Goal: Task Accomplishment & Management: Use online tool/utility

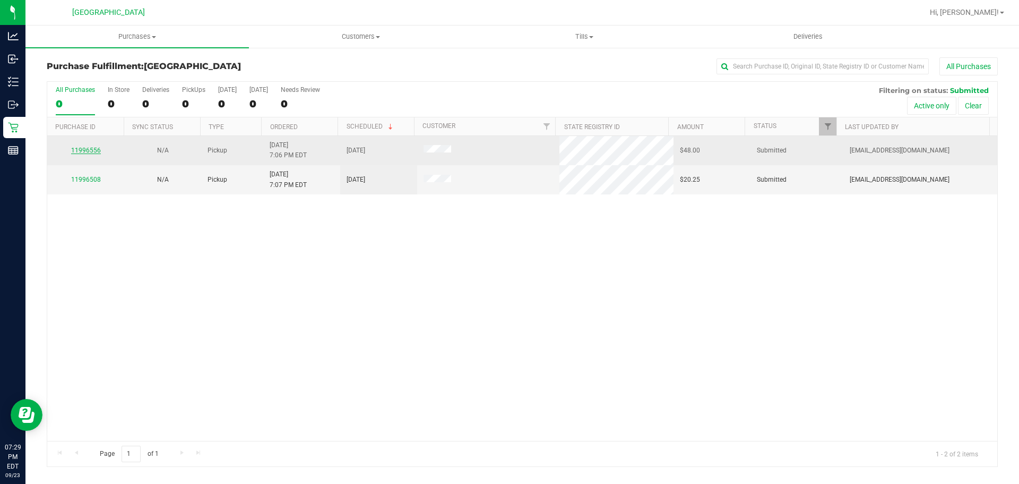
click at [81, 152] on link "11996556" at bounding box center [86, 149] width 30 height 7
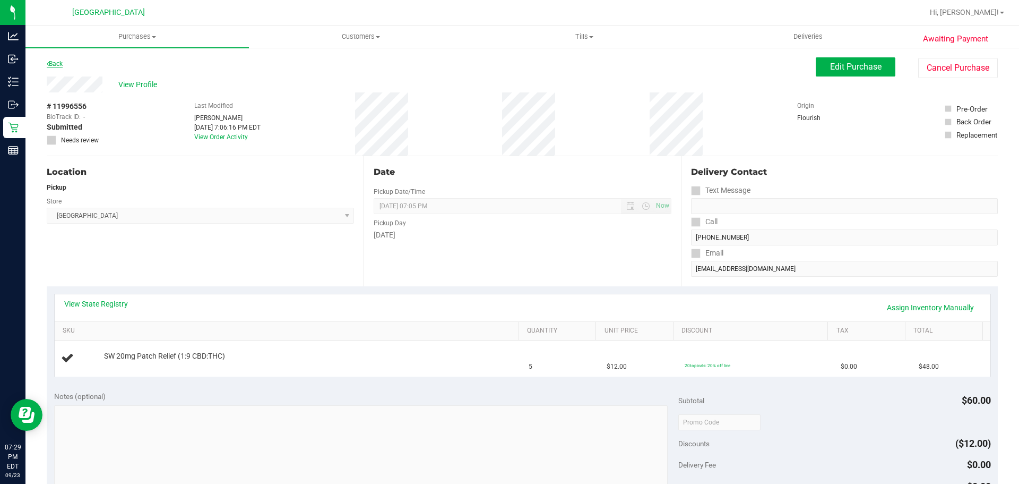
click at [61, 63] on link "Back" at bounding box center [55, 63] width 16 height 7
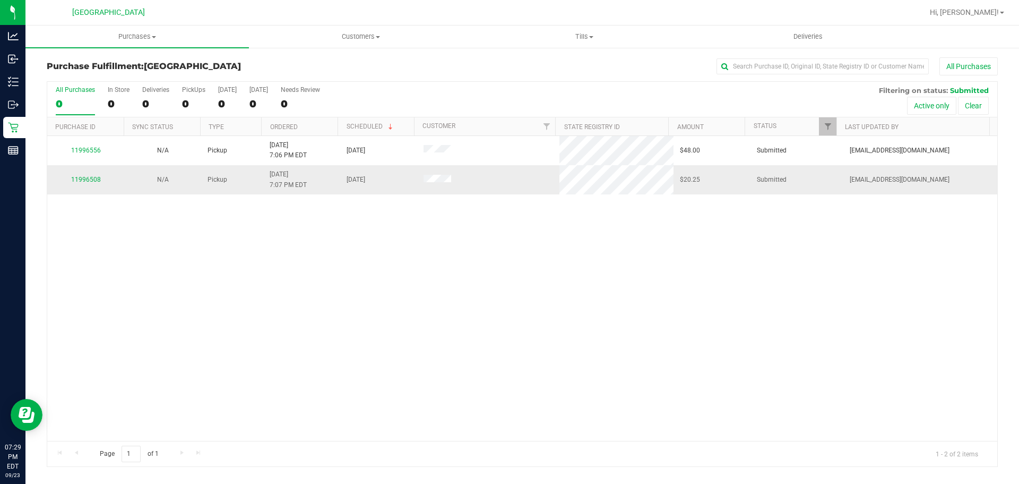
click at [90, 175] on div "11996508" at bounding box center [86, 180] width 64 height 10
click at [88, 180] on link "11996508" at bounding box center [86, 179] width 30 height 7
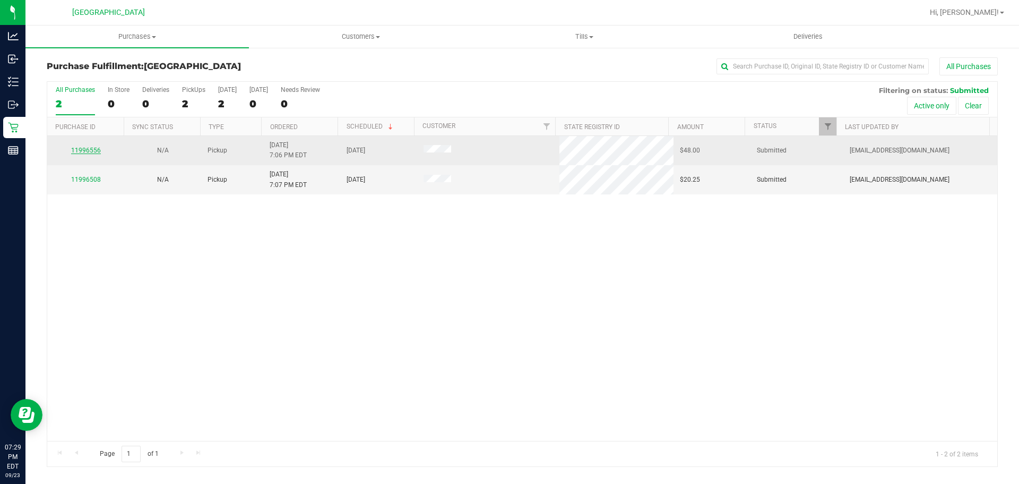
click at [85, 153] on link "11996556" at bounding box center [86, 149] width 30 height 7
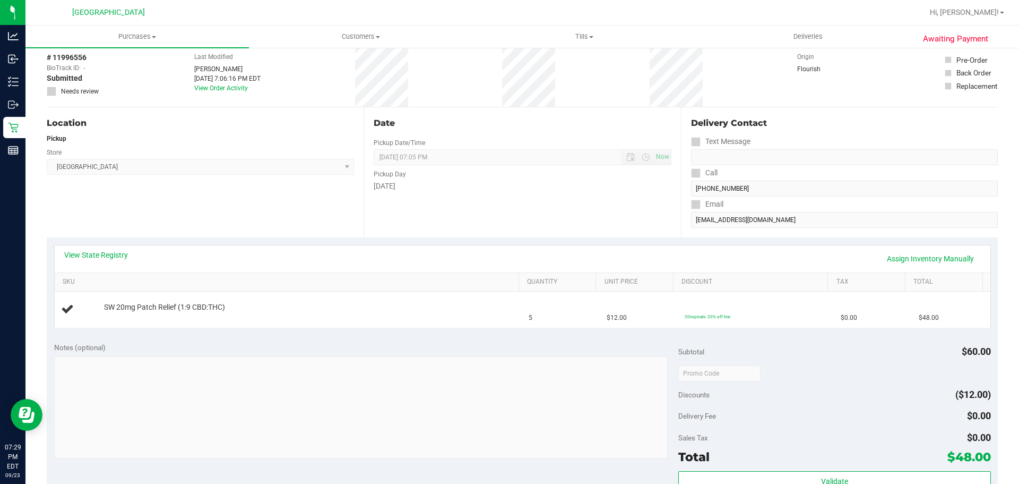
scroll to position [212, 0]
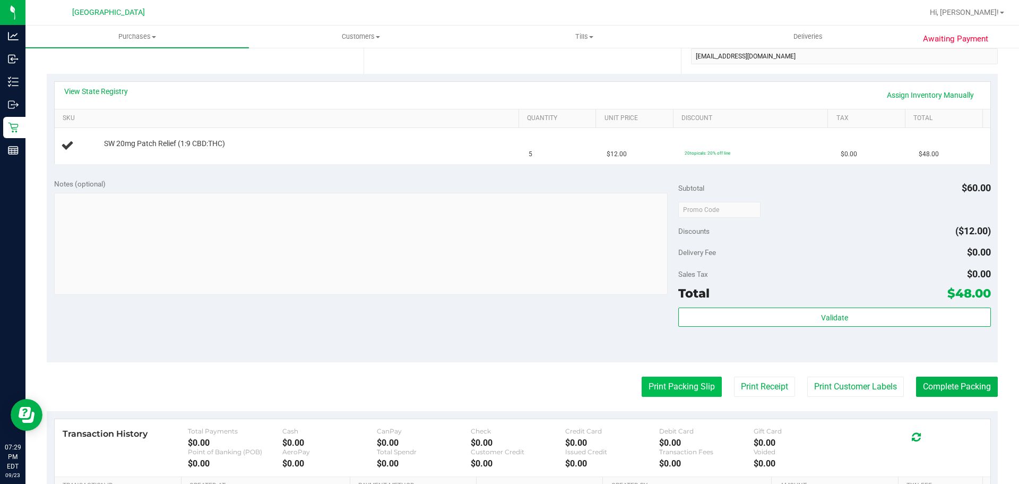
click at [681, 396] on button "Print Packing Slip" at bounding box center [682, 386] width 80 height 20
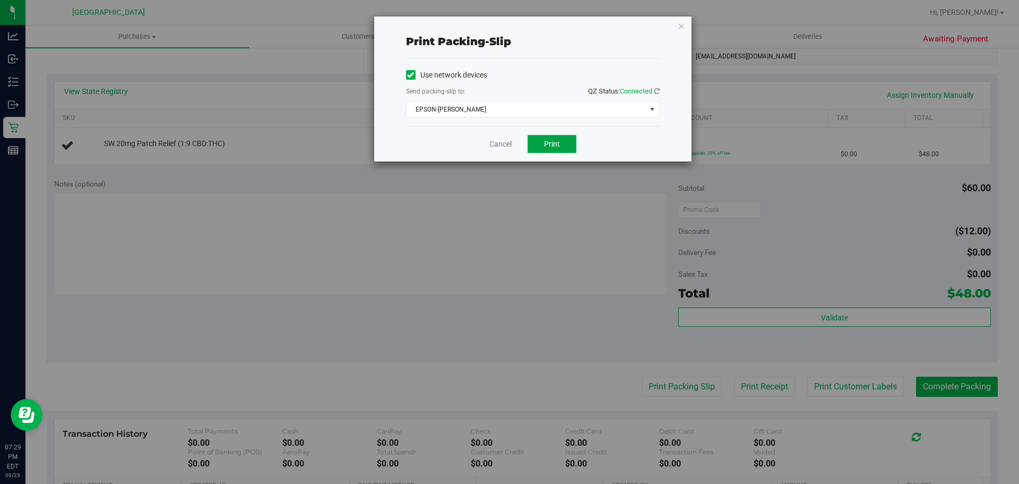
click at [534, 142] on button "Print" at bounding box center [552, 144] width 49 height 18
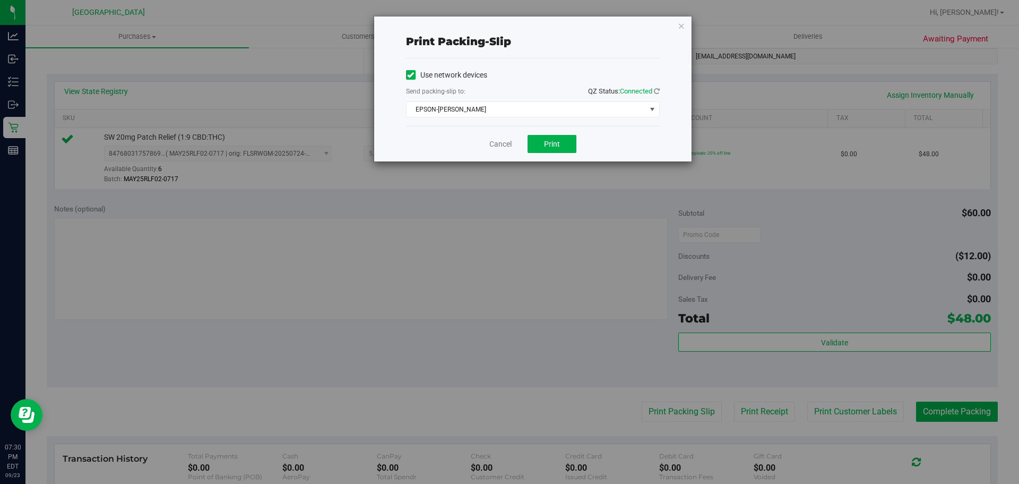
click at [688, 24] on div "Print packing-slip Use network devices Send packing-slip to: QZ Status: Connect…" at bounding box center [532, 88] width 317 height 145
click at [686, 24] on div "Print packing-slip Use network devices Send packing-slip to: QZ Status: Connect…" at bounding box center [532, 88] width 317 height 145
click at [683, 26] on icon "button" at bounding box center [681, 25] width 7 height 13
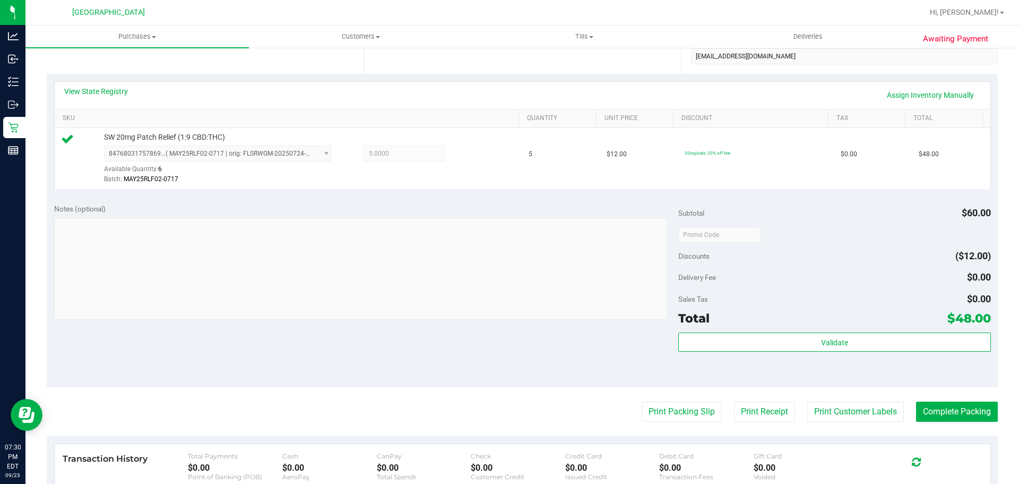
click at [737, 353] on div "Validate" at bounding box center [834, 356] width 312 height 48
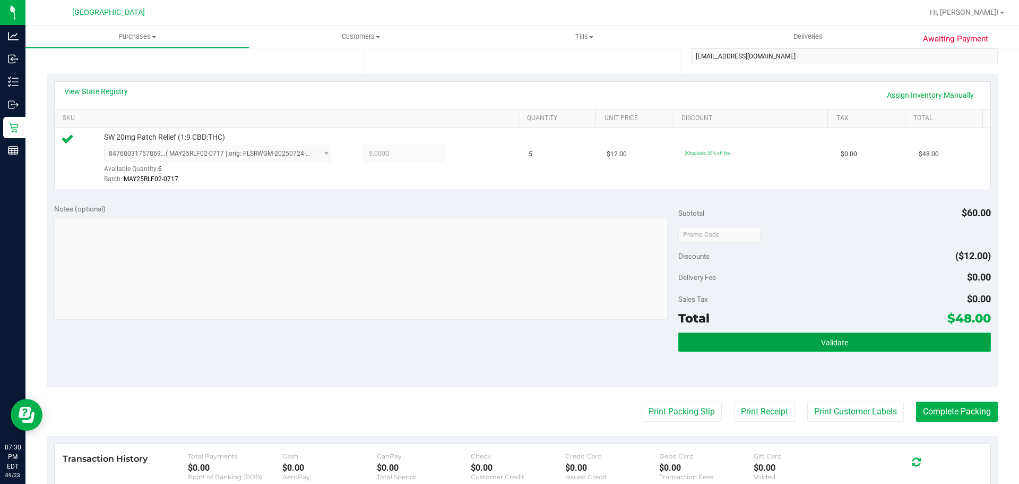
click at [737, 346] on button "Validate" at bounding box center [834, 341] width 312 height 19
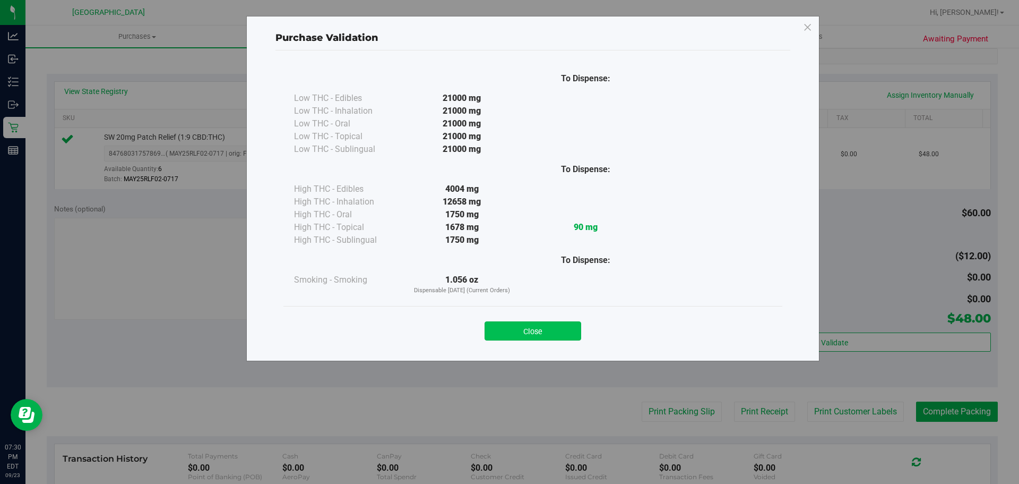
click at [556, 330] on button "Close" at bounding box center [533, 330] width 97 height 19
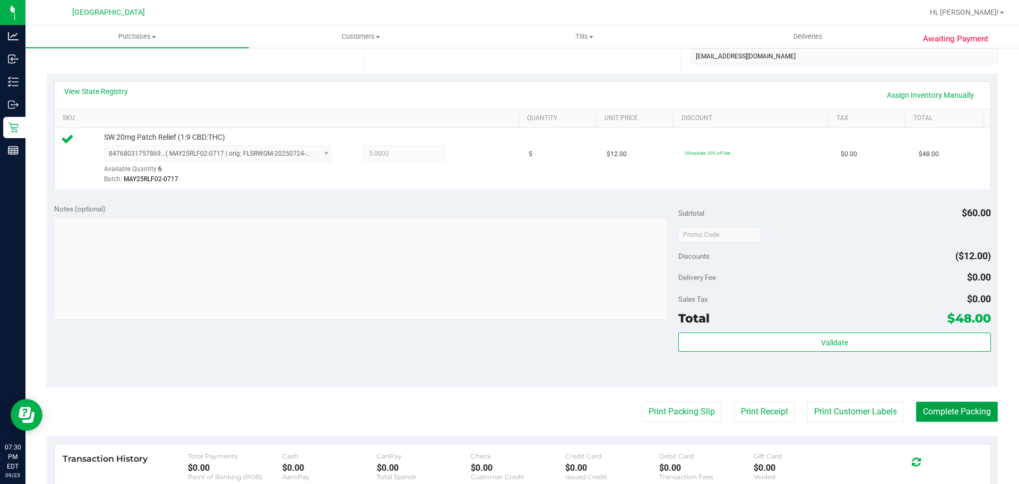
click at [942, 408] on button "Complete Packing" at bounding box center [957, 411] width 82 height 20
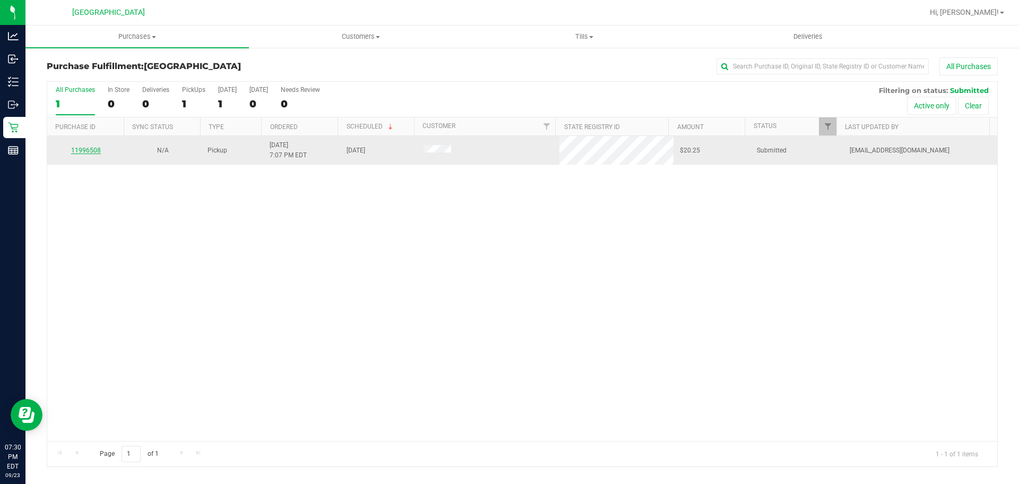
click at [98, 148] on link "11996508" at bounding box center [86, 149] width 30 height 7
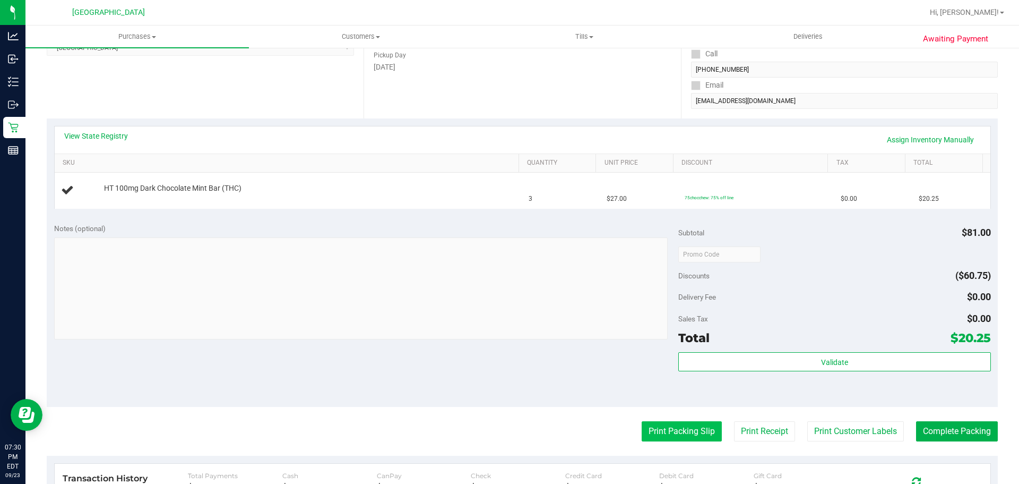
scroll to position [212, 0]
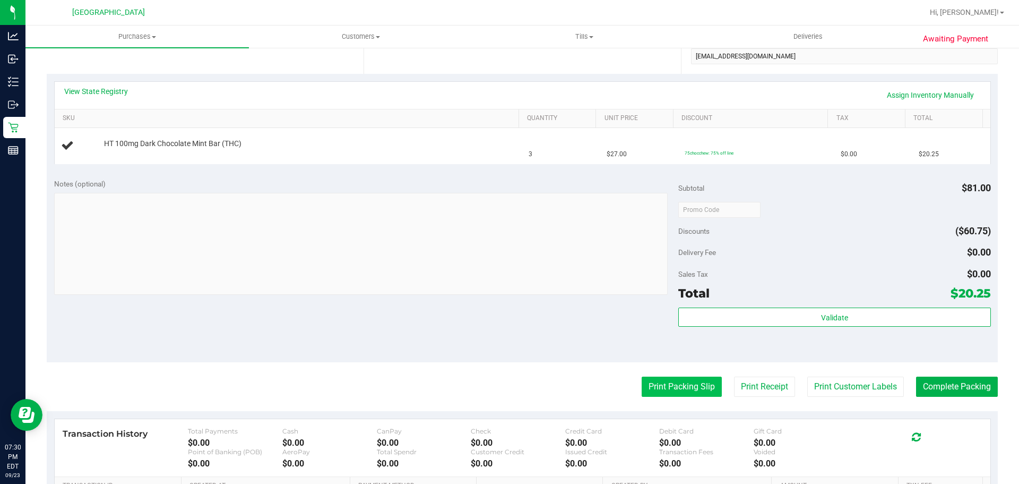
click at [650, 387] on button "Print Packing Slip" at bounding box center [682, 386] width 80 height 20
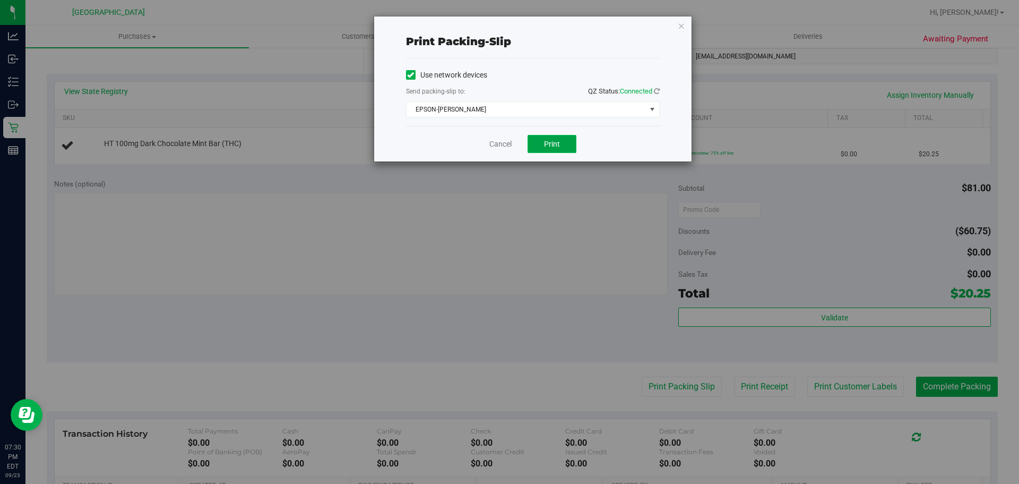
click at [543, 148] on button "Print" at bounding box center [552, 144] width 49 height 18
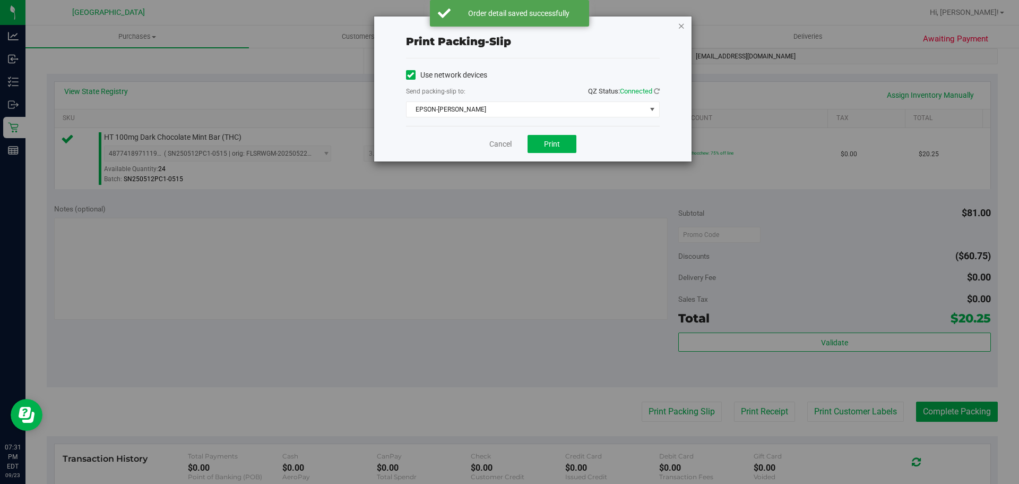
click at [680, 30] on icon "button" at bounding box center [681, 25] width 7 height 13
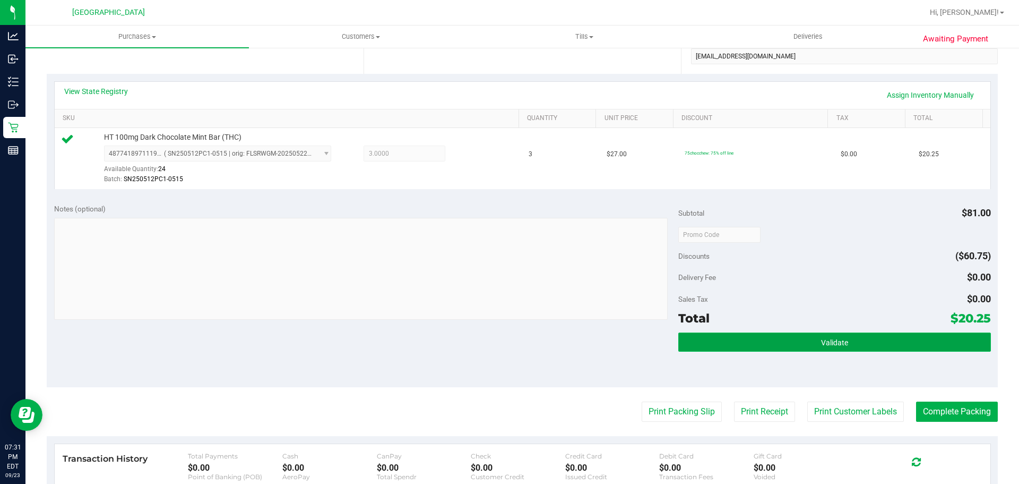
click at [770, 335] on button "Validate" at bounding box center [834, 341] width 312 height 19
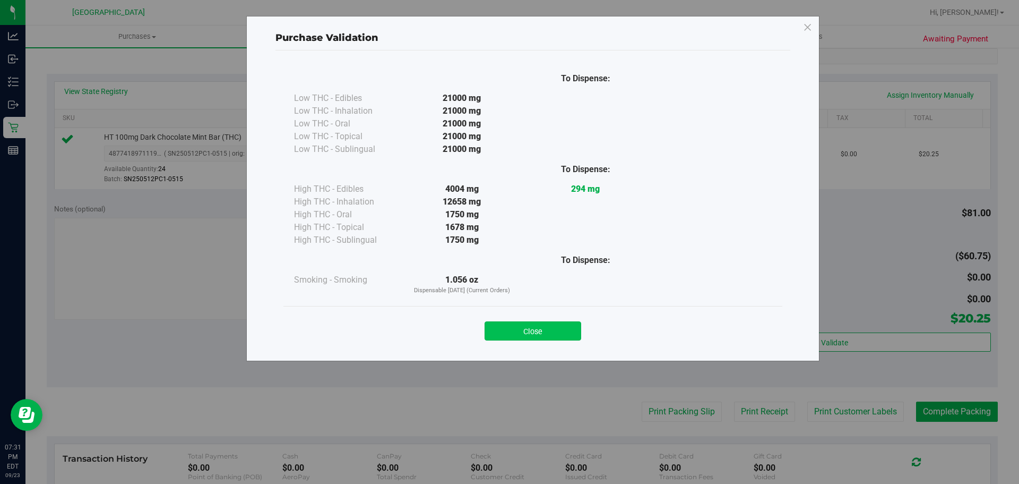
click at [499, 329] on button "Close" at bounding box center [533, 330] width 97 height 19
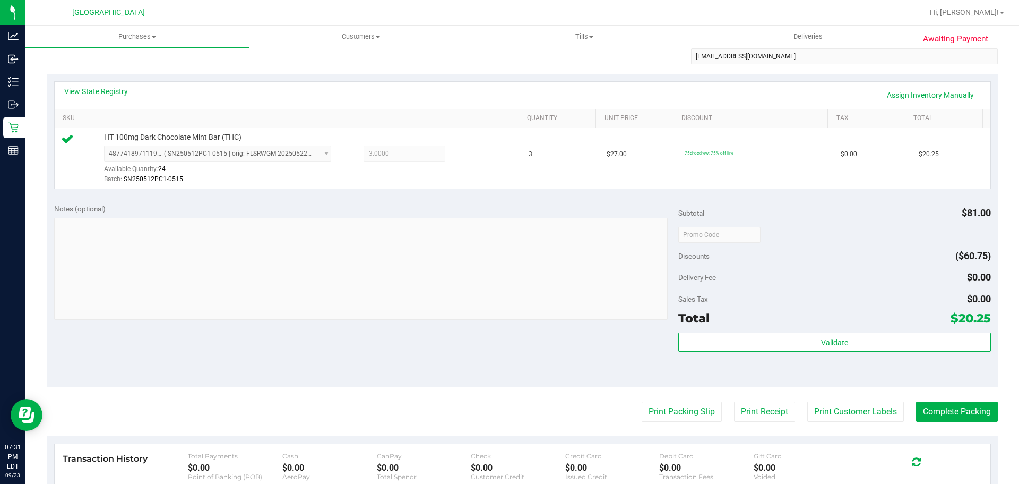
click at [947, 428] on purchase-details "Back Edit Purchase Cancel Purchase View Profile # 11996508 BioTrack ID: - Submi…" at bounding box center [522, 239] width 951 height 789
click at [951, 415] on button "Complete Packing" at bounding box center [957, 411] width 82 height 20
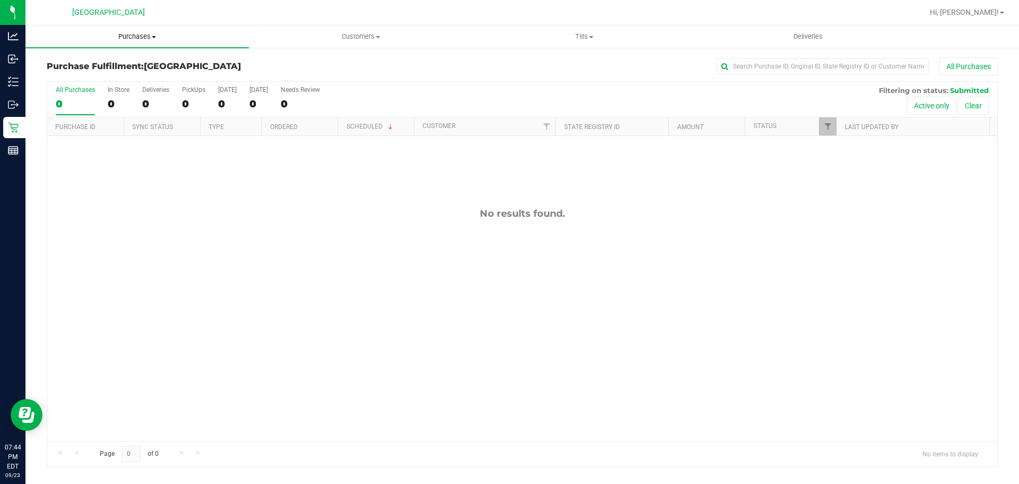
click at [138, 36] on span "Purchases" at bounding box center [136, 37] width 223 height 10
click at [92, 63] on span "Summary of purchases" at bounding box center [79, 63] width 109 height 9
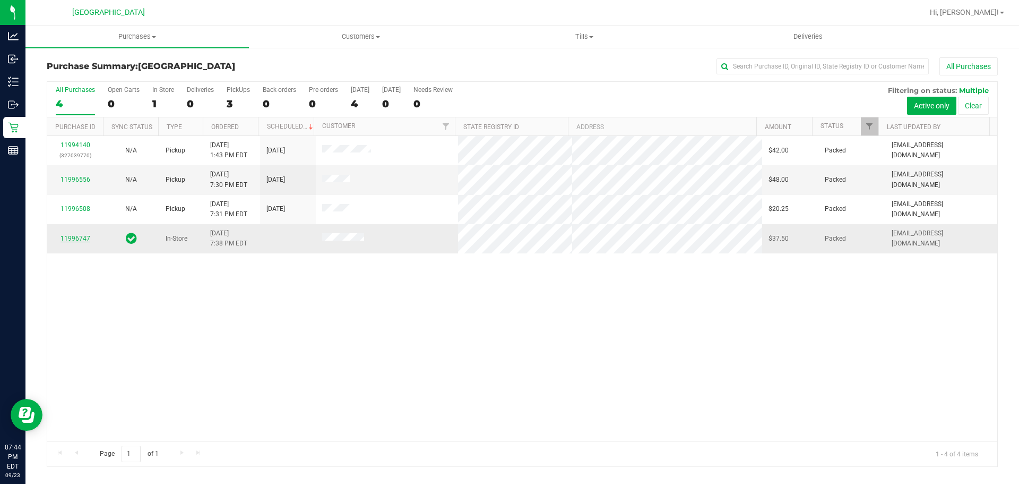
click at [77, 240] on link "11996747" at bounding box center [76, 238] width 30 height 7
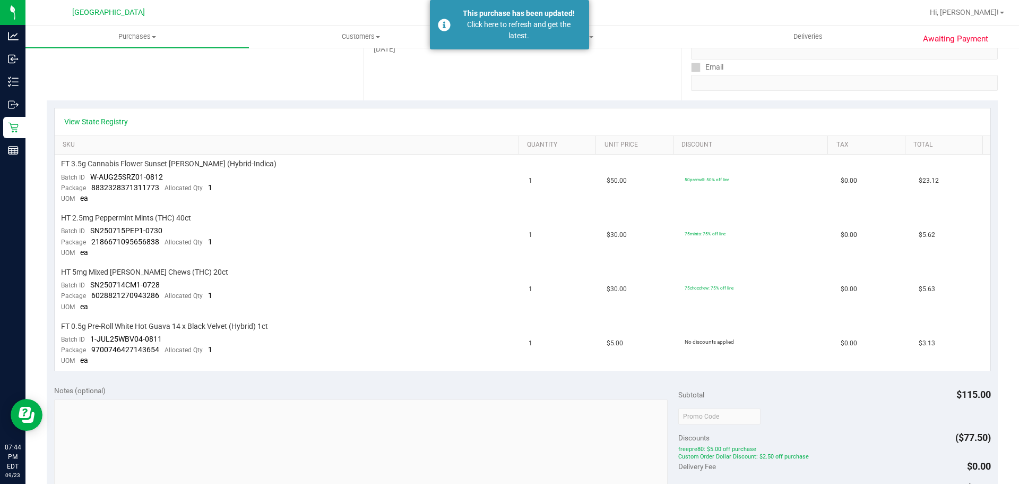
scroll to position [193, 0]
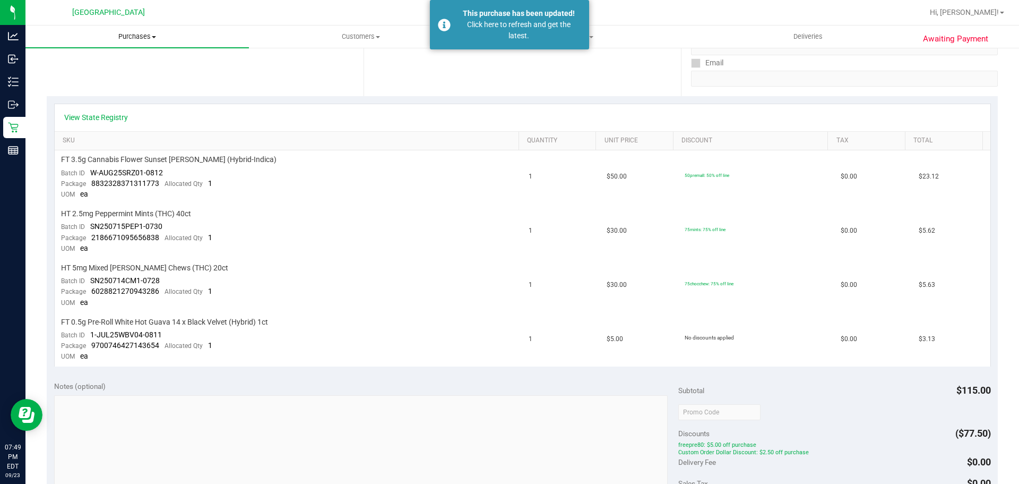
click at [130, 45] on uib-tab-heading "Purchases Summary of purchases Fulfillment All purchases" at bounding box center [136, 36] width 223 height 22
click at [74, 88] on span "All purchases" at bounding box center [62, 89] width 75 height 9
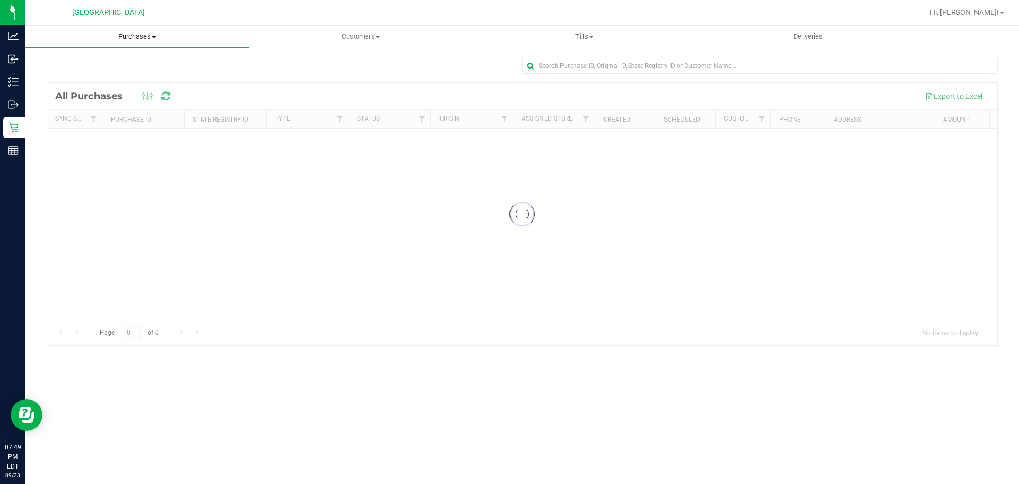
click at [148, 42] on uib-tab-heading "Purchases Summary of purchases Fulfillment All purchases" at bounding box center [136, 36] width 223 height 22
click at [52, 73] on span "Fulfillment" at bounding box center [58, 76] width 66 height 9
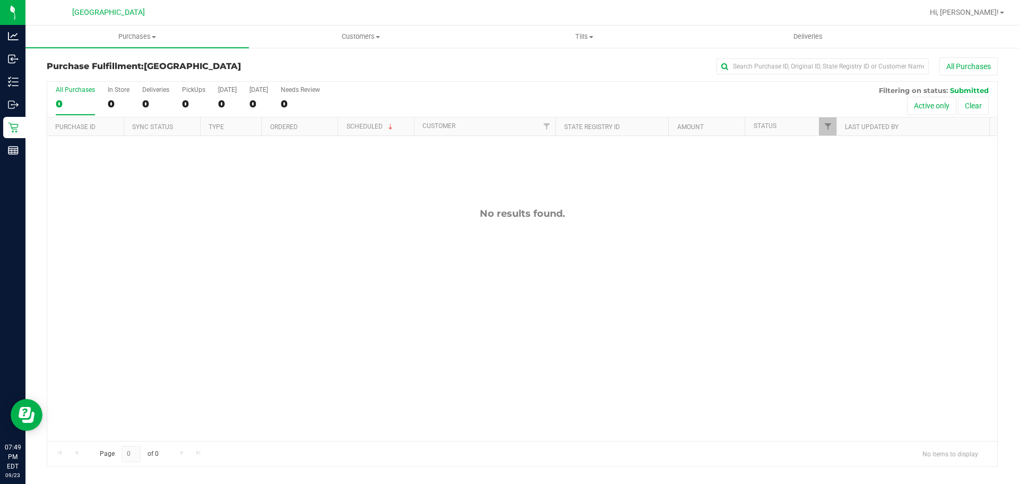
click at [315, 245] on div "No results found." at bounding box center [522, 324] width 950 height 376
click at [144, 36] on span "Purchases" at bounding box center [136, 37] width 223 height 10
click at [142, 61] on li "Summary of purchases" at bounding box center [136, 64] width 223 height 13
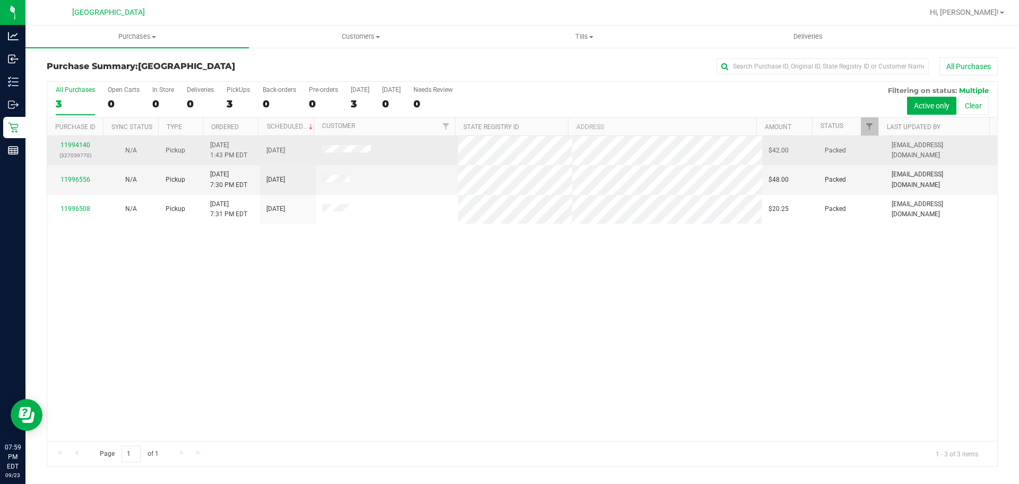
click at [330, 145] on span at bounding box center [346, 150] width 49 height 11
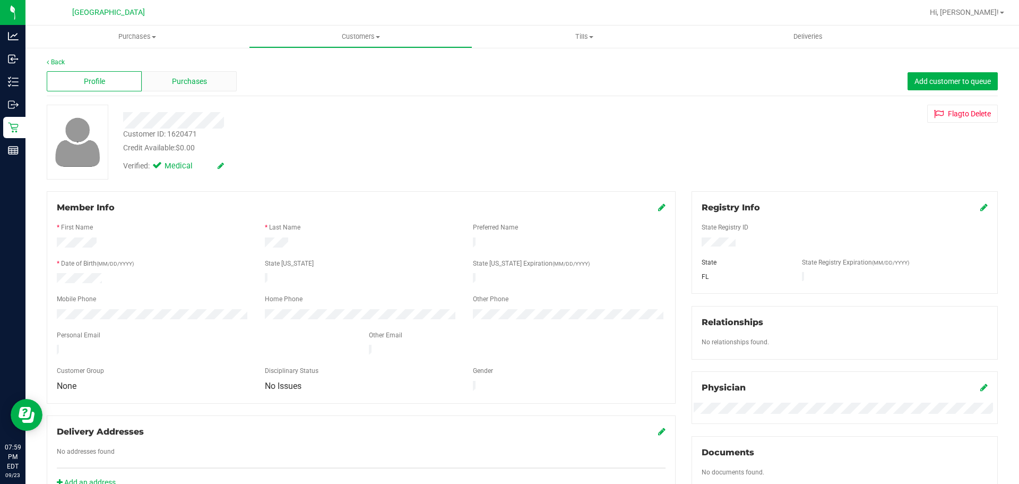
click at [220, 78] on div "Purchases" at bounding box center [189, 81] width 95 height 20
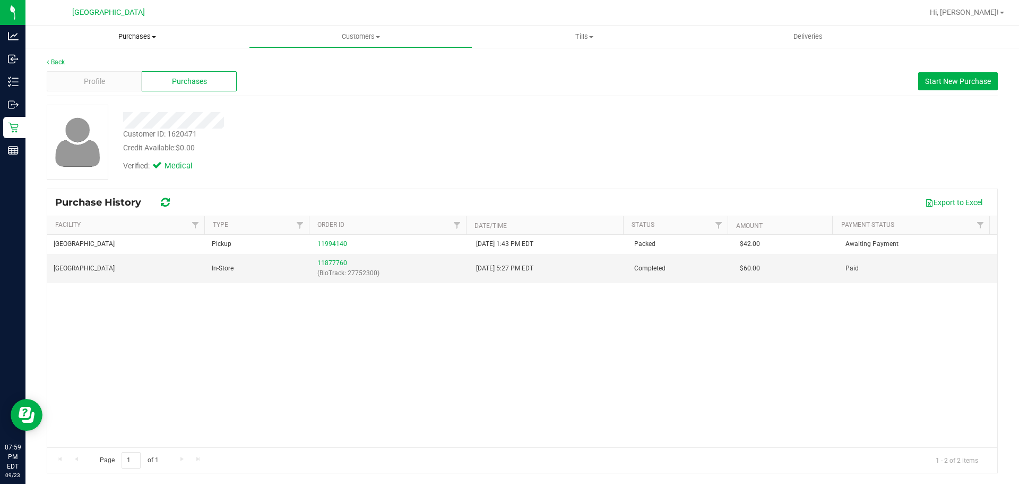
click at [122, 44] on uib-tab-heading "Purchases Summary of purchases Fulfillment All purchases" at bounding box center [136, 36] width 223 height 22
click at [95, 81] on li "Fulfillment" at bounding box center [136, 77] width 223 height 13
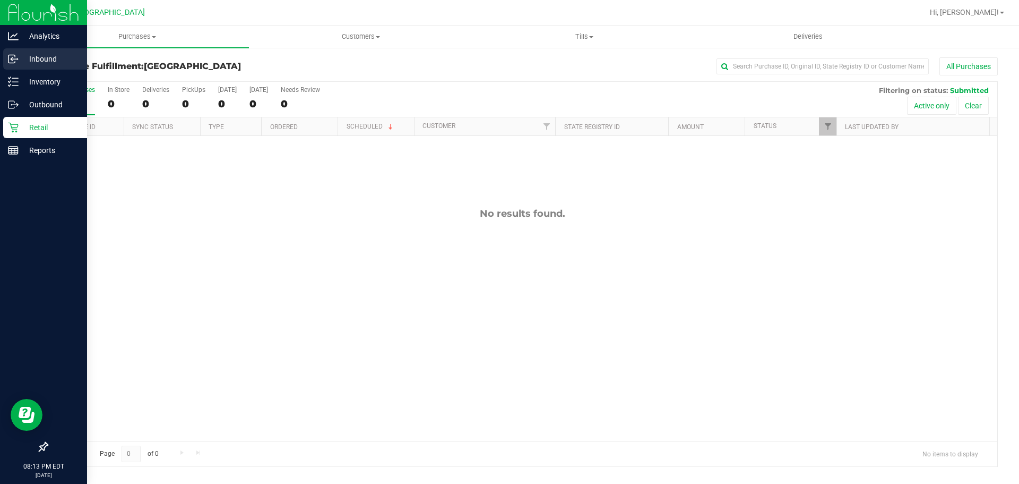
click at [14, 62] on icon at bounding box center [13, 59] width 11 height 11
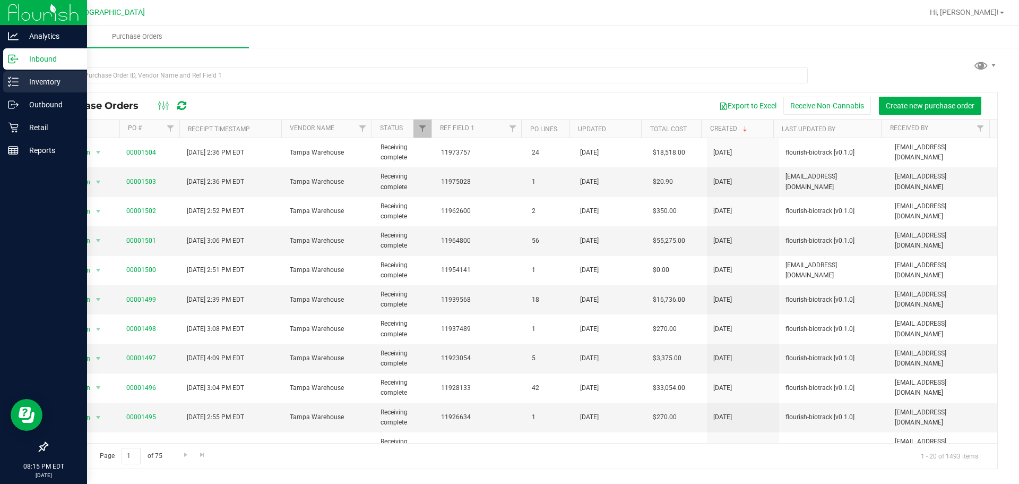
click at [0, 85] on link "Inventory" at bounding box center [43, 82] width 87 height 23
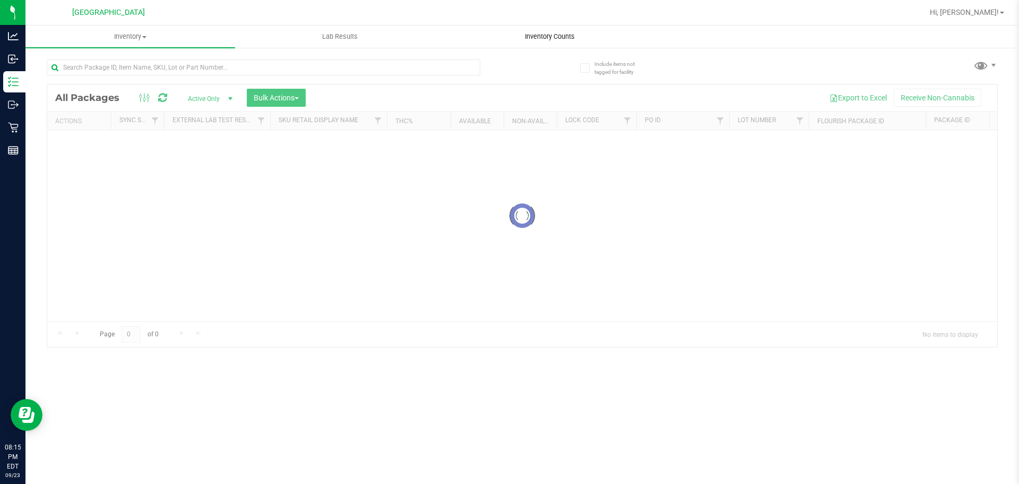
click at [544, 31] on uib-tab-heading "Inventory Counts" at bounding box center [549, 36] width 209 height 21
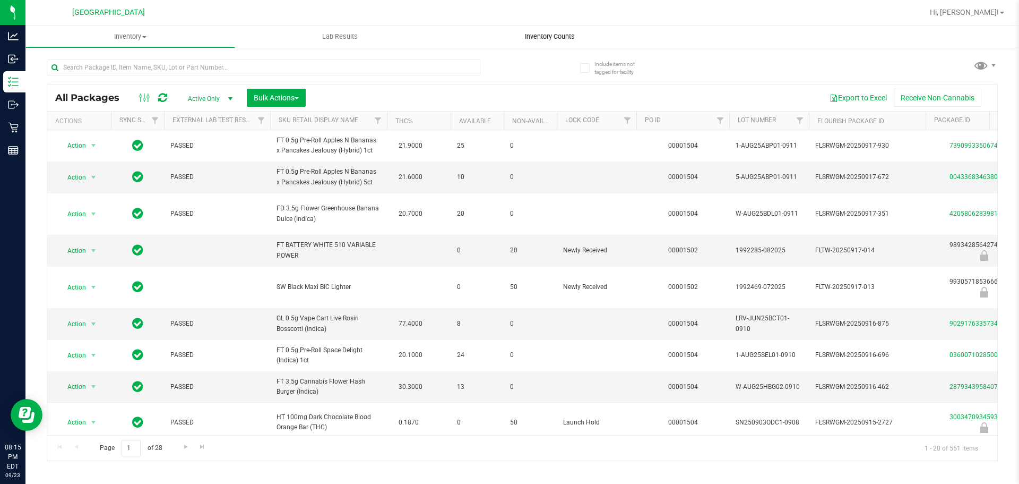
click at [548, 39] on span "Inventory Counts" at bounding box center [550, 37] width 79 height 10
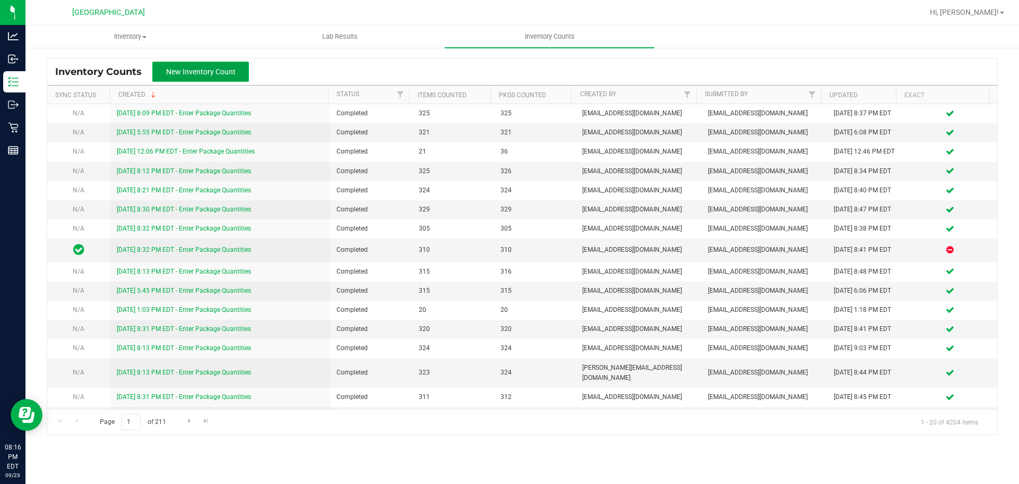
click at [177, 67] on span "New Inventory Count" at bounding box center [201, 71] width 70 height 8
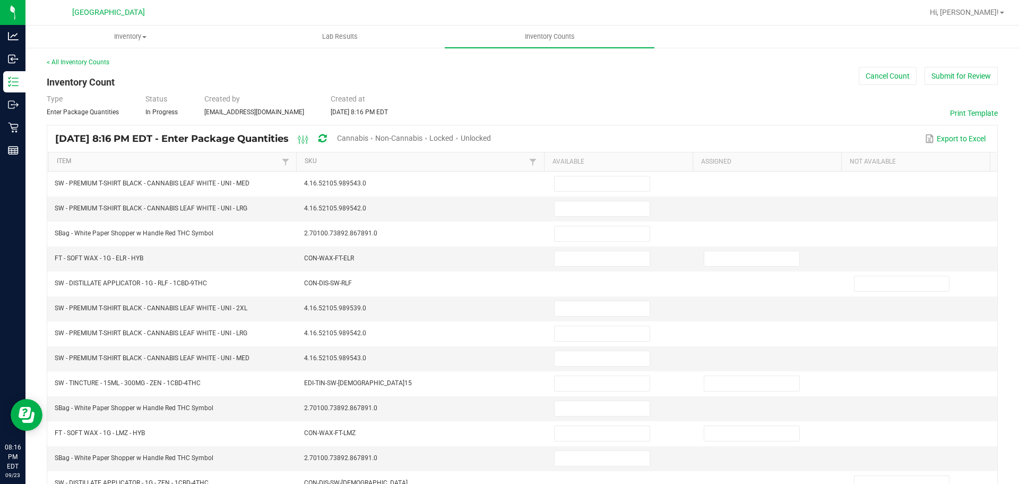
click at [368, 136] on span "Cannabis" at bounding box center [352, 138] width 31 height 8
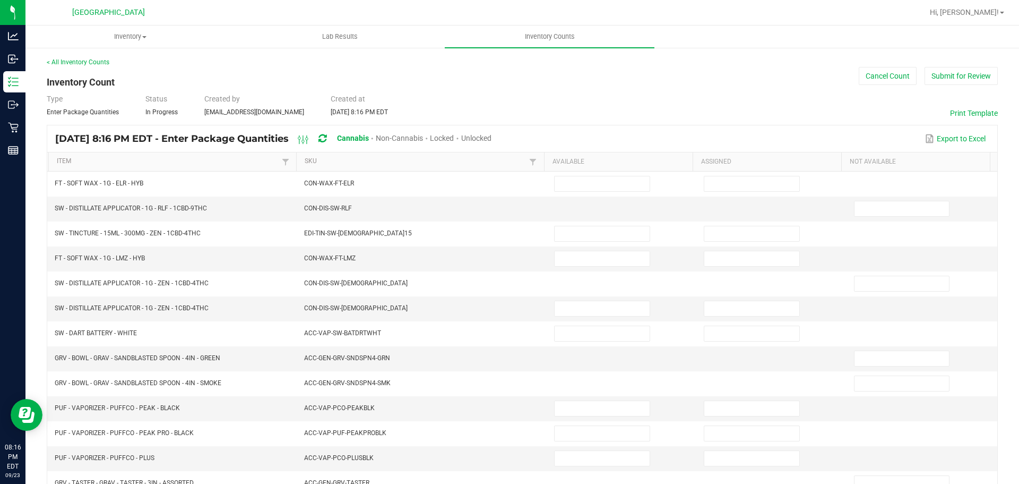
click at [492, 136] on span "Unlocked" at bounding box center [476, 138] width 30 height 8
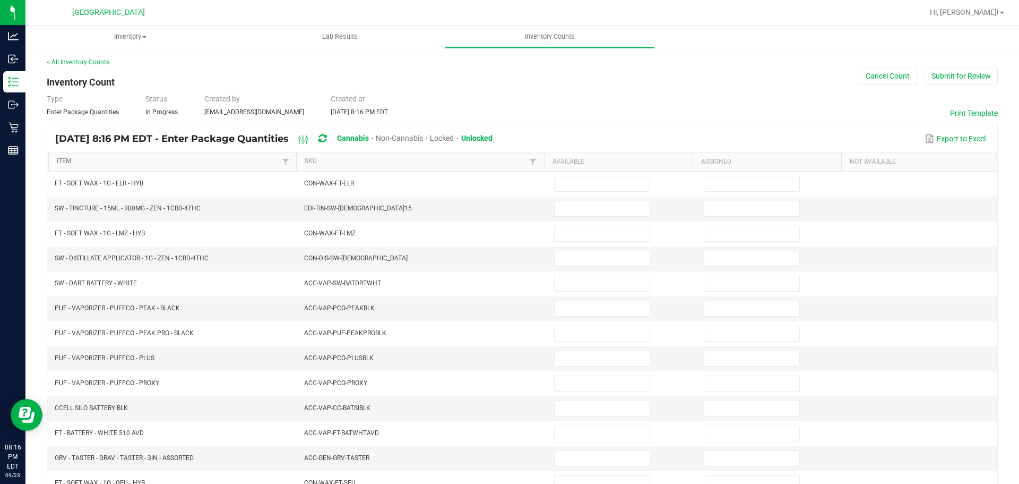
click at [185, 163] on link "Item" at bounding box center [168, 161] width 222 height 8
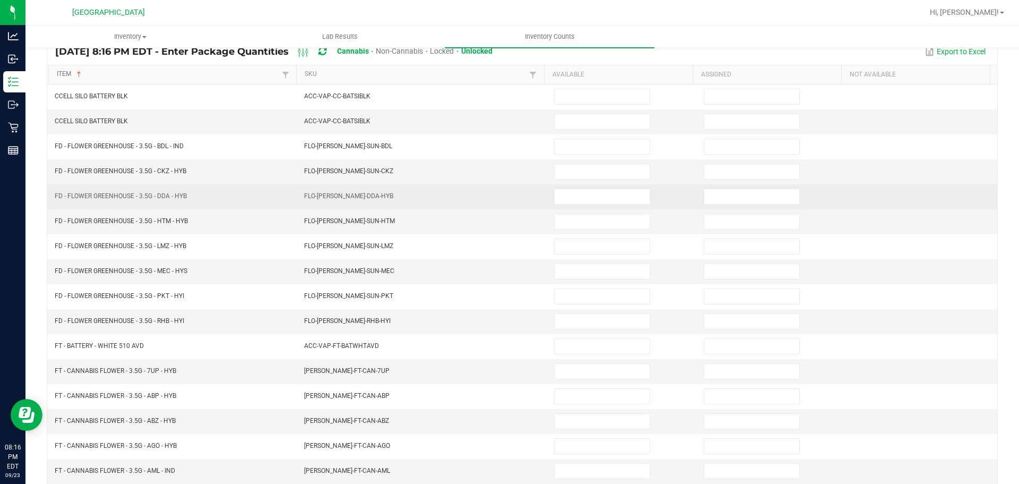
scroll to position [106, 0]
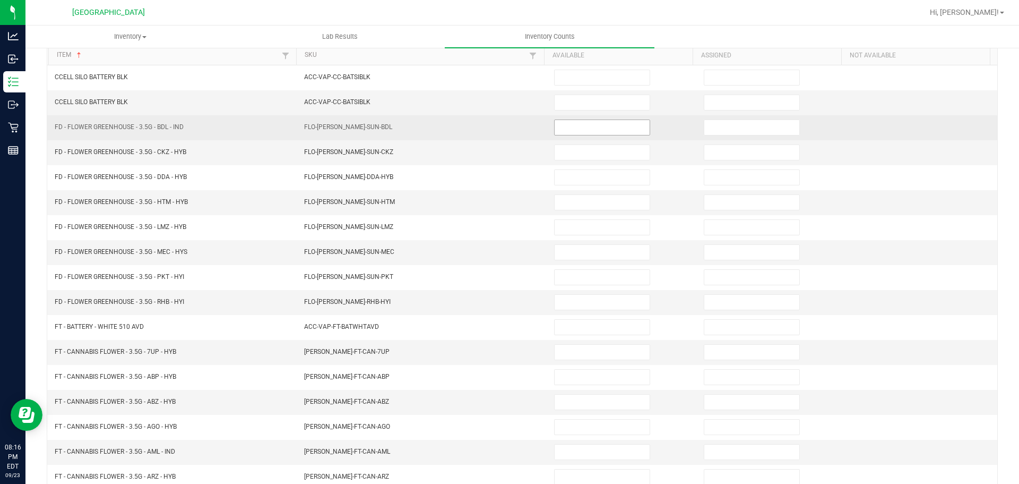
click at [555, 122] on input at bounding box center [602, 127] width 95 height 15
type input "20"
type input "7"
type input "19"
type input "4"
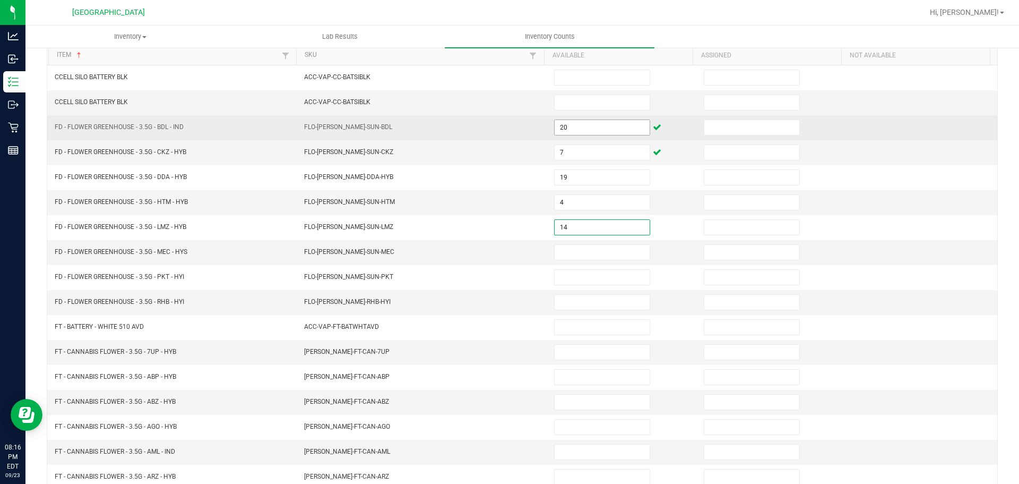
type input "14"
type input "7"
type input "10"
type input "13"
type input "17"
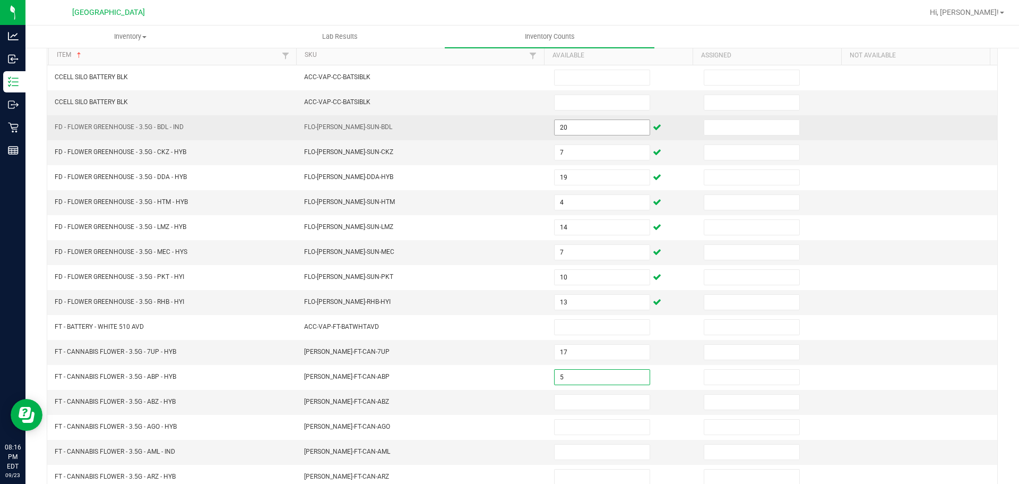
type input "5"
type input "11"
type input "7"
type input "9"
type input "15"
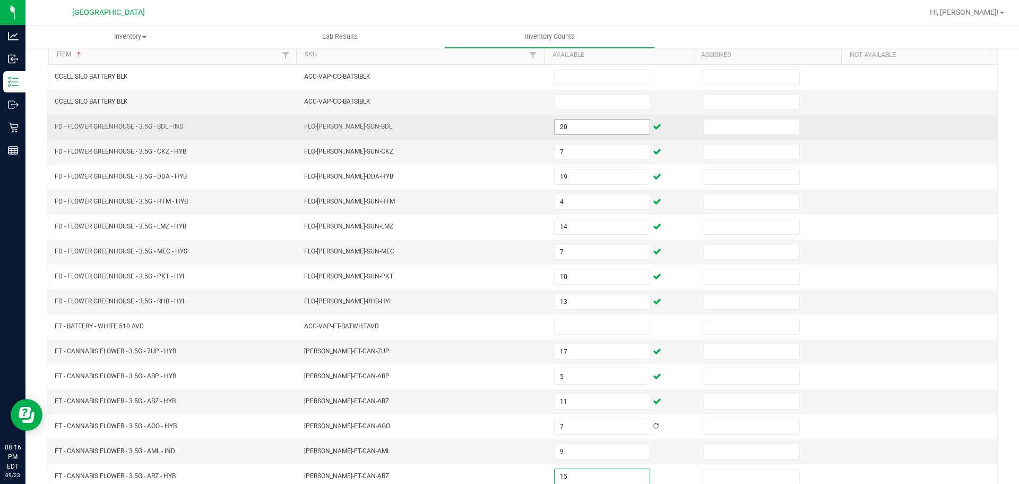
scroll to position [225, 0]
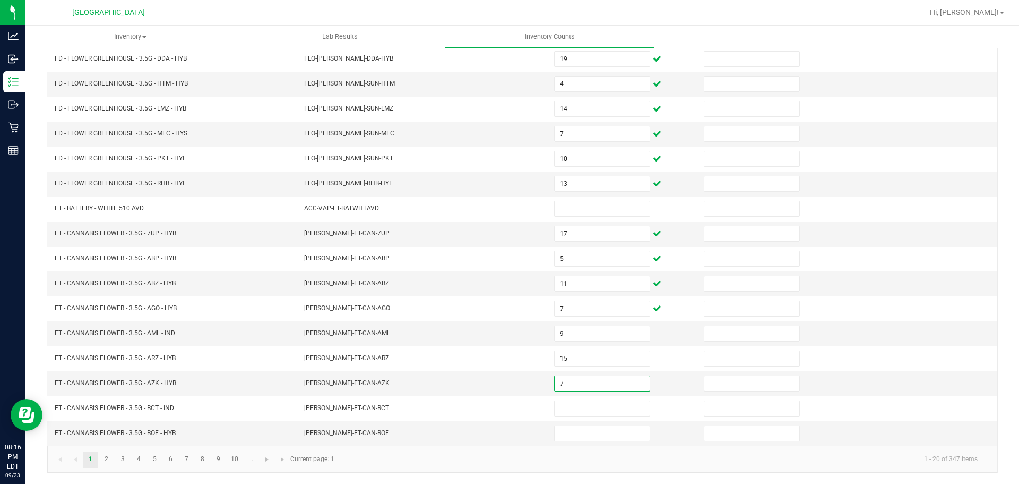
type input "7"
type input "16"
type input "7"
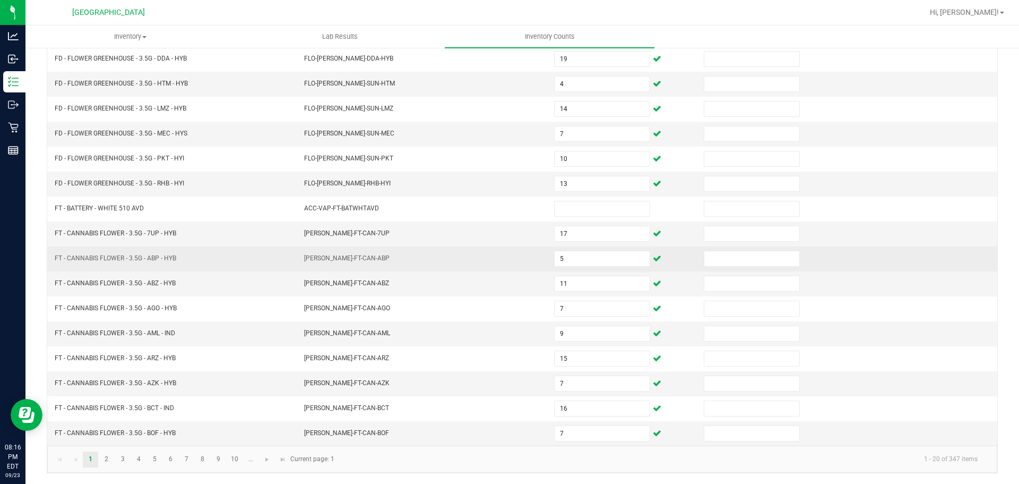
click at [497, 267] on td "[PERSON_NAME]-FT-CAN-ABP" at bounding box center [423, 258] width 250 height 25
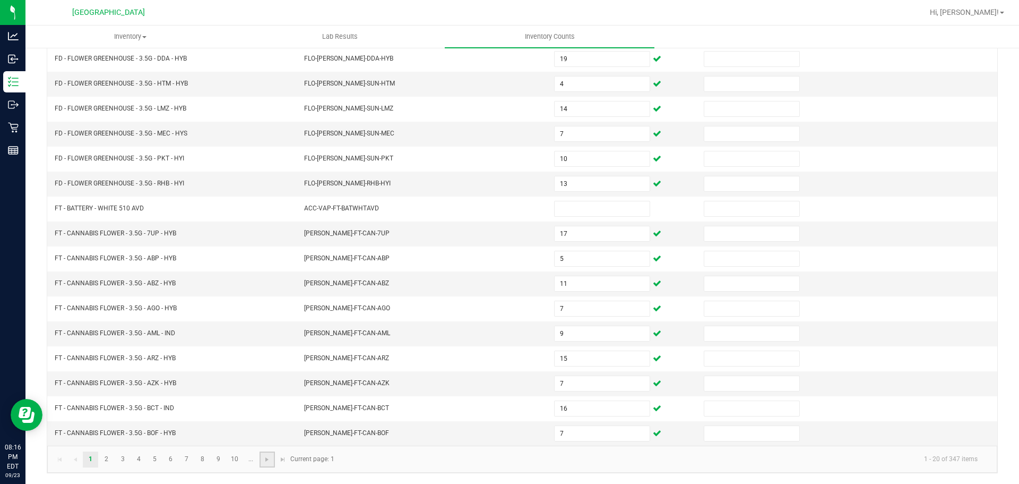
click at [265, 463] on link at bounding box center [267, 459] width 15 height 16
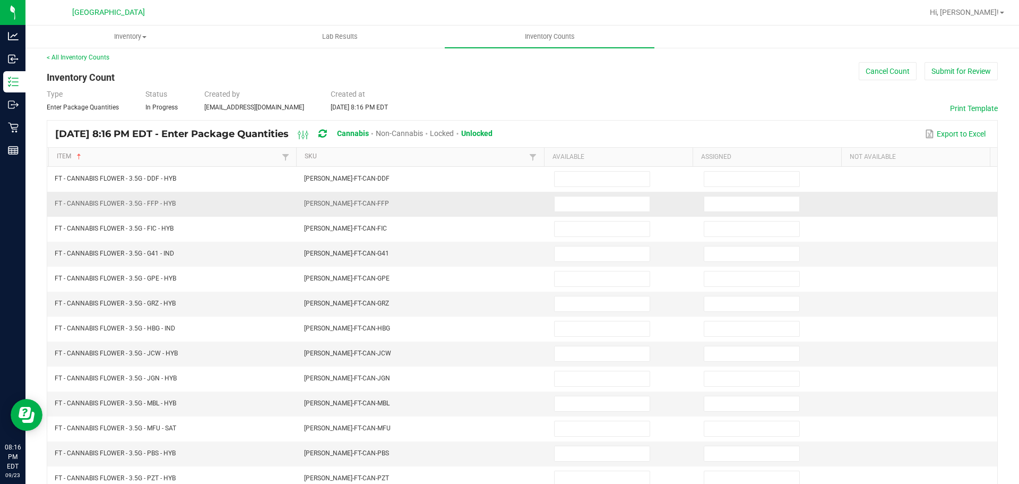
scroll to position [0, 0]
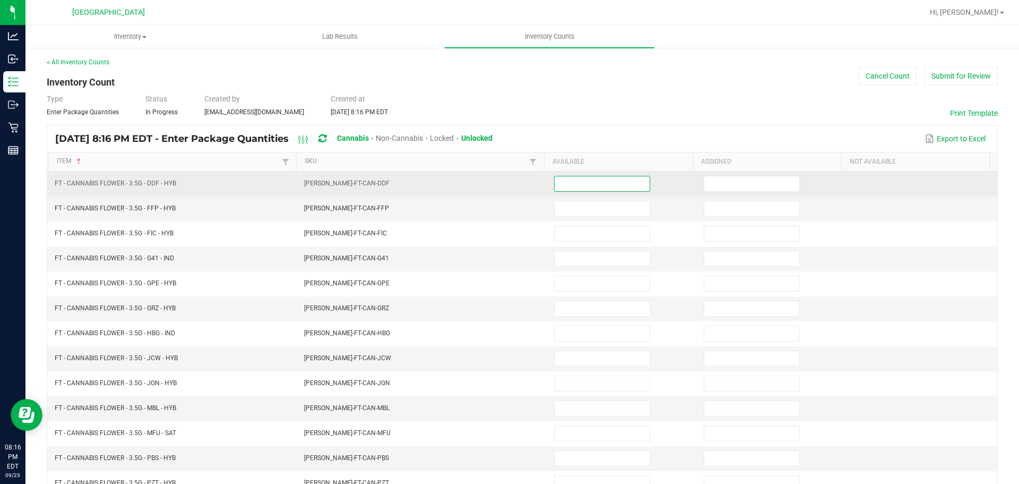
click at [580, 183] on input at bounding box center [602, 183] width 95 height 15
type input "1"
type input "20"
type input "9"
type input "11"
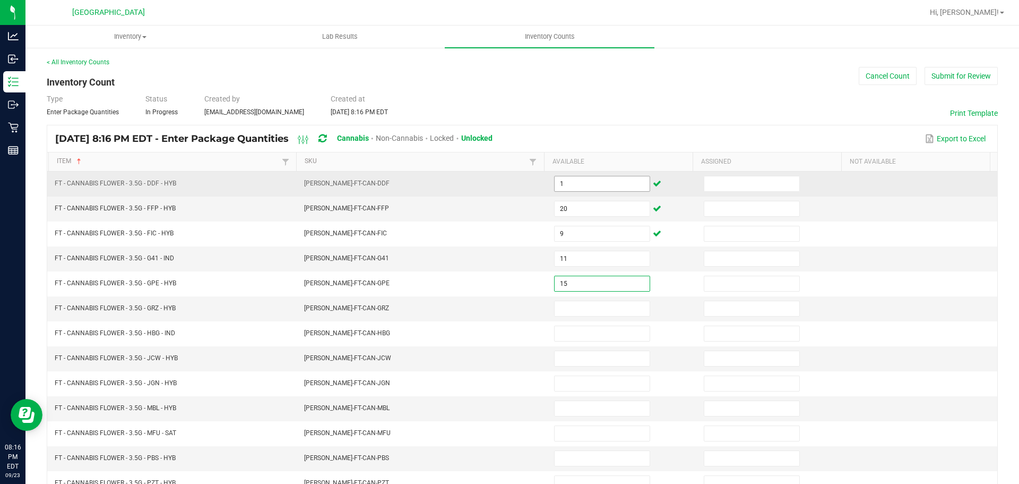
type input "15"
type input "8"
type input "13"
type input "5"
type input "4"
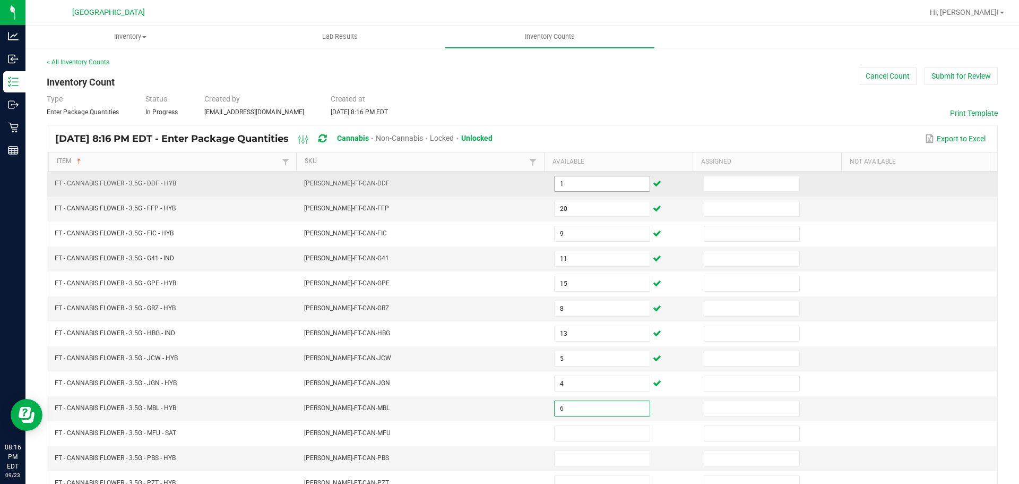
type input "6"
type input "13"
type input "9"
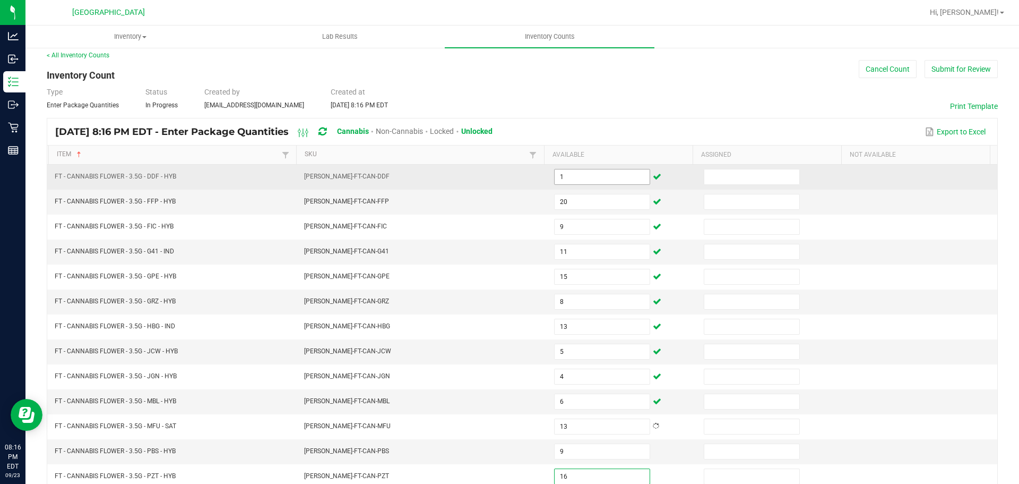
type input "16"
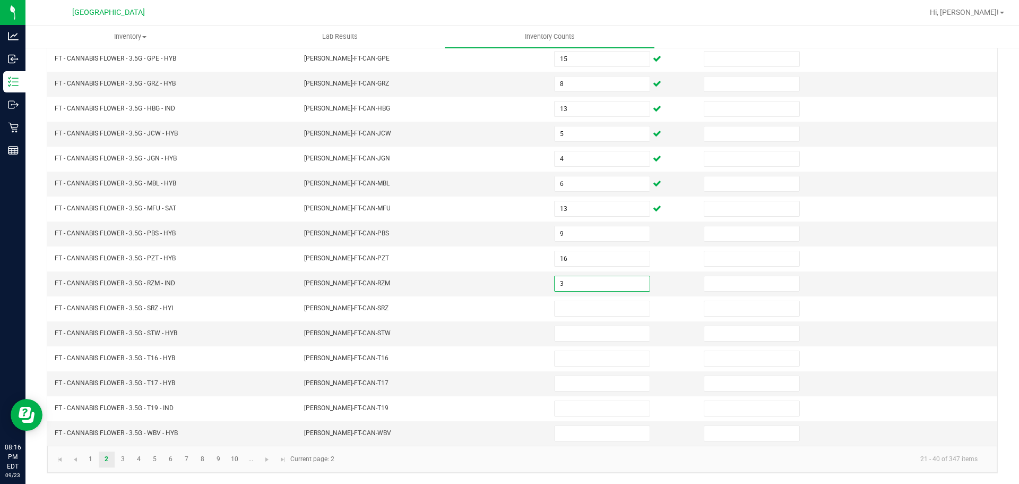
type input "3"
type input "5"
type input "15"
type input "2"
type input "14"
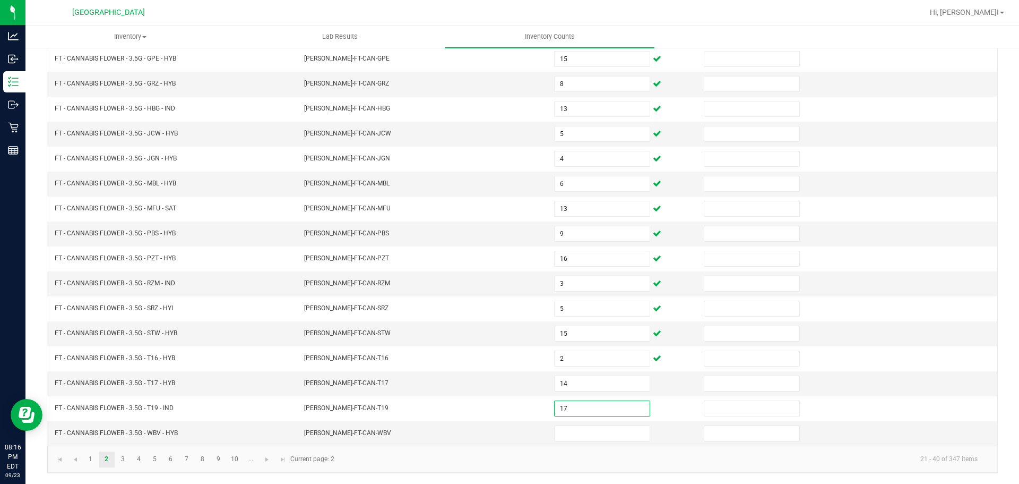
type input "17"
type input "5"
click at [264, 460] on span "Go to the next page" at bounding box center [267, 459] width 8 height 8
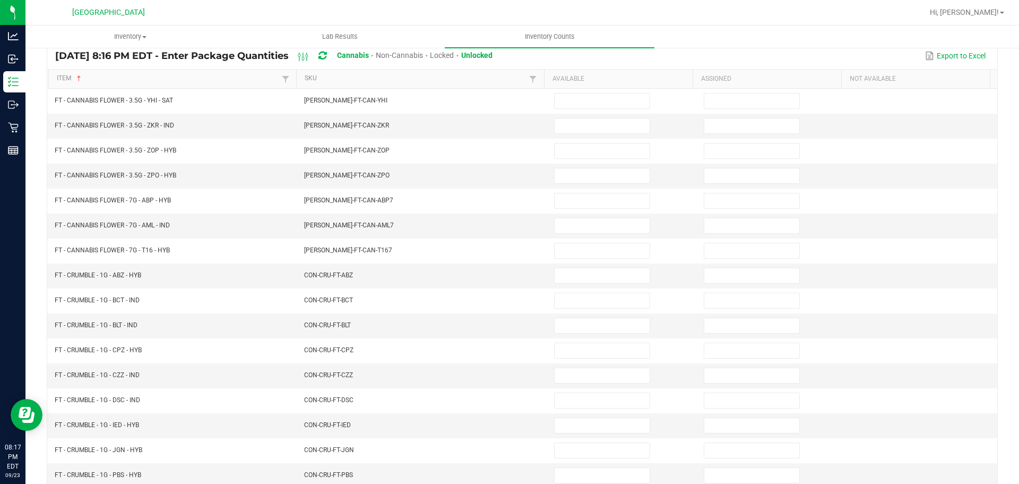
scroll to position [65, 0]
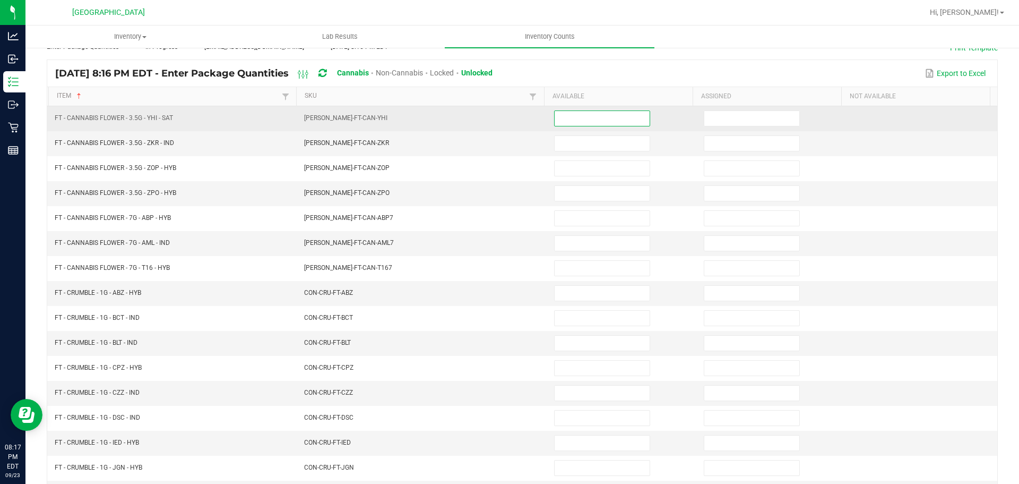
click at [572, 113] on input at bounding box center [602, 118] width 95 height 15
type input "3"
type input "9"
type input "17"
type input "18"
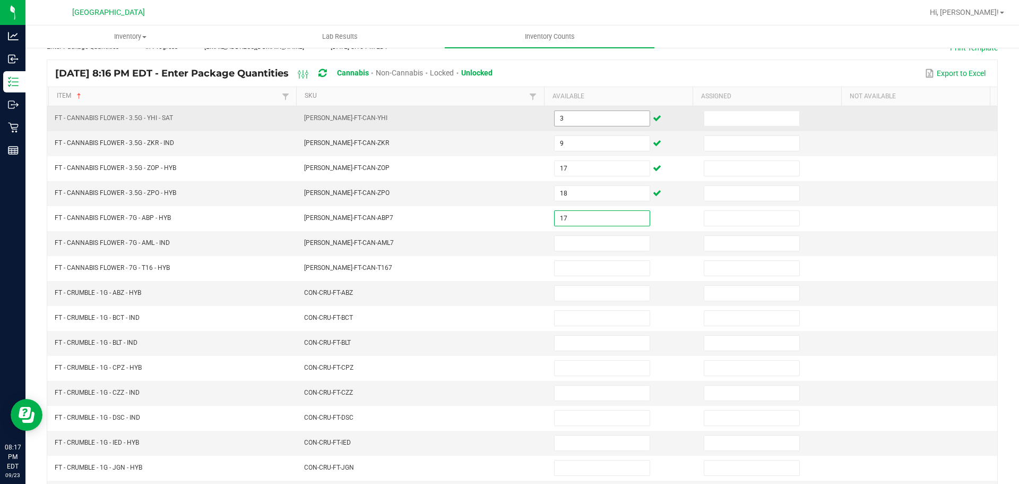
type input "17"
type input "9"
type input "18"
type input "7"
type input "8"
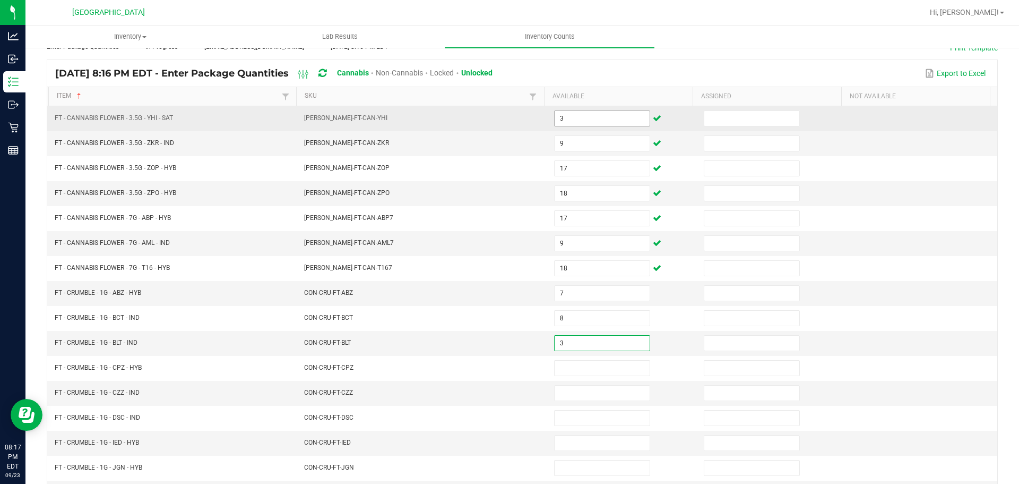
type input "3"
type input "8"
type input "6"
type input "2"
type input "8"
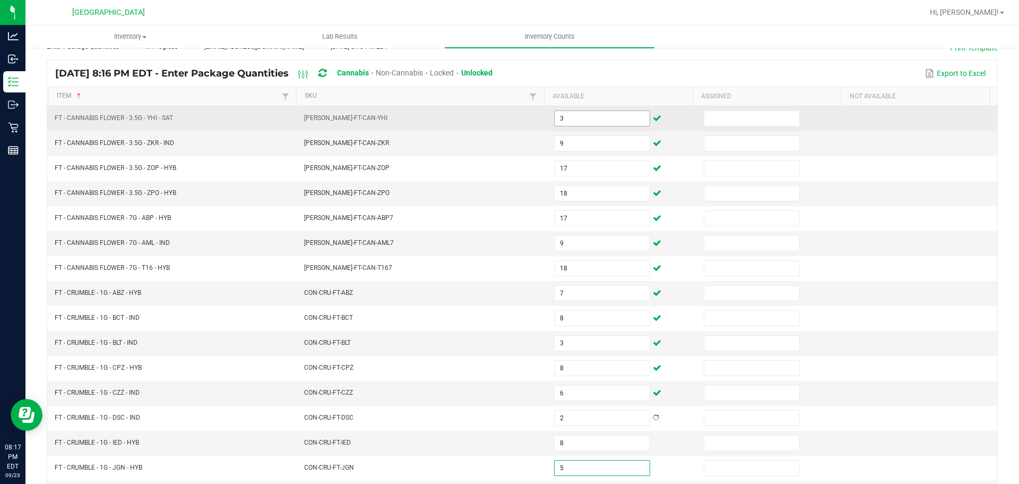
type input "5"
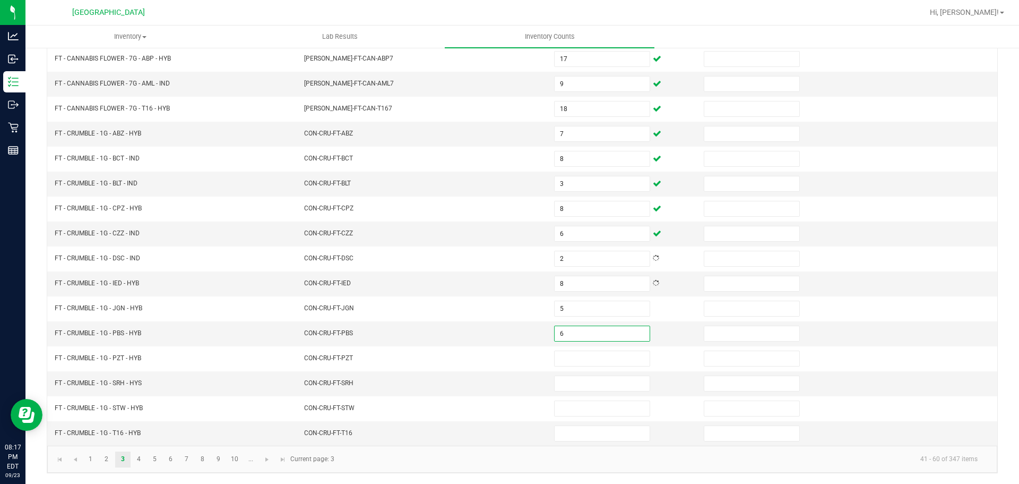
type input "6"
type input "8"
type input "2"
type input "7"
type input "5"
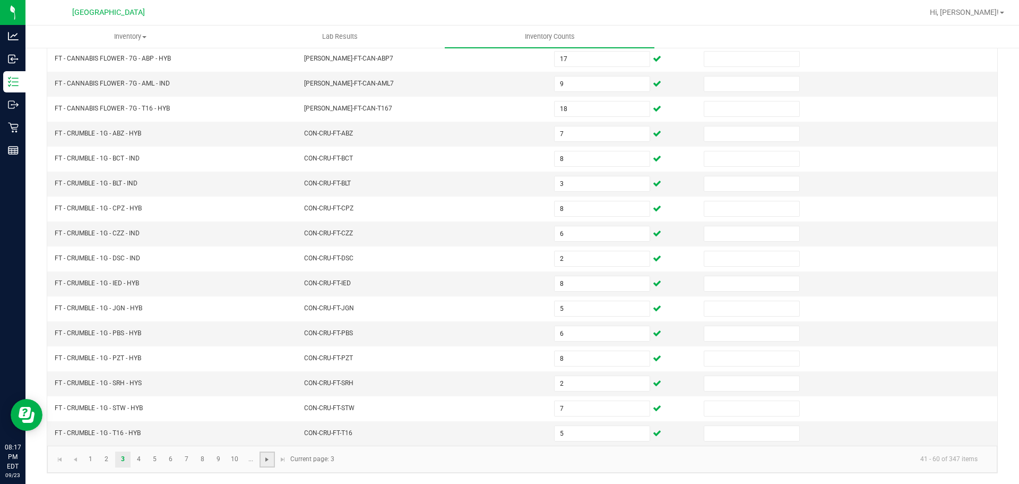
click at [267, 460] on span "Go to the next page" at bounding box center [267, 459] width 8 height 8
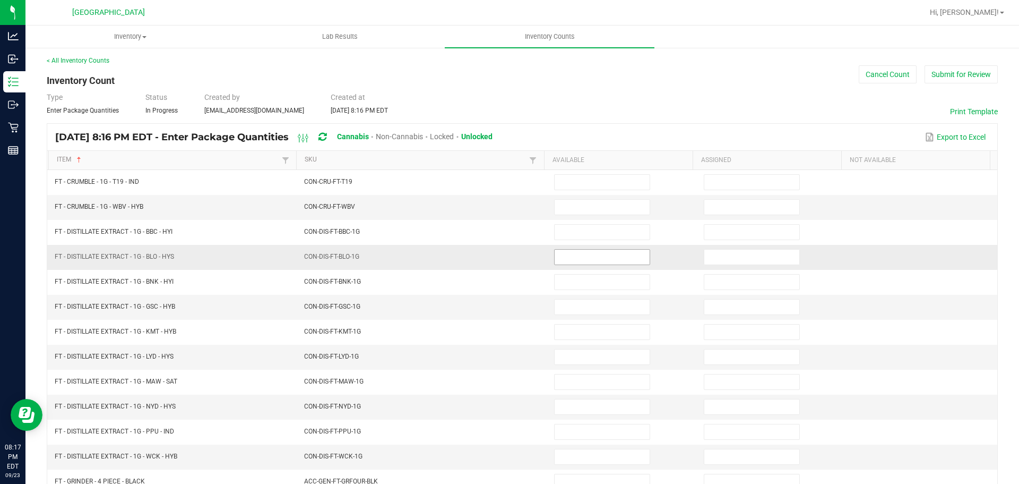
scroll to position [0, 0]
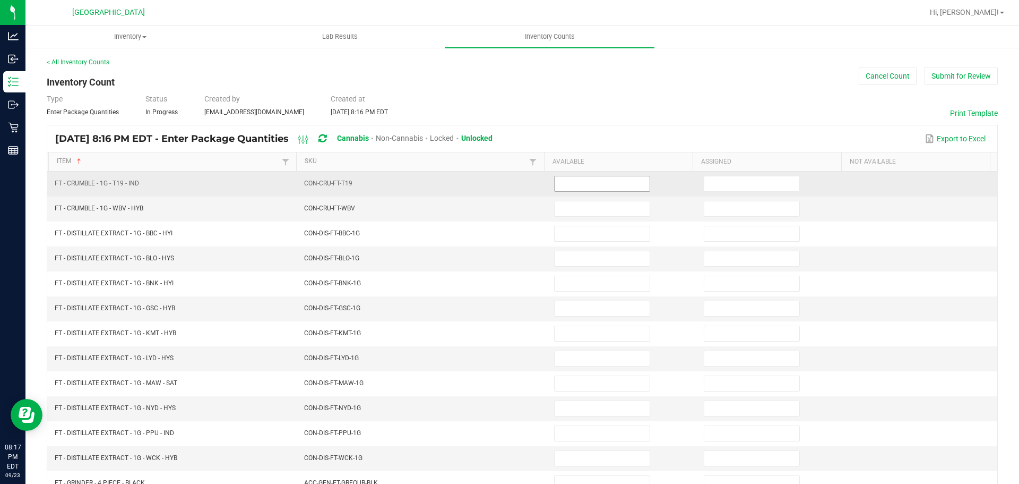
click at [582, 188] on input at bounding box center [602, 183] width 95 height 15
type input "4"
type input "8"
type input "9"
type input "1"
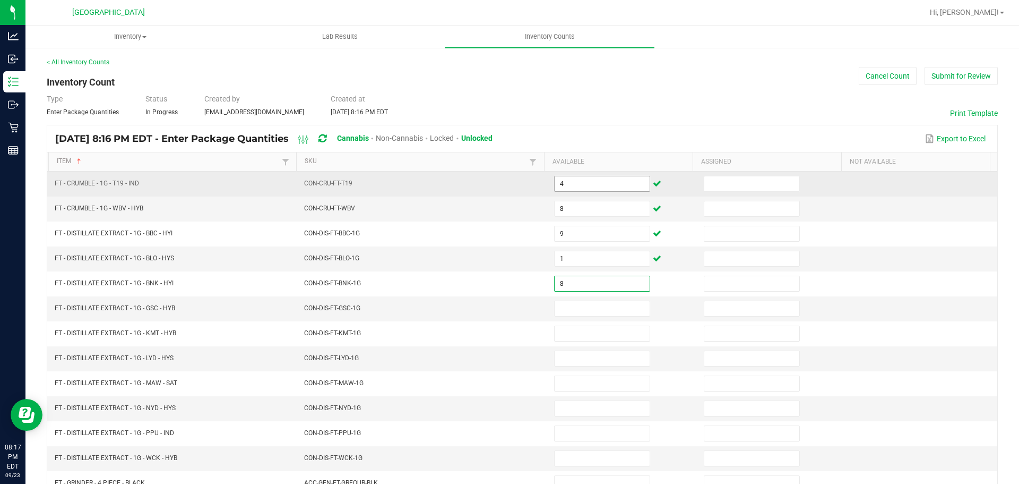
type input "8"
type input "3"
type input "8"
type input "3"
type input "12"
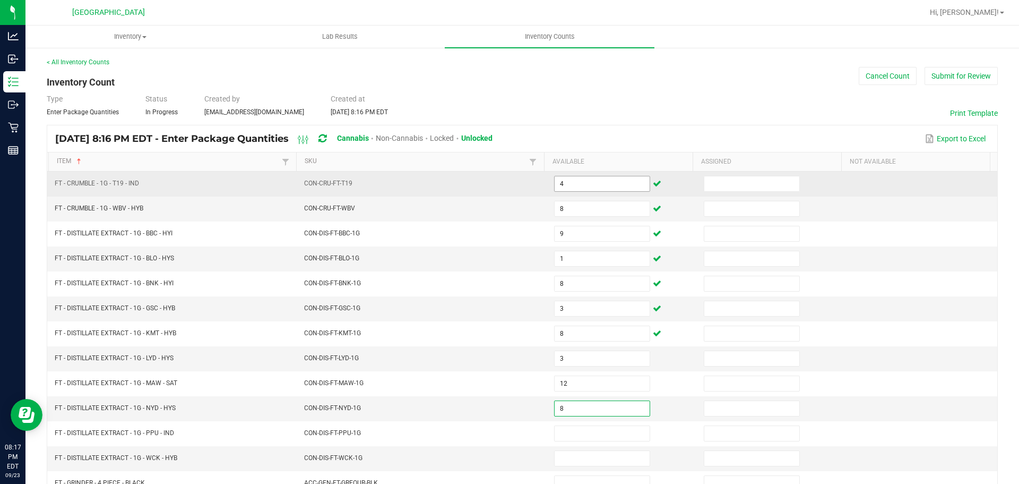
type input "8"
type input "11"
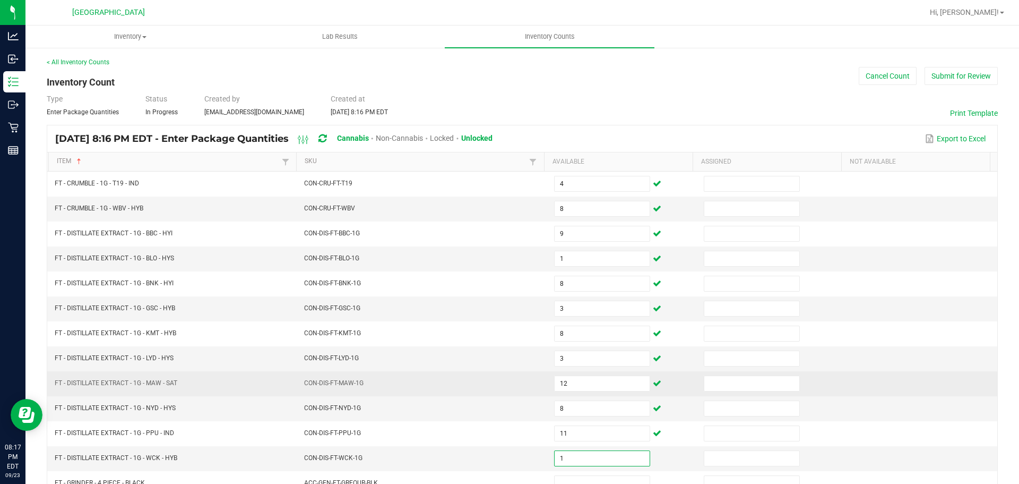
type input "1"
click at [341, 395] on td "CON-DIS-FT-MAW-1G" at bounding box center [423, 383] width 250 height 25
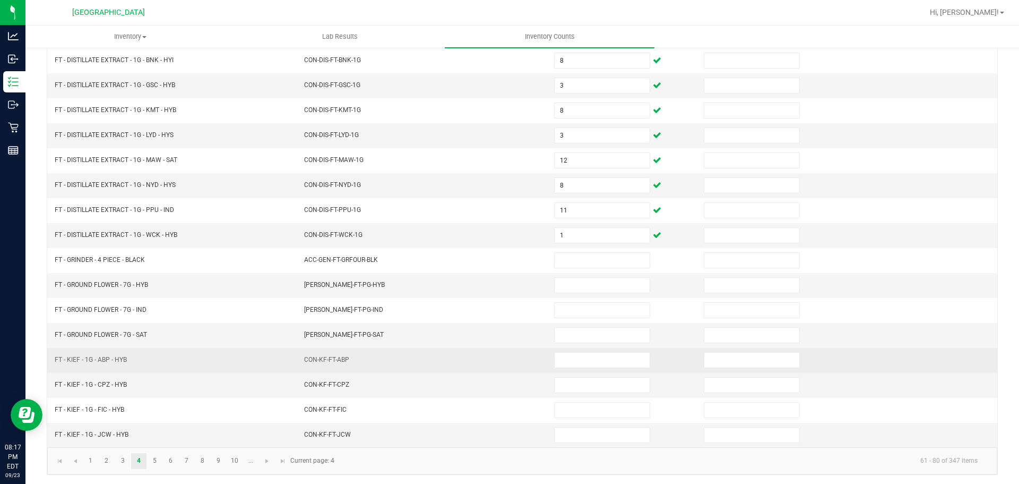
scroll to position [225, 0]
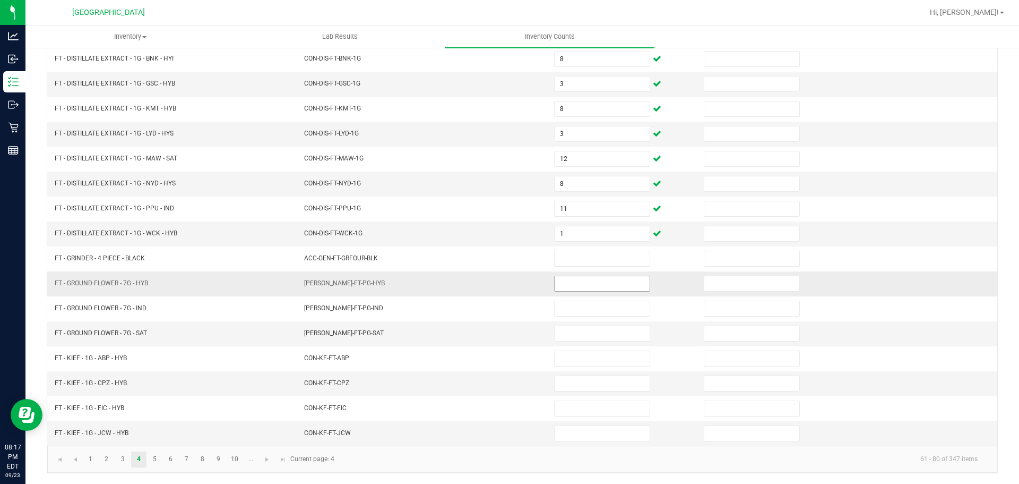
click at [584, 288] on input at bounding box center [602, 283] width 95 height 15
type input "10"
type input "13"
type input "7"
type input "2"
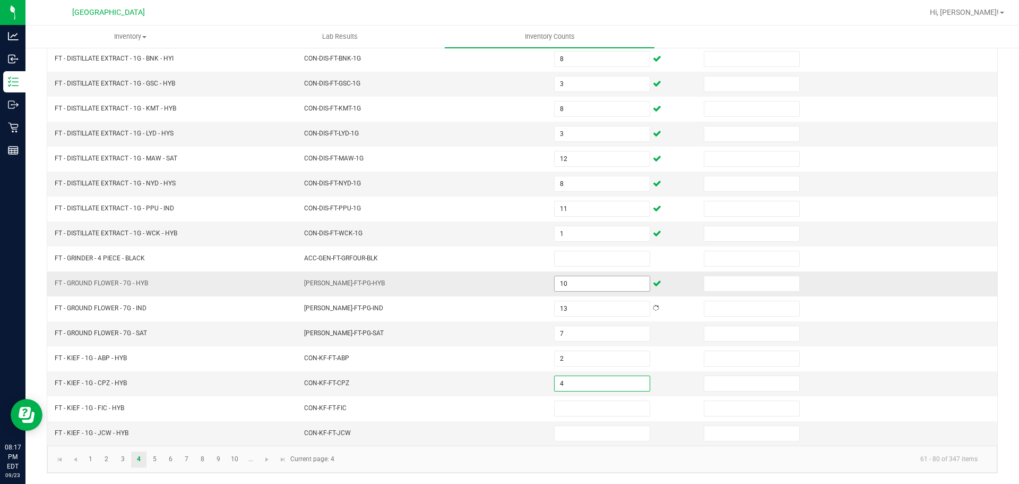
type input "4"
type input "1"
type input "8"
click at [268, 463] on span "Go to the next page" at bounding box center [267, 459] width 8 height 8
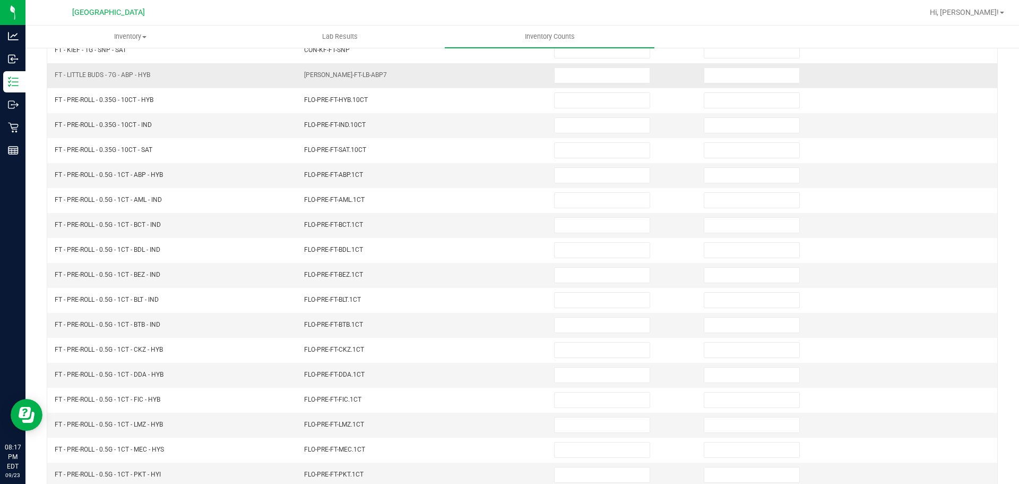
scroll to position [0, 0]
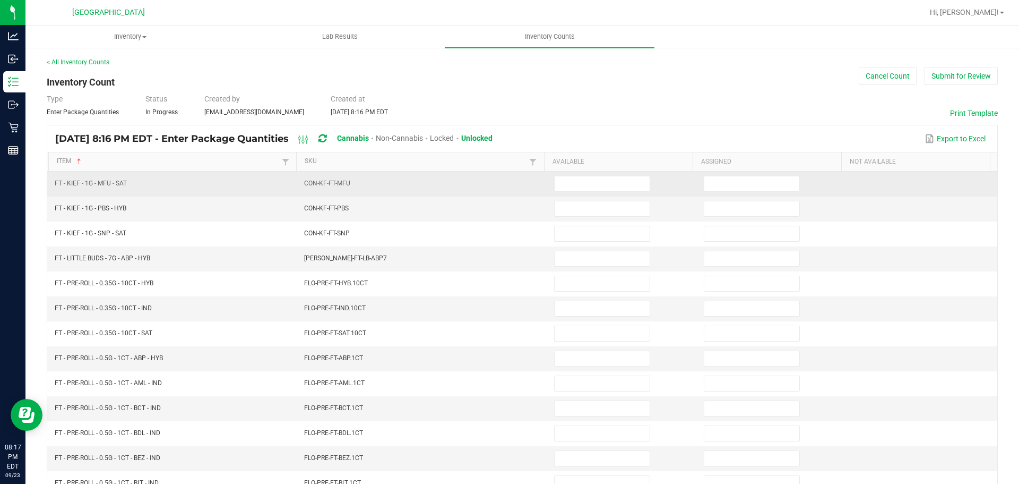
click at [597, 193] on td at bounding box center [623, 183] width 150 height 25
click at [596, 186] on input at bounding box center [602, 183] width 95 height 15
type input "7"
type input "3"
type input "7"
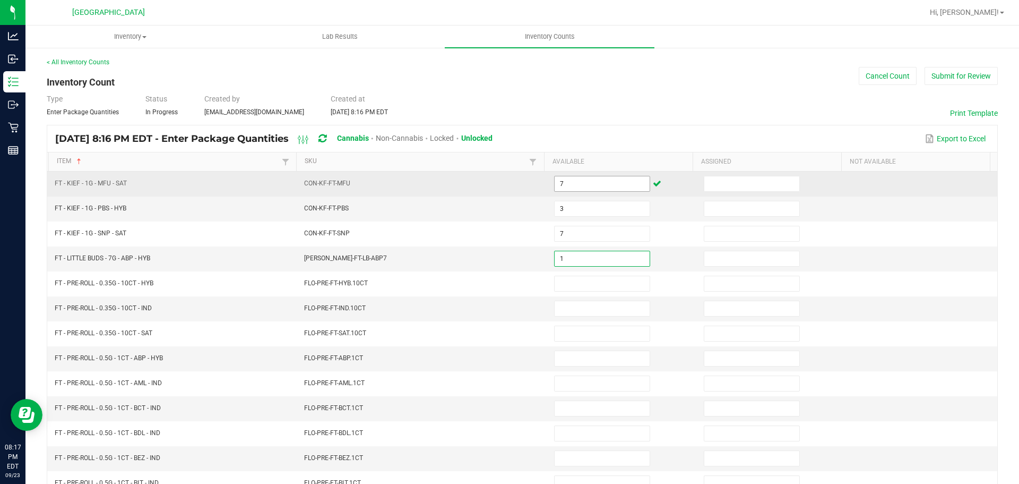
type input "1"
type input "11"
type input "6"
type input "18"
type input "25"
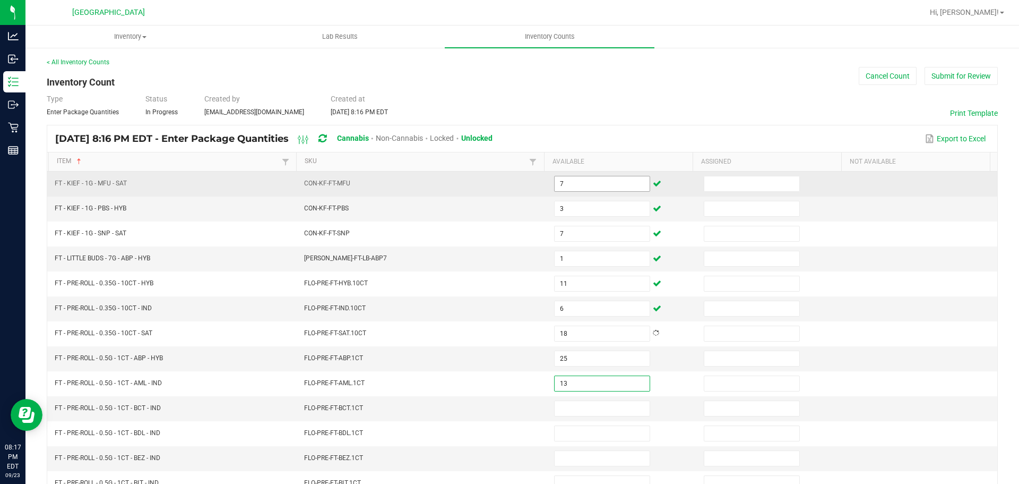
type input "13"
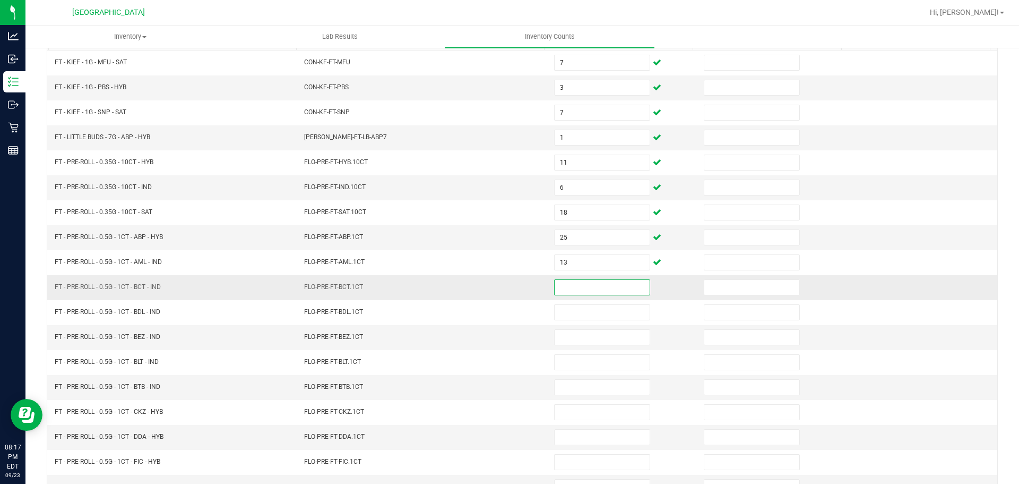
scroll to position [212, 0]
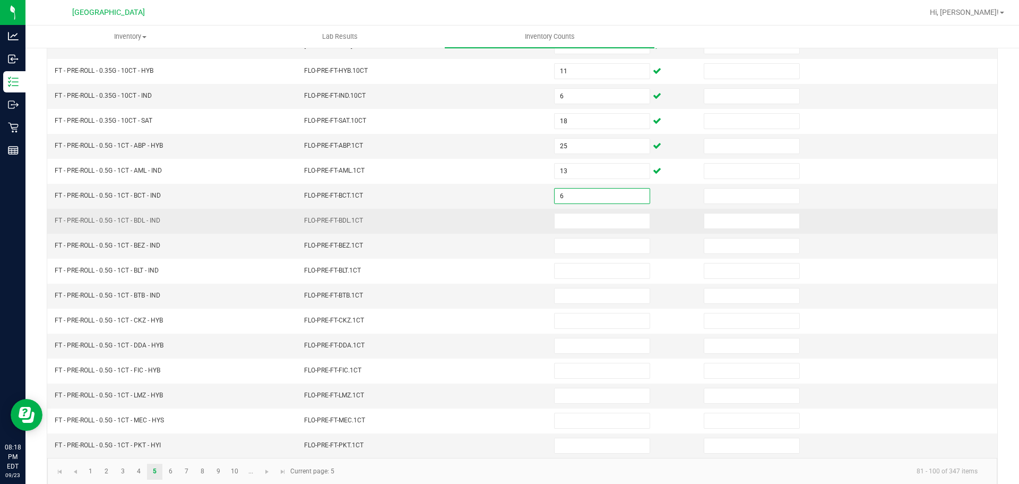
type input "6"
type input "12"
type input "5"
type input "14"
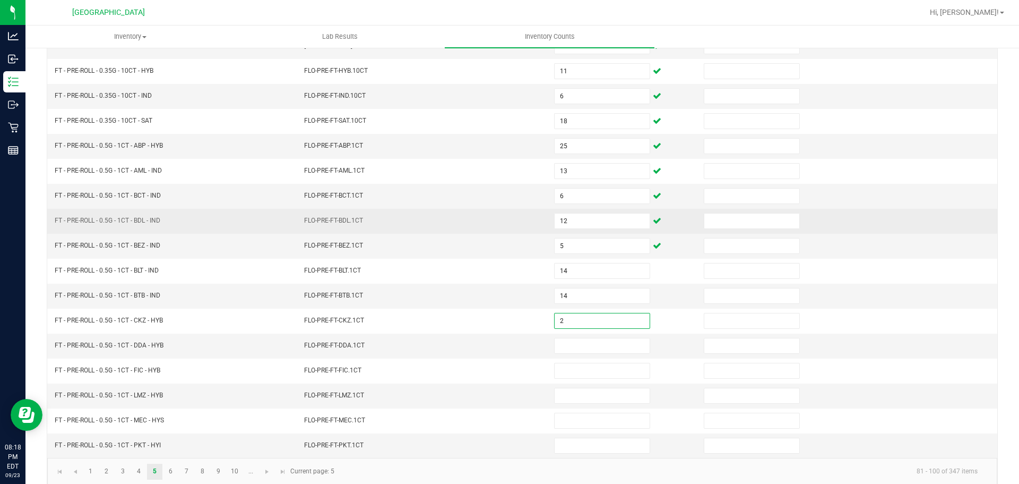
type input "2"
type input "17"
type input "22"
type input "25"
type input "7"
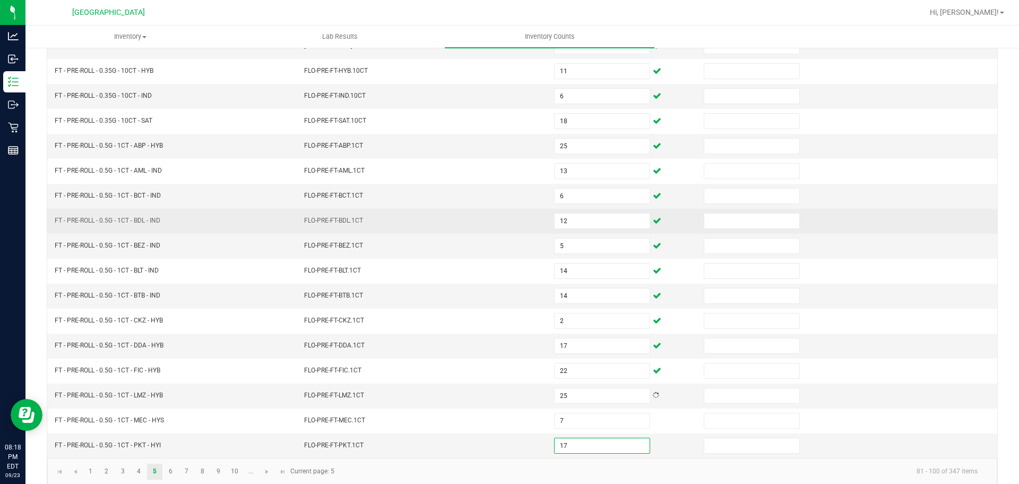
type input "17"
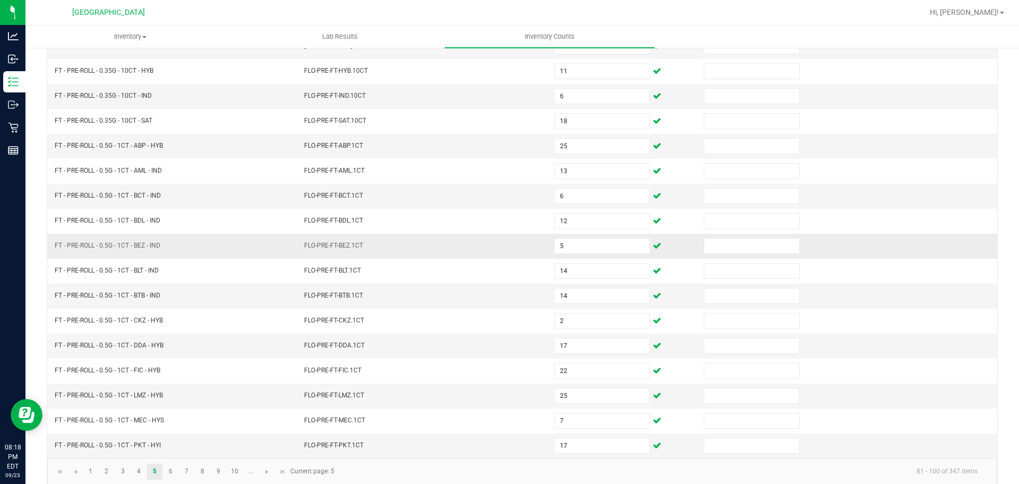
drag, startPoint x: 516, startPoint y: 242, endPoint x: 508, endPoint y: 245, distance: 8.6
click at [515, 242] on td "FLO-PRE-FT-BEZ.1CT" at bounding box center [423, 246] width 250 height 25
click at [270, 475] on span "Go to the next page" at bounding box center [267, 471] width 8 height 8
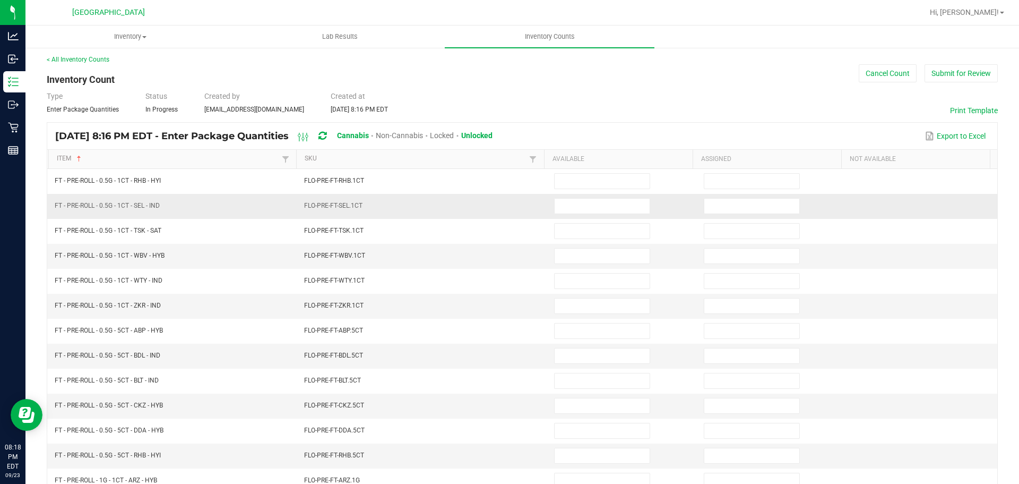
scroll to position [0, 0]
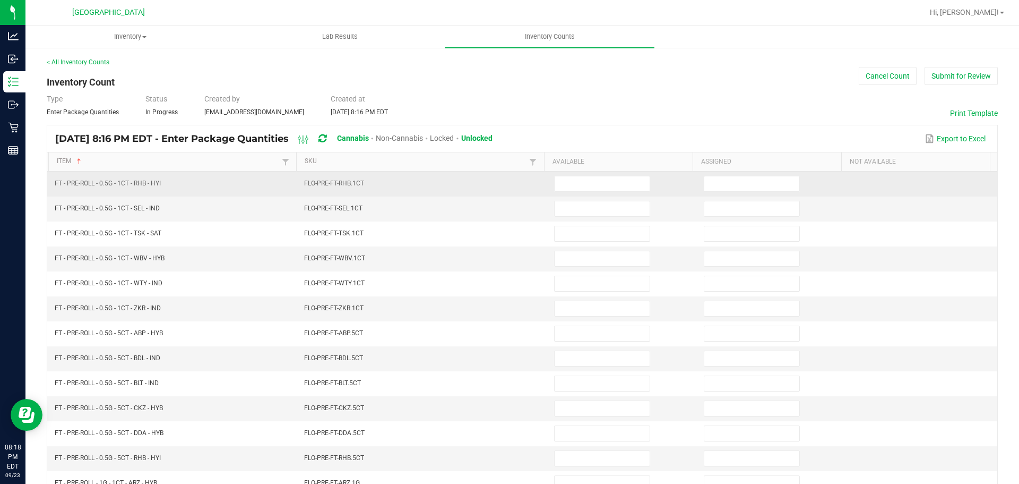
click at [570, 193] on td at bounding box center [623, 183] width 150 height 25
click at [571, 185] on input at bounding box center [602, 183] width 95 height 15
type input "23"
type input "24"
type input "17"
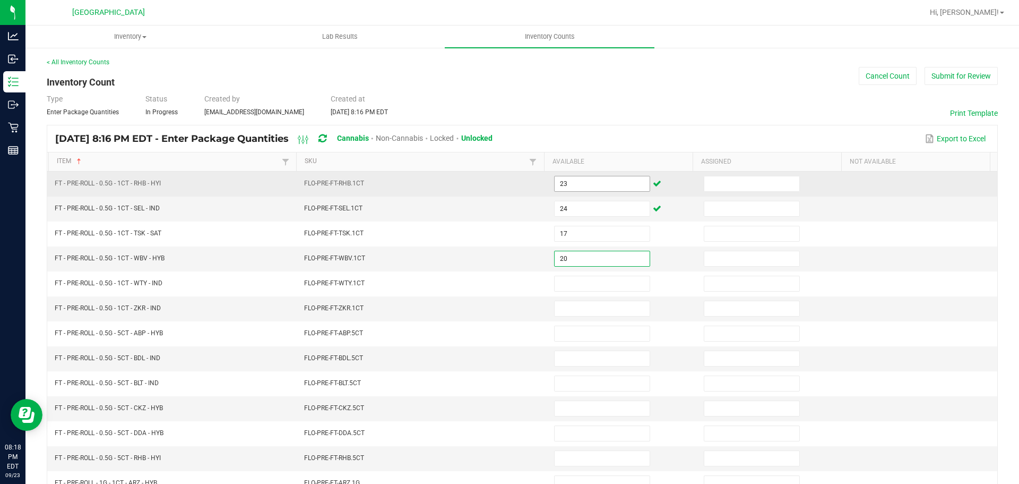
type input "20"
type input "7"
type input "9"
type input "10"
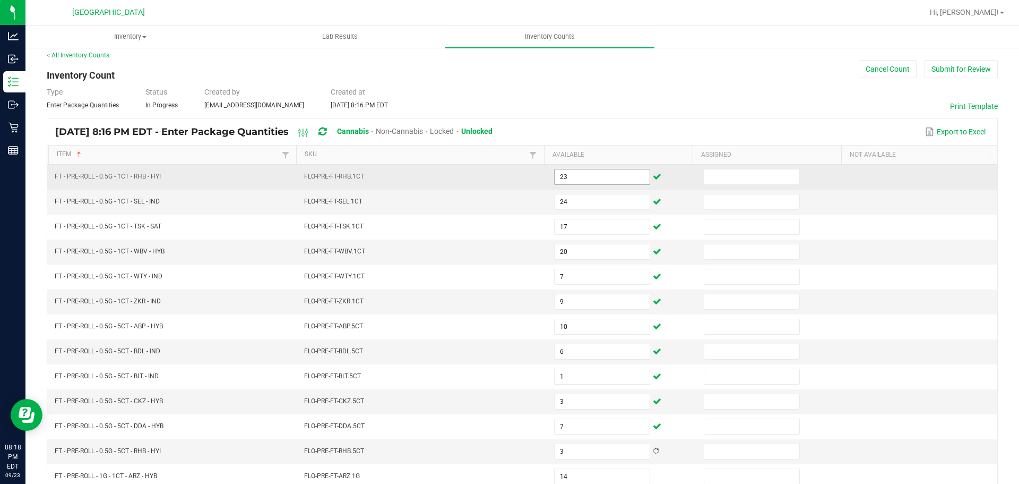
scroll to position [225, 0]
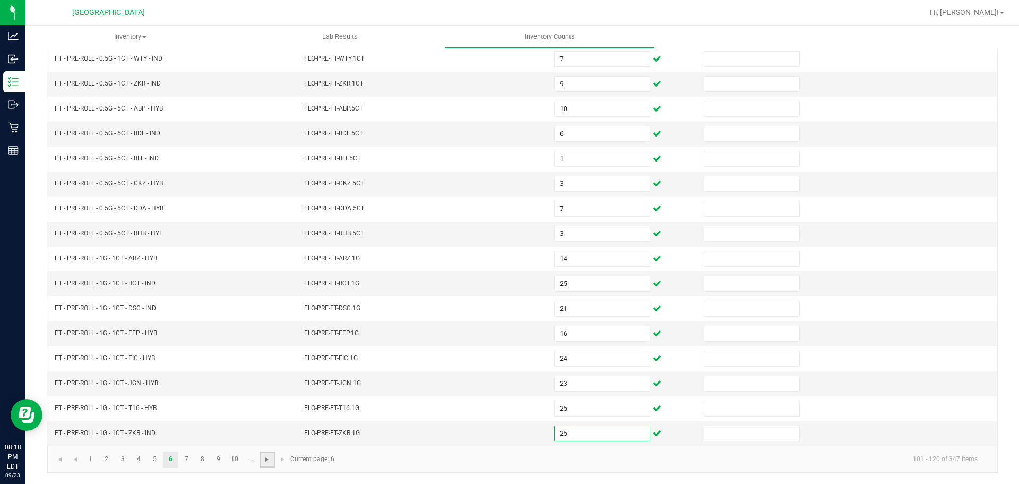
click at [269, 455] on span "Go to the next page" at bounding box center [267, 459] width 8 height 8
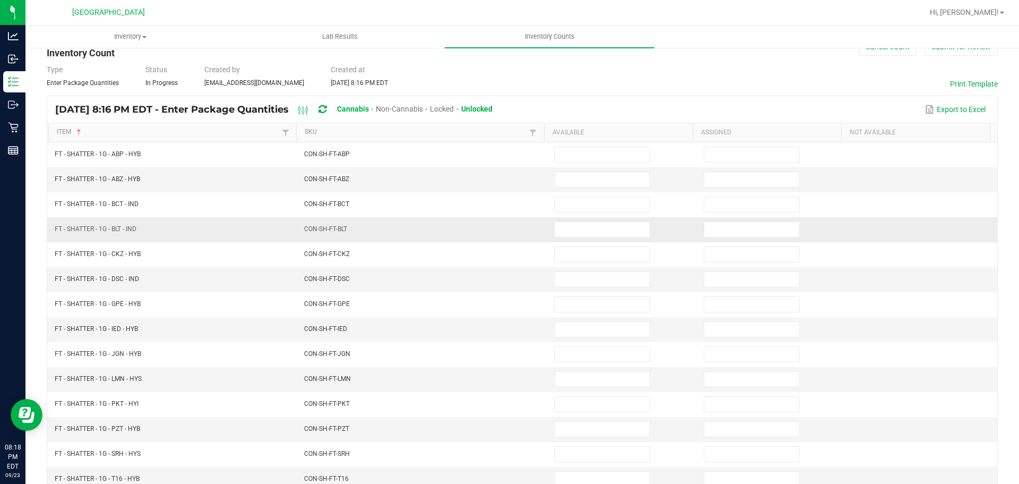
scroll to position [0, 0]
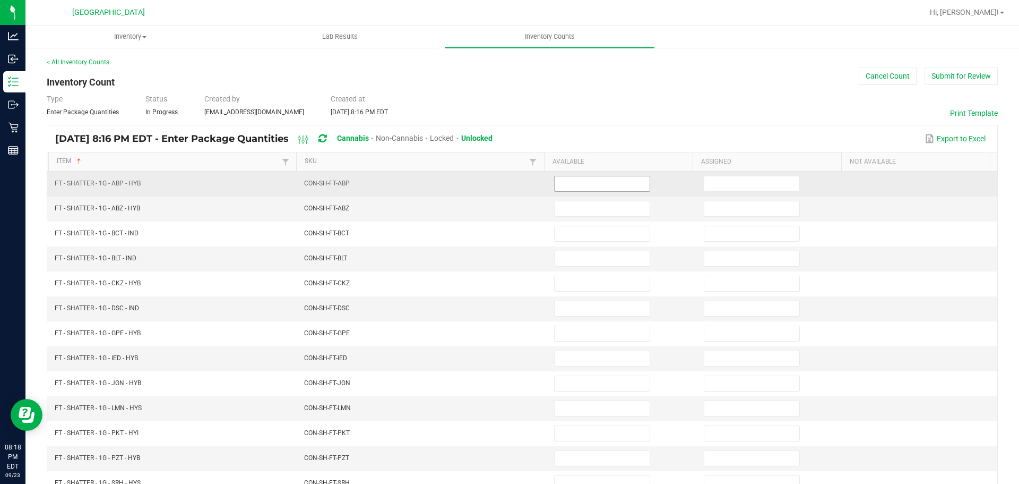
click at [580, 178] on input at bounding box center [602, 183] width 95 height 15
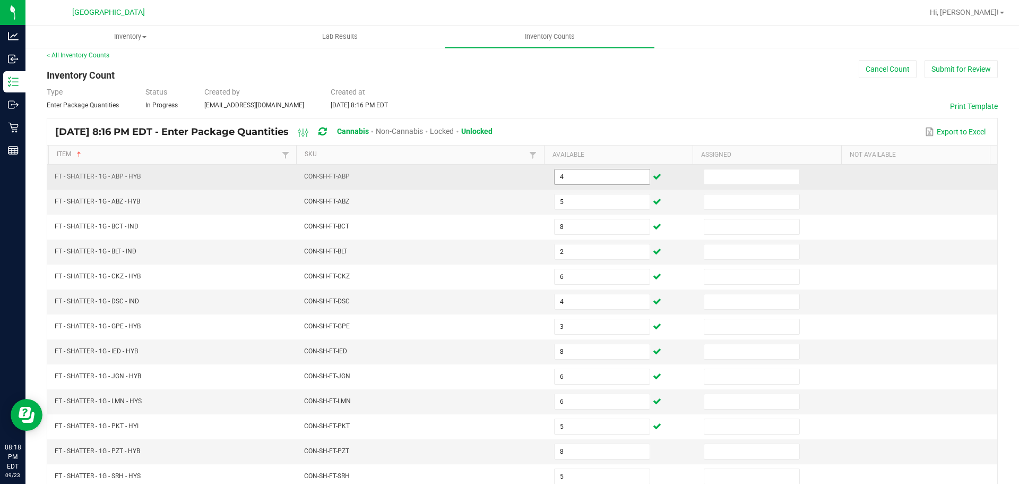
scroll to position [225, 0]
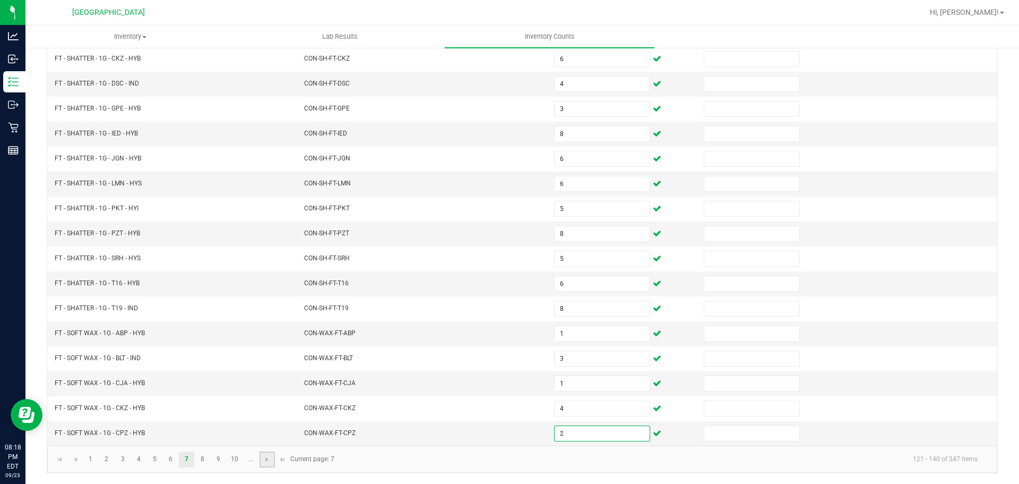
click at [264, 464] on link at bounding box center [267, 459] width 15 height 16
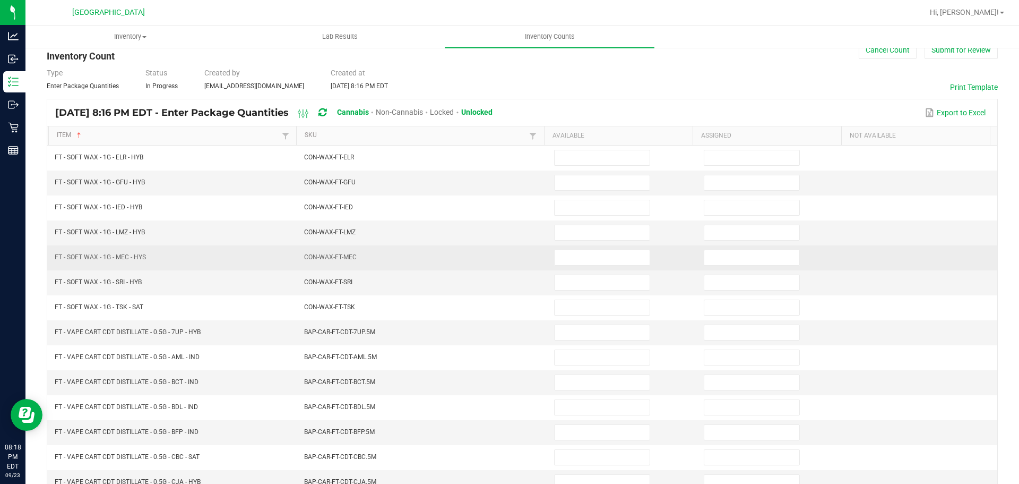
scroll to position [0, 0]
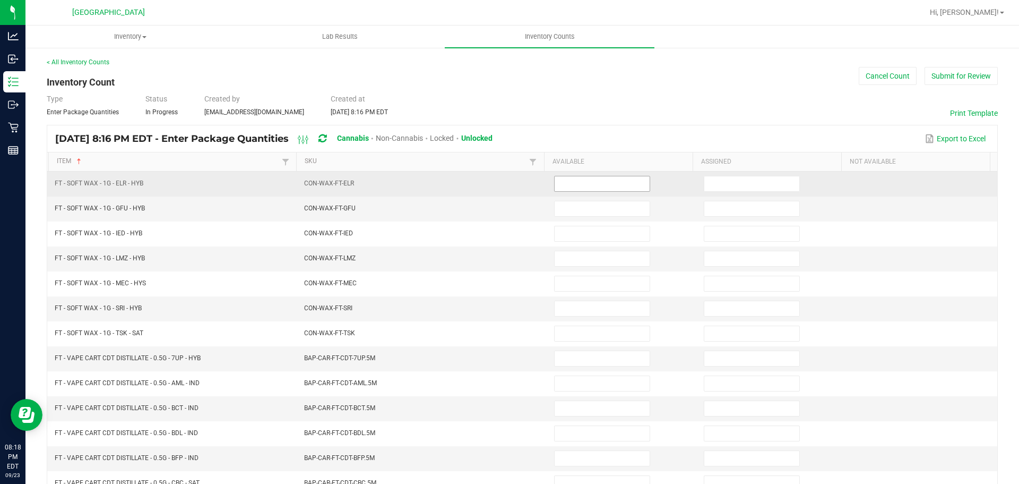
click at [555, 187] on input at bounding box center [602, 183] width 95 height 15
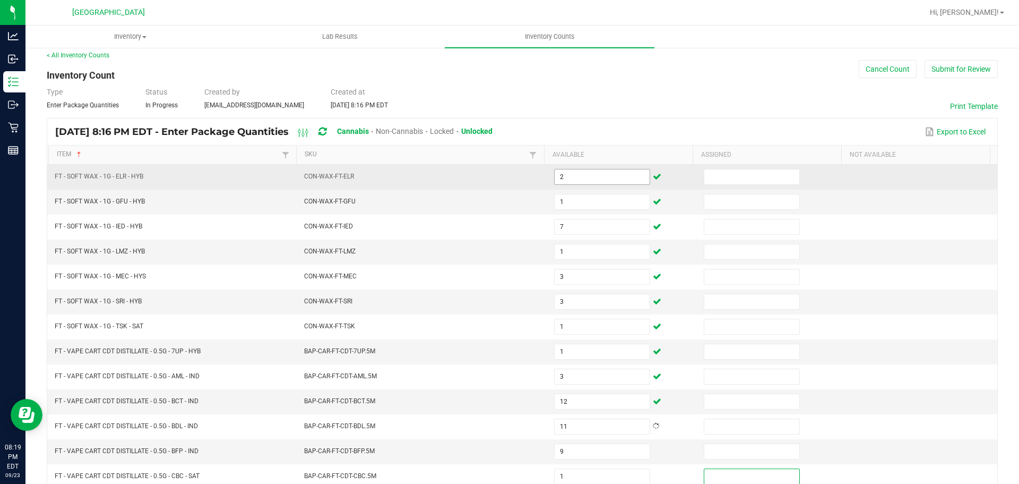
scroll to position [225, 0]
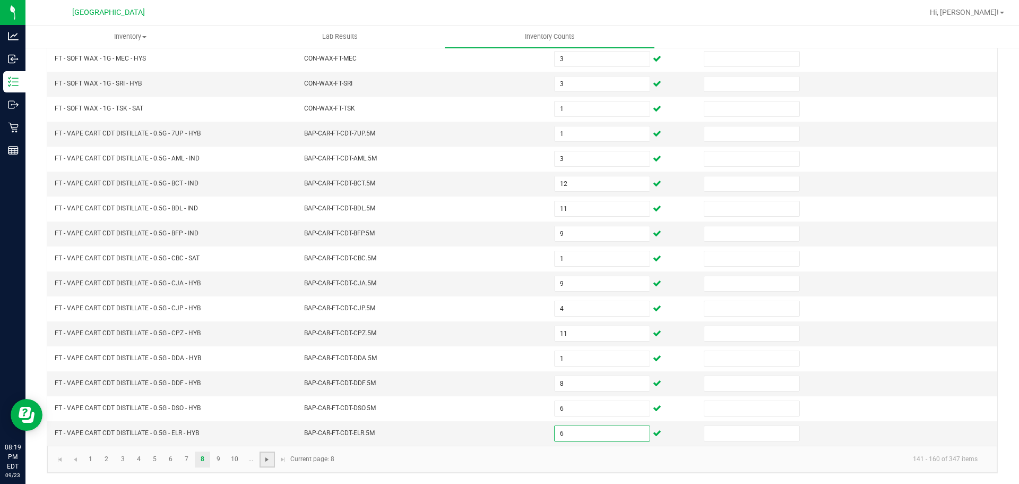
click at [270, 463] on span "Go to the next page" at bounding box center [267, 459] width 8 height 8
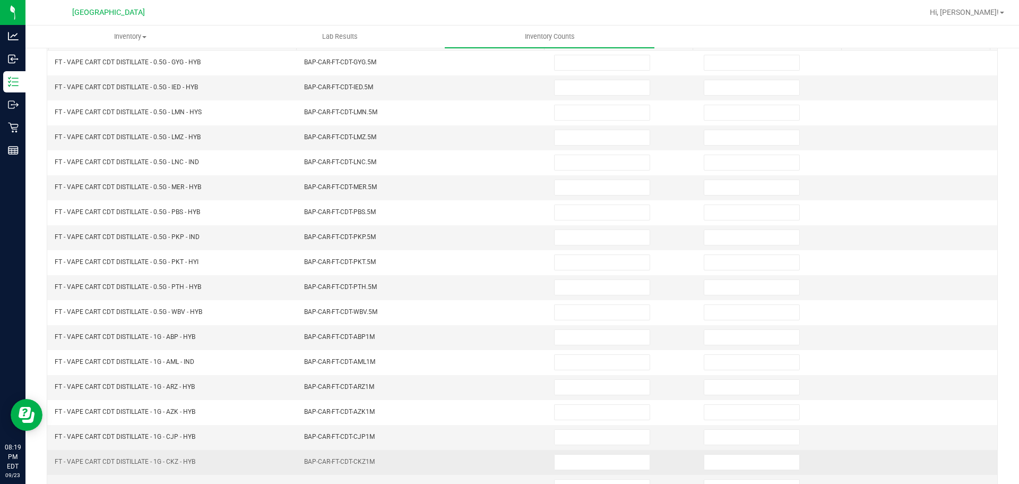
scroll to position [0, 0]
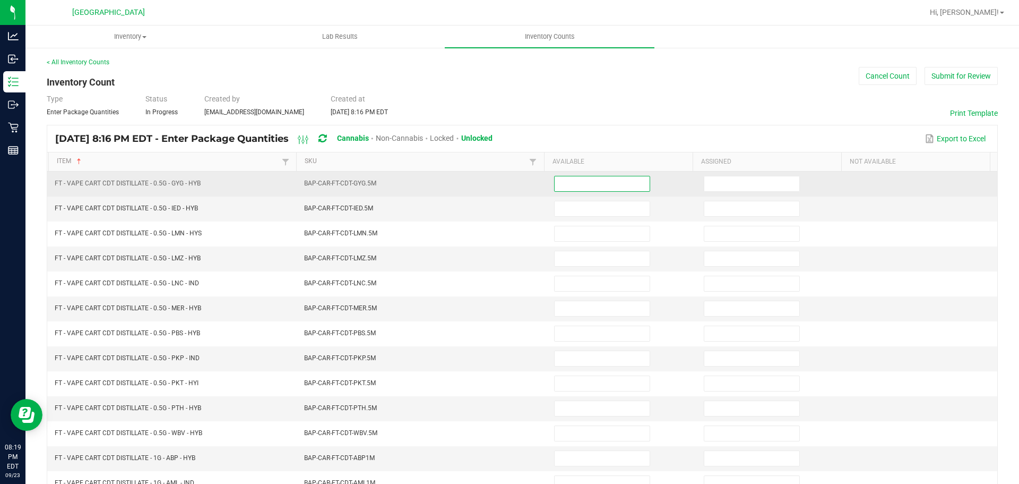
click at [570, 178] on input at bounding box center [602, 183] width 95 height 15
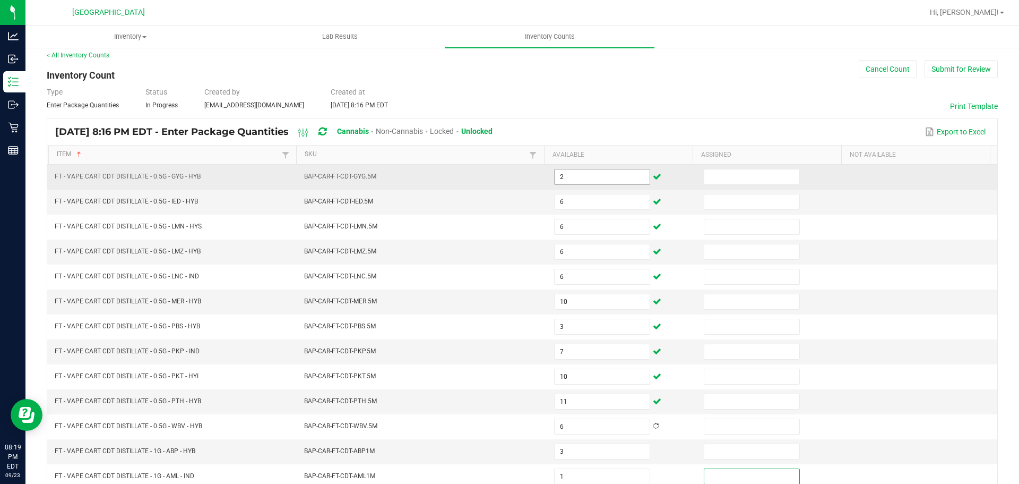
scroll to position [225, 0]
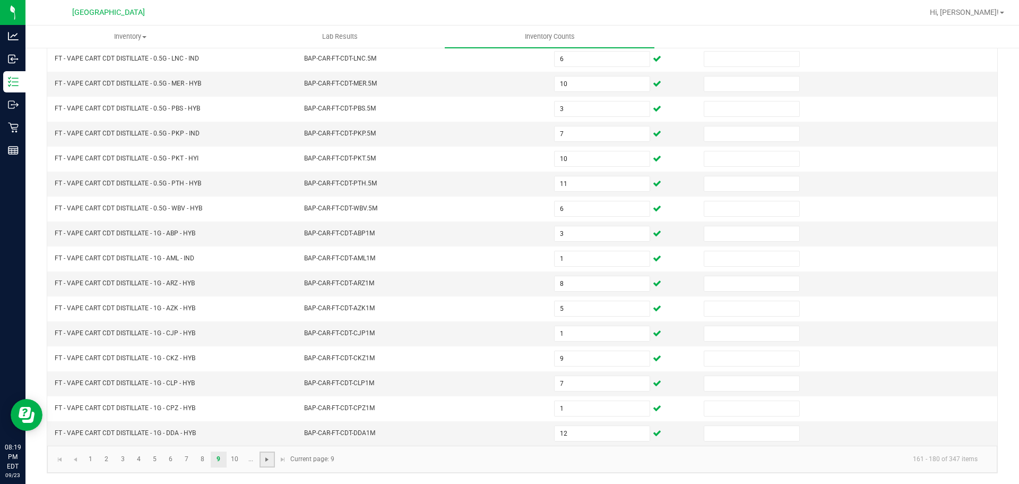
click at [268, 460] on span "Go to the next page" at bounding box center [267, 459] width 8 height 8
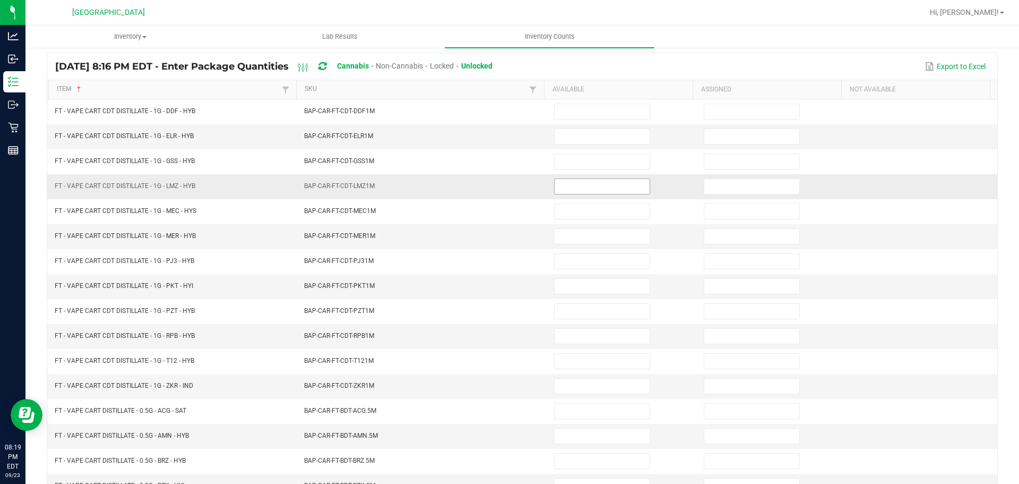
scroll to position [65, 0]
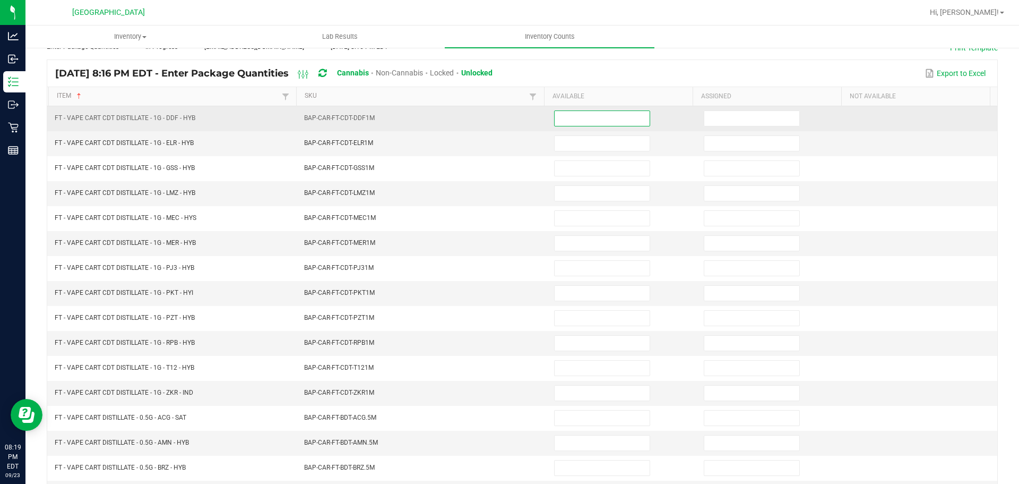
click at [602, 122] on input at bounding box center [602, 118] width 95 height 15
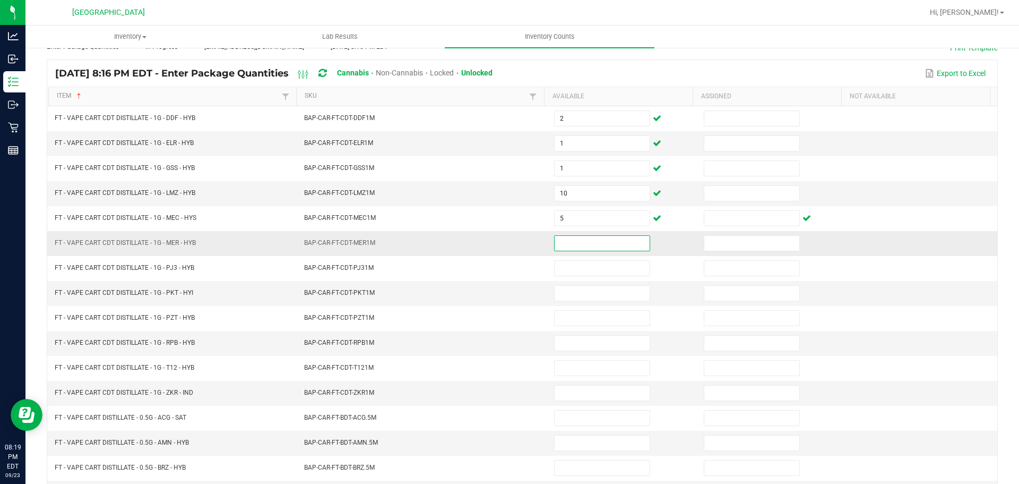
click at [596, 242] on input at bounding box center [602, 243] width 95 height 15
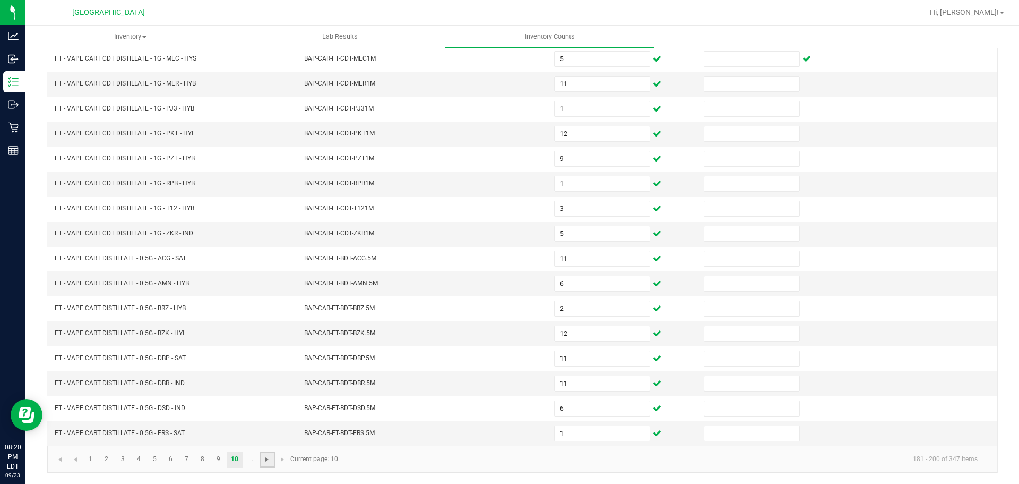
click at [268, 462] on span "Go to the next page" at bounding box center [267, 459] width 8 height 8
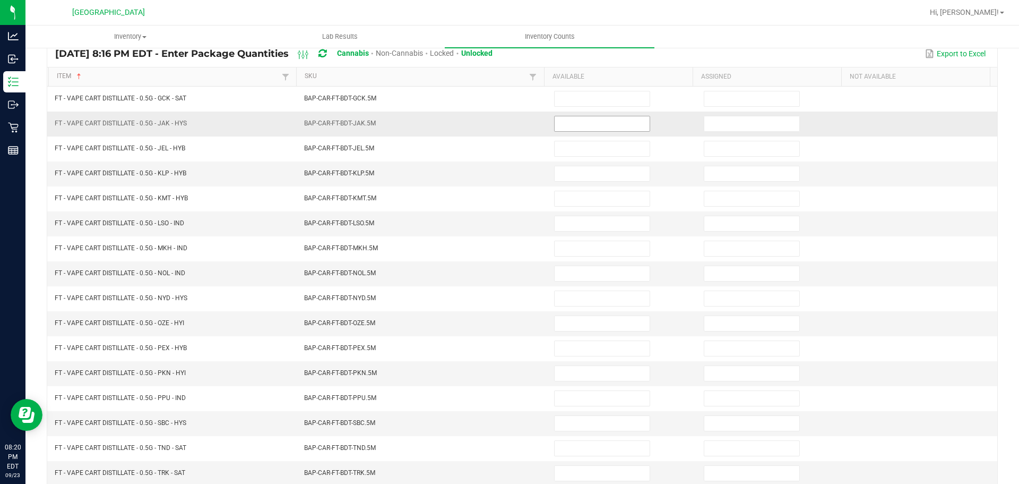
scroll to position [12, 0]
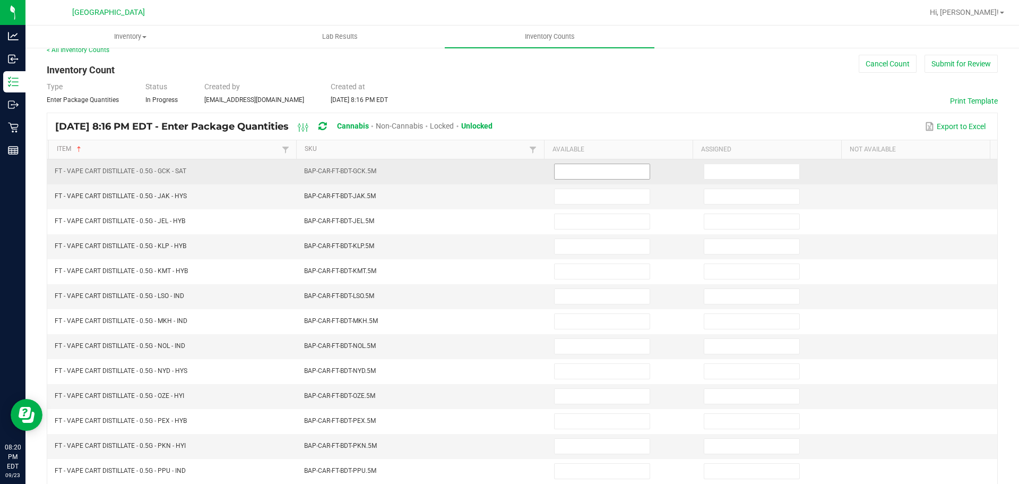
click at [572, 164] on input at bounding box center [602, 171] width 95 height 15
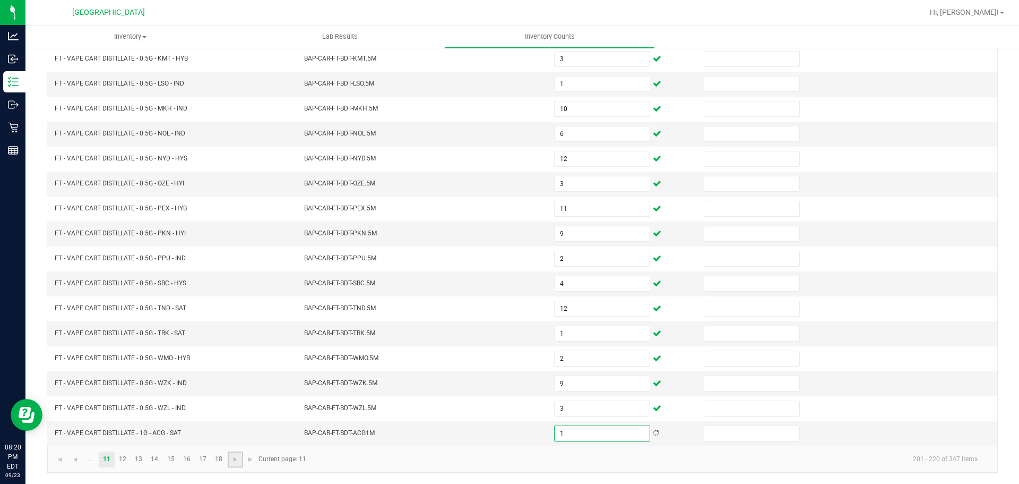
click at [241, 463] on link at bounding box center [235, 459] width 15 height 16
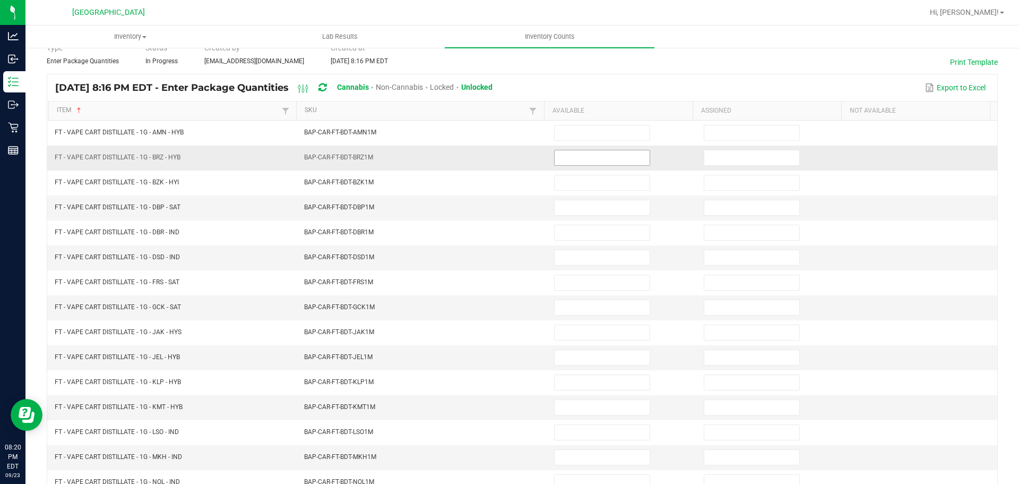
scroll to position [0, 0]
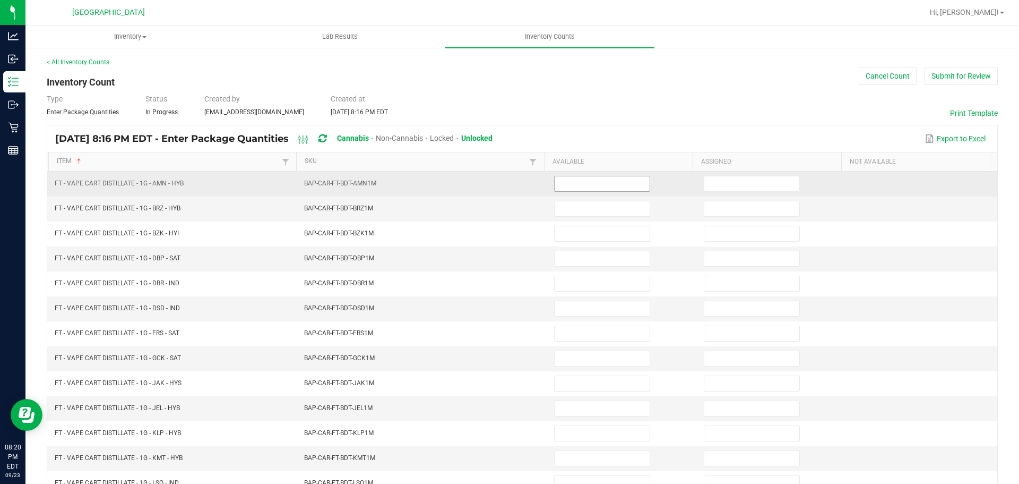
click at [584, 185] on input at bounding box center [602, 183] width 95 height 15
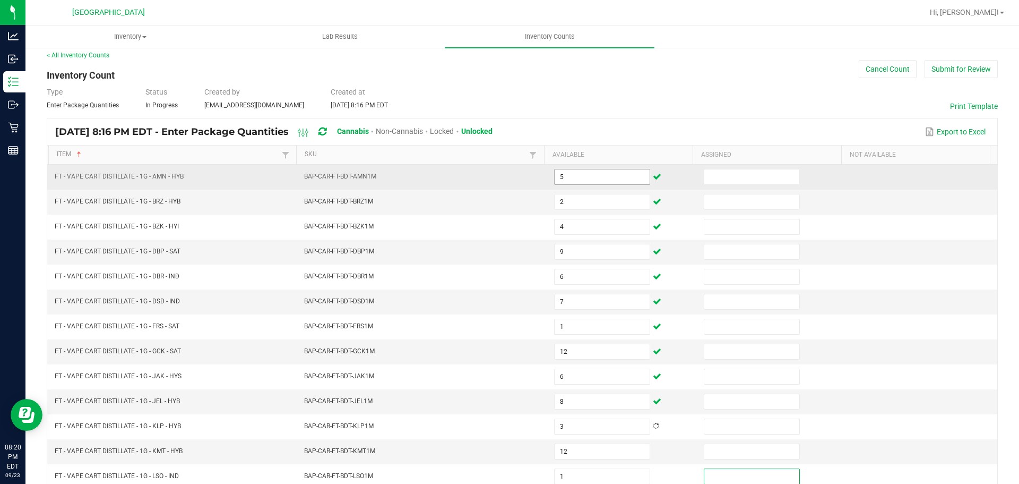
scroll to position [225, 0]
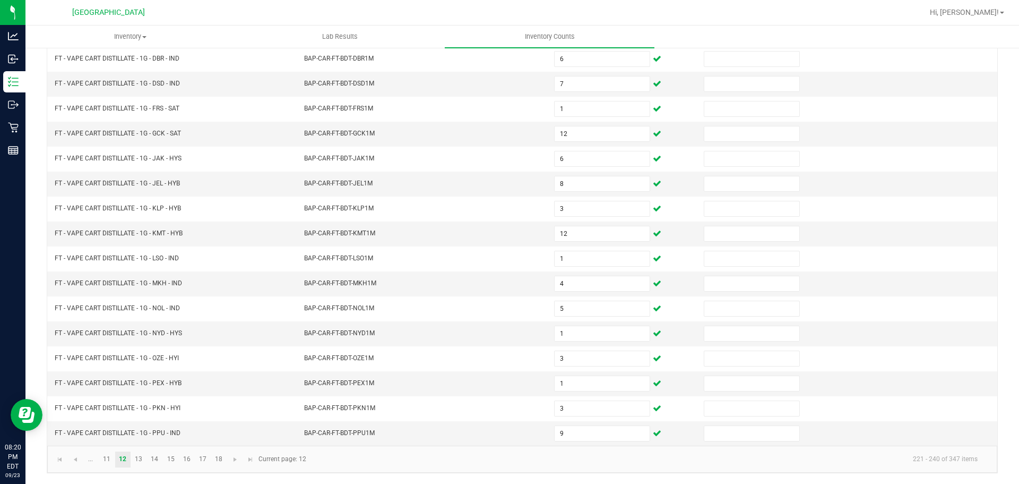
click at [235, 467] on kendo-pager "... 11 12 13 14 15 16 17 18 221 - 240 of 347 items Current page: 12" at bounding box center [522, 458] width 950 height 27
click at [235, 462] on span "Go to the next page" at bounding box center [235, 459] width 8 height 8
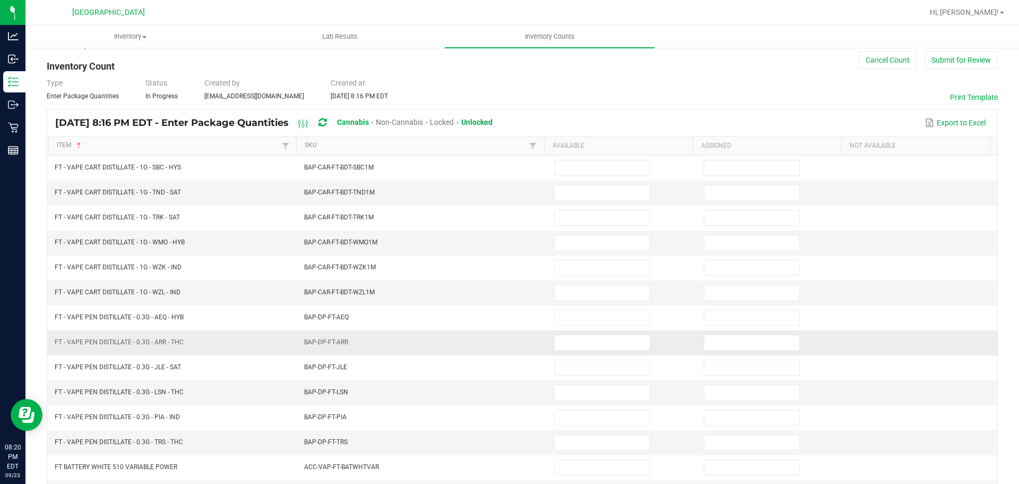
scroll to position [0, 0]
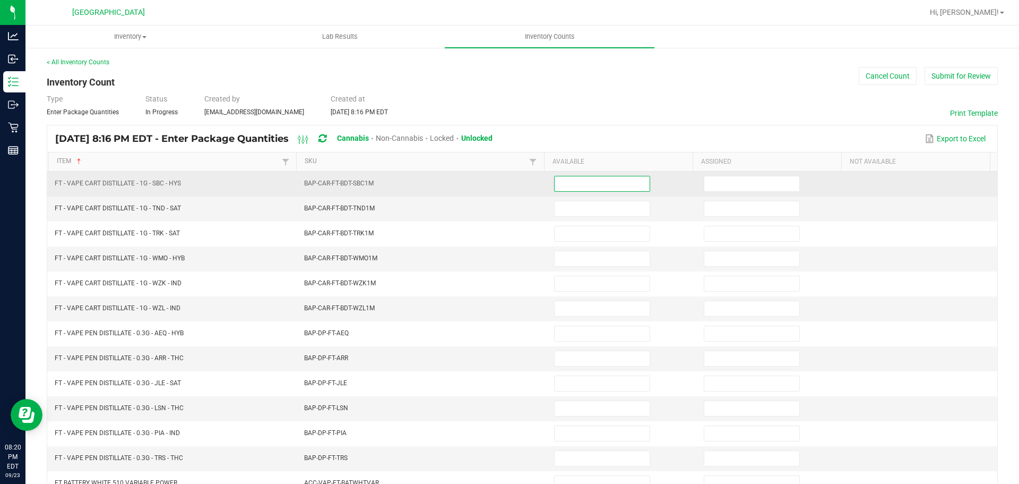
click at [556, 183] on input at bounding box center [602, 183] width 95 height 15
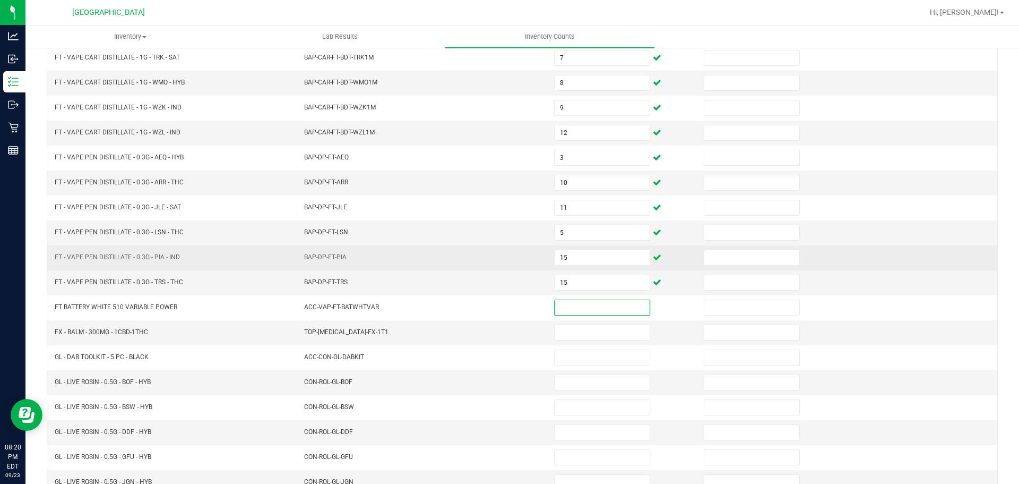
scroll to position [219, 0]
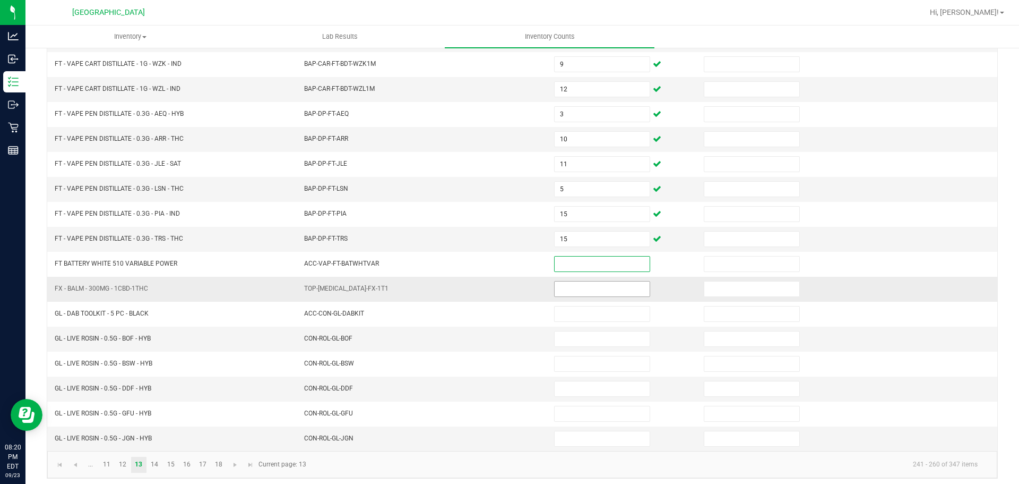
click at [560, 287] on input at bounding box center [602, 288] width 95 height 15
click at [576, 344] on input at bounding box center [602, 338] width 95 height 15
click at [232, 462] on span "Go to the next page" at bounding box center [235, 464] width 8 height 8
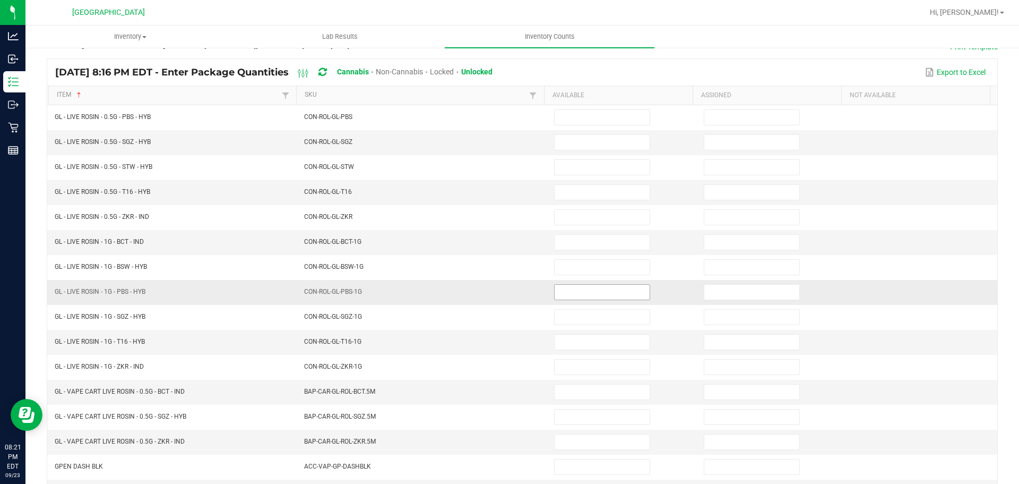
scroll to position [0, 0]
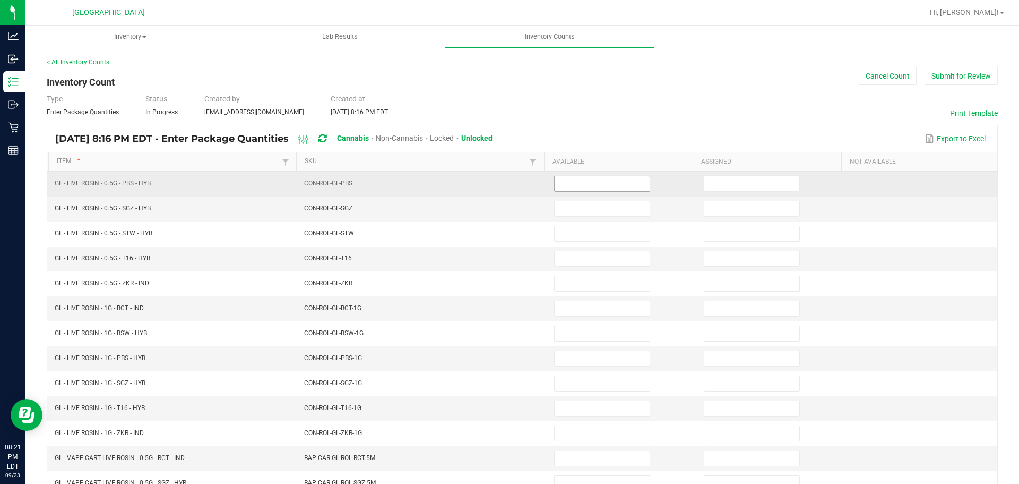
click at [584, 190] on input at bounding box center [602, 183] width 95 height 15
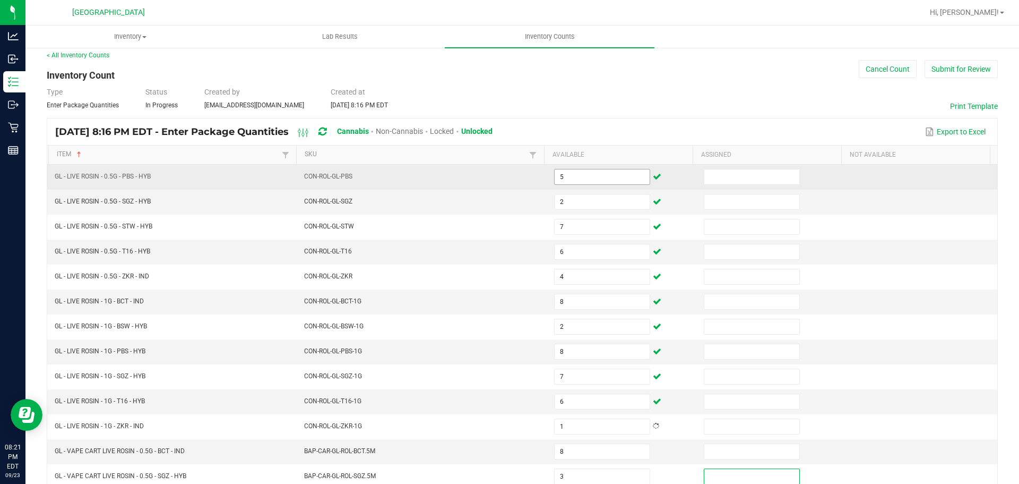
scroll to position [225, 0]
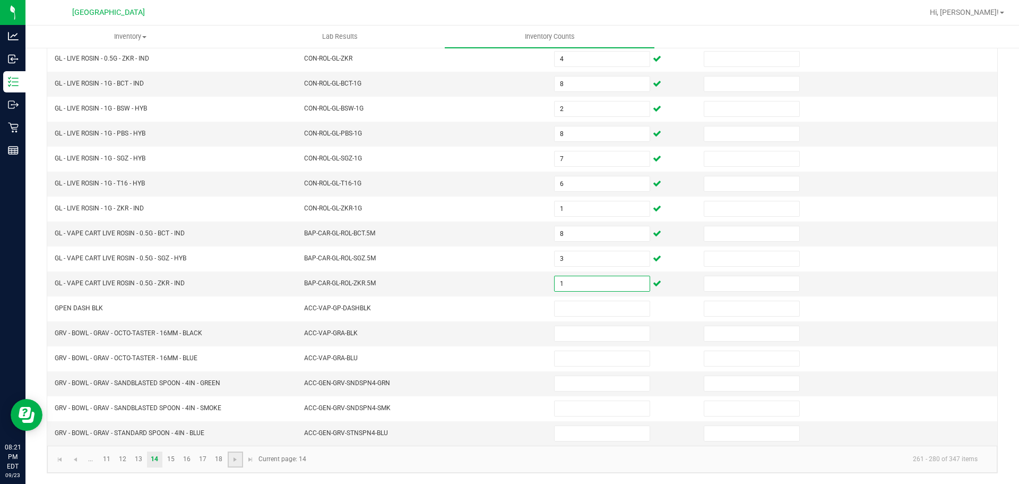
click at [236, 463] on link at bounding box center [235, 459] width 15 height 16
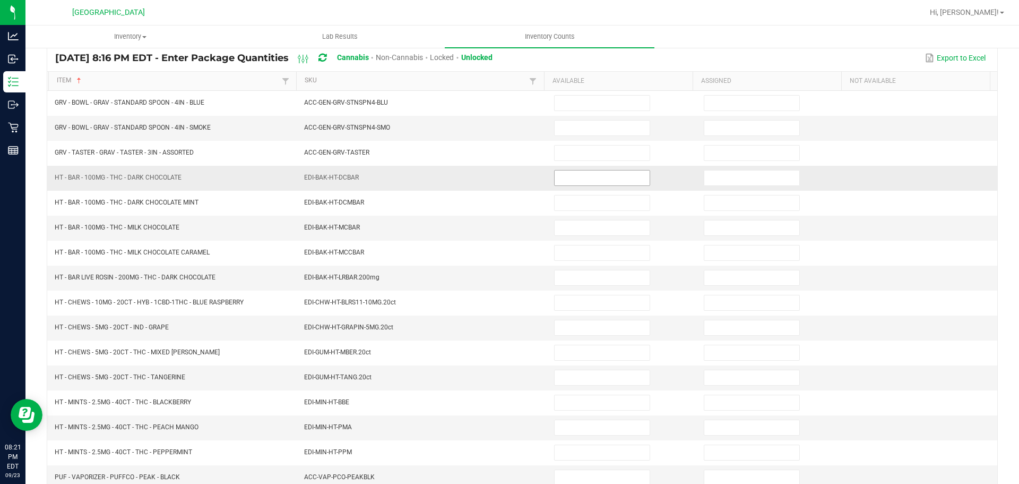
scroll to position [65, 0]
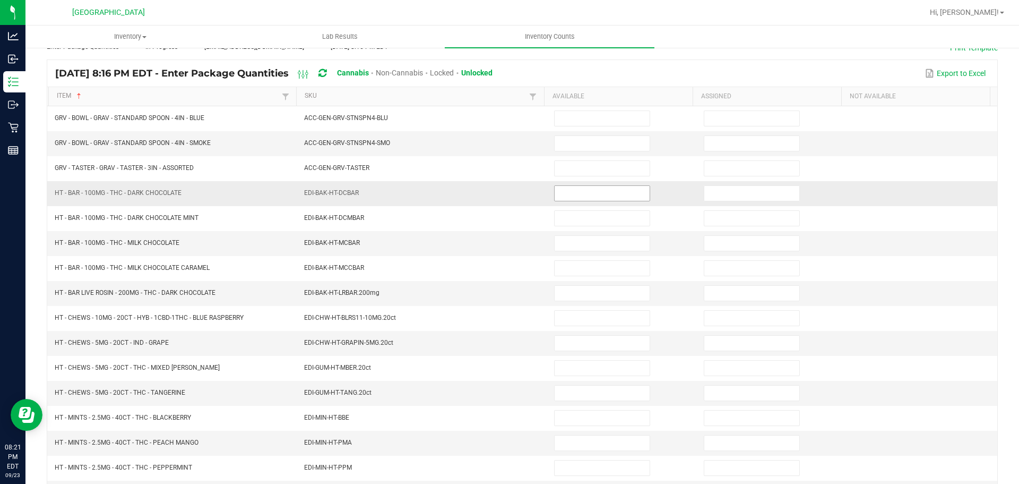
click at [565, 194] on input at bounding box center [602, 193] width 95 height 15
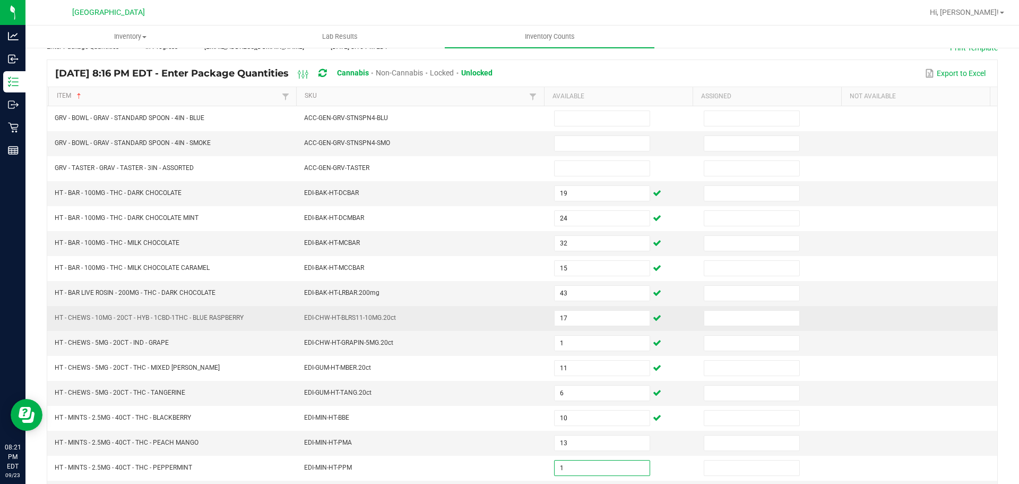
click at [390, 310] on td "EDI-CHW-HT-BLRS11-10MG.20ct" at bounding box center [423, 318] width 250 height 25
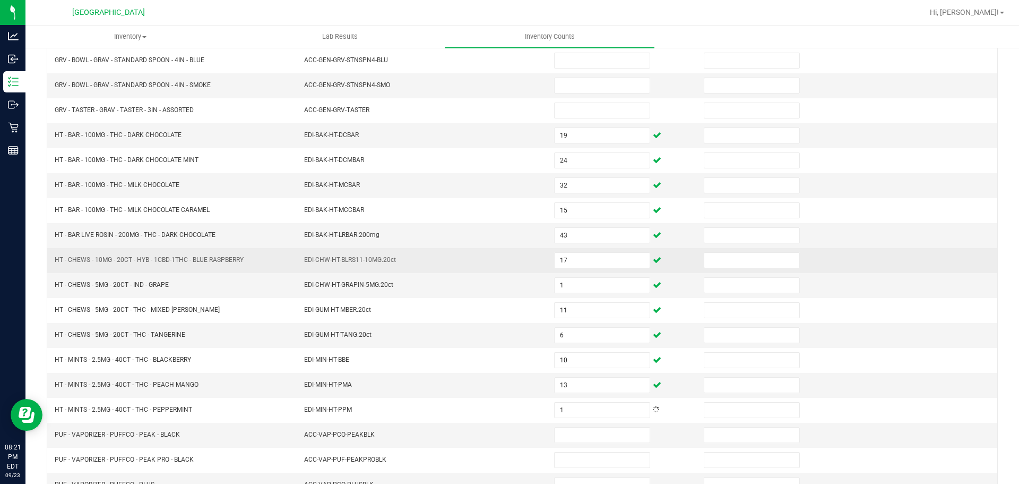
scroll to position [225, 0]
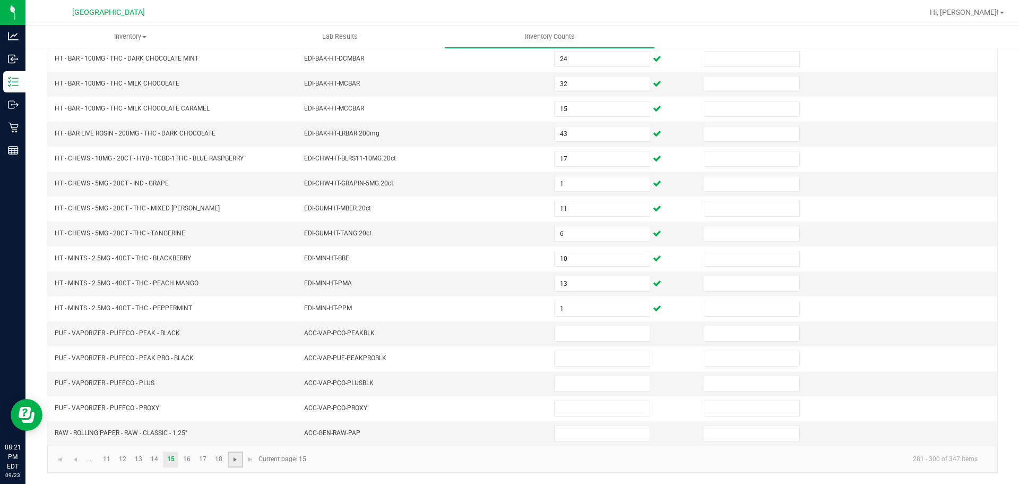
click at [234, 455] on span "Go to the next page" at bounding box center [235, 459] width 8 height 8
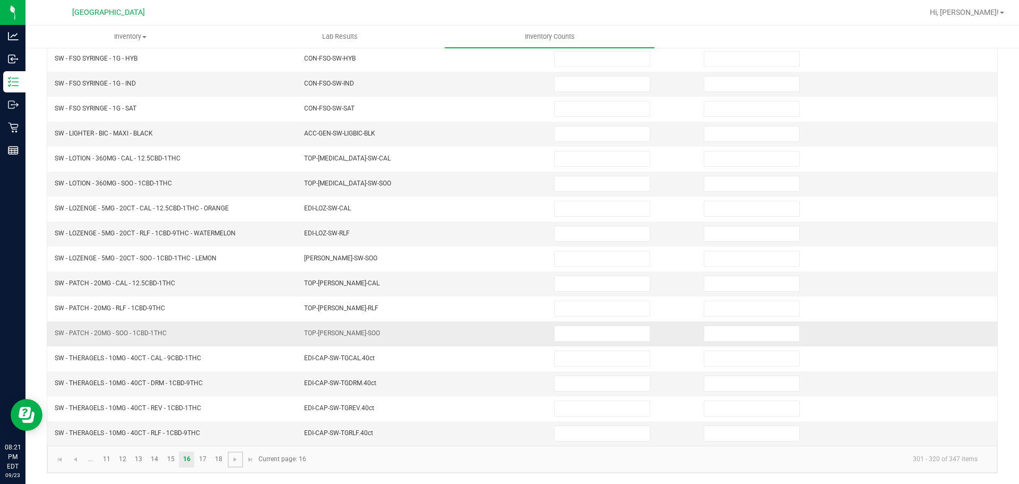
scroll to position [12, 0]
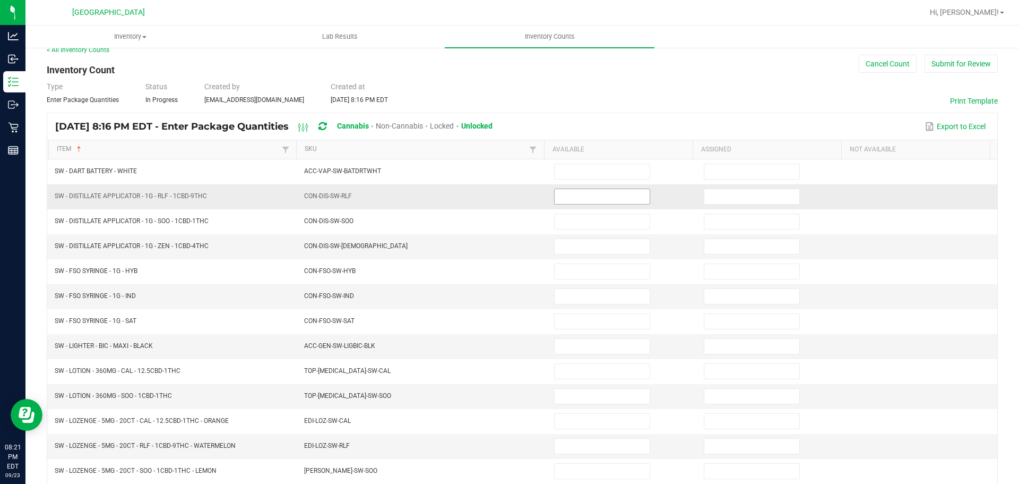
click at [568, 192] on input at bounding box center [602, 196] width 95 height 15
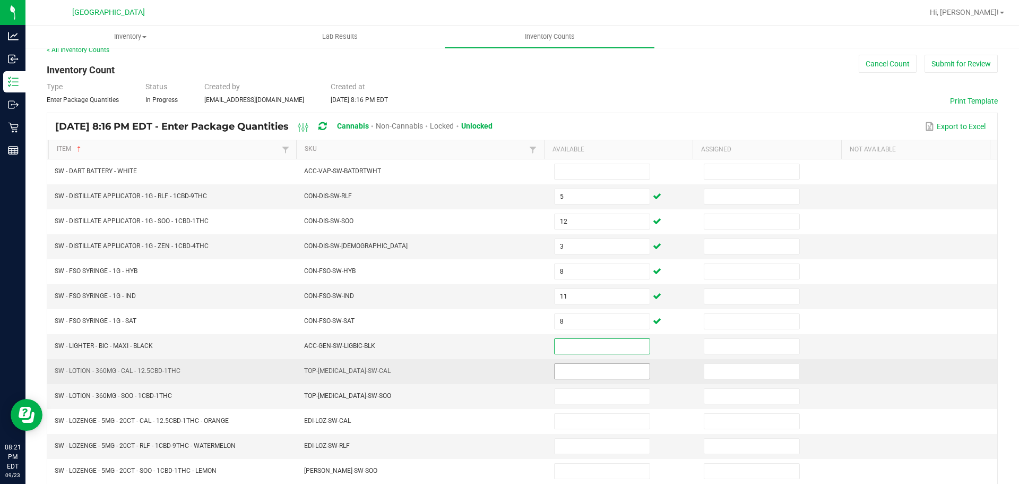
click at [580, 371] on input at bounding box center [602, 371] width 95 height 15
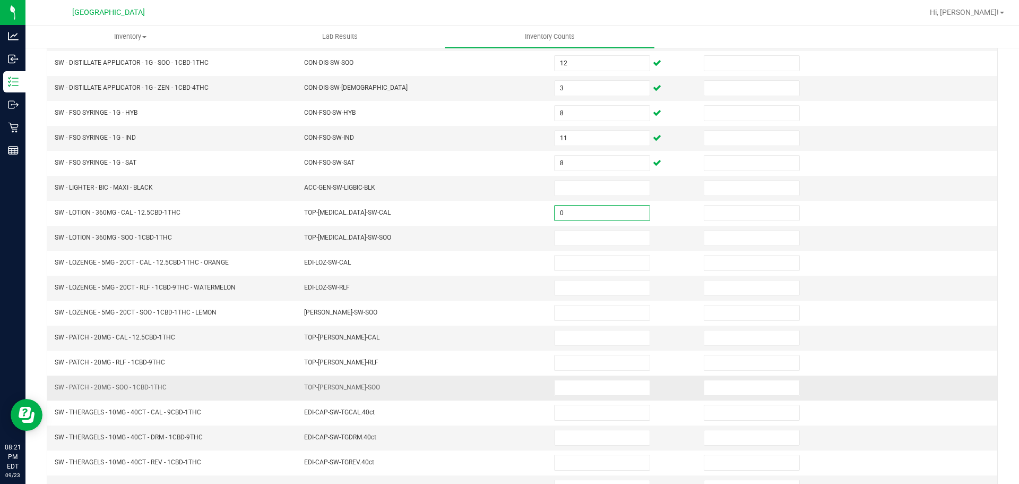
scroll to position [171, 0]
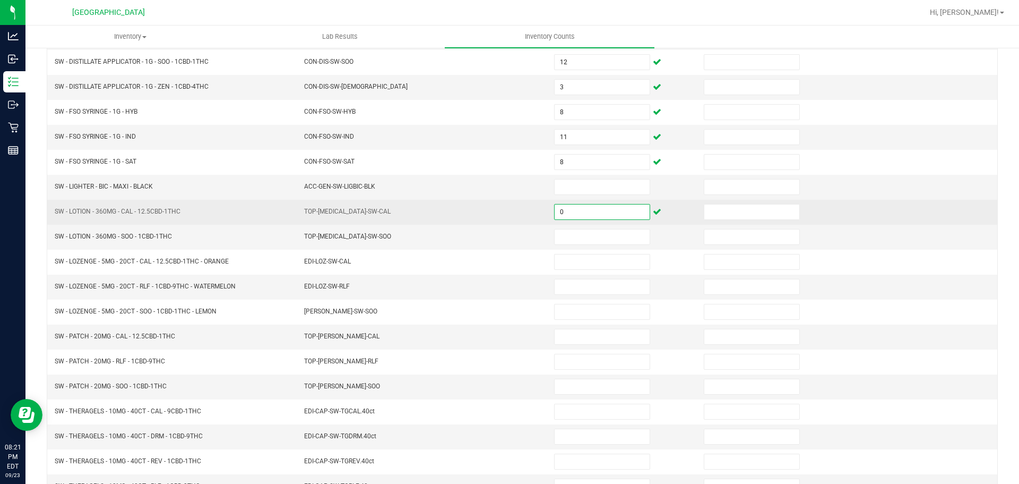
click at [573, 217] on input "0" at bounding box center [602, 211] width 95 height 15
click at [573, 215] on input "0" at bounding box center [602, 211] width 95 height 15
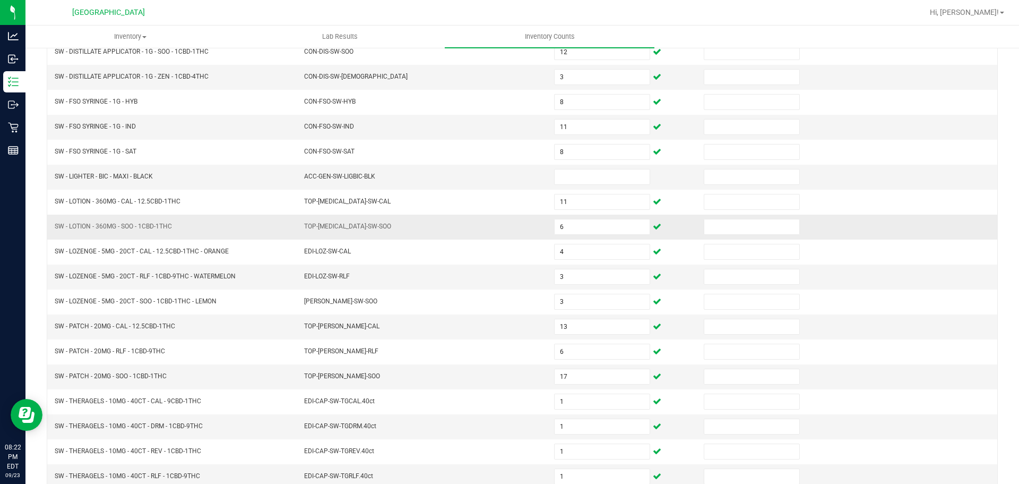
click at [532, 229] on td "TOP-[MEDICAL_DATA]-SW-SOO" at bounding box center [423, 226] width 250 height 25
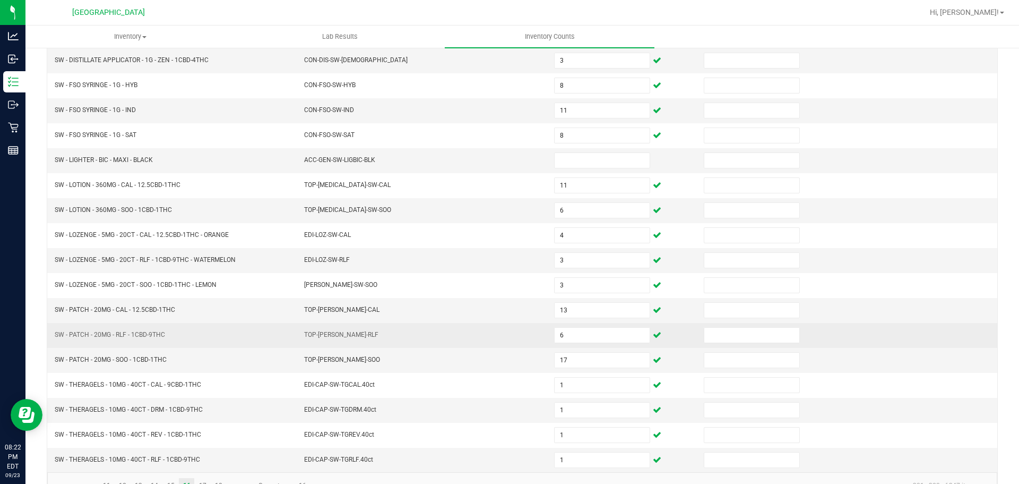
scroll to position [225, 0]
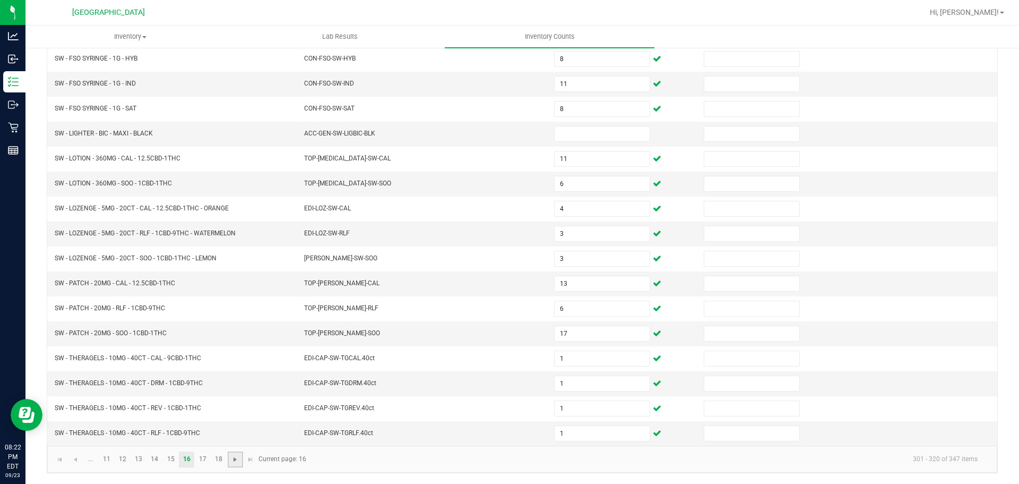
click at [238, 461] on span "Go to the next page" at bounding box center [235, 459] width 8 height 8
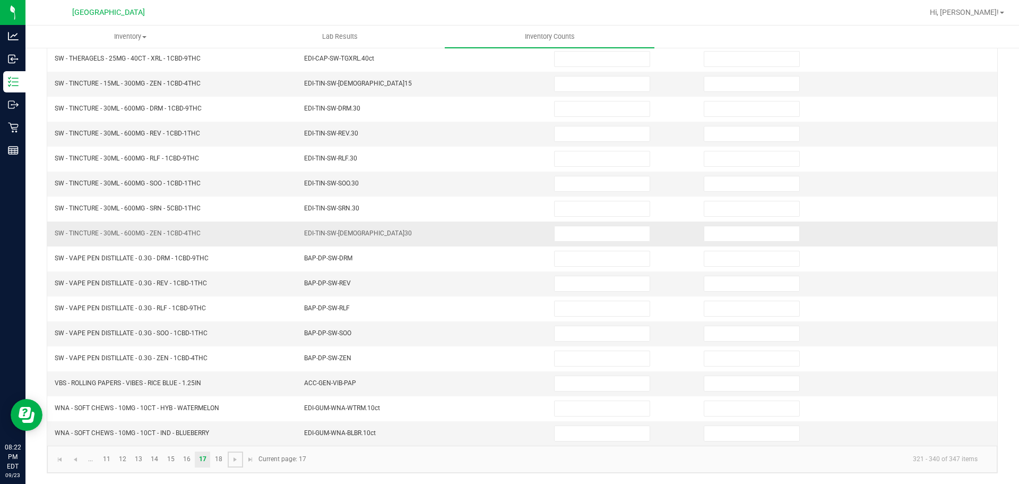
scroll to position [0, 0]
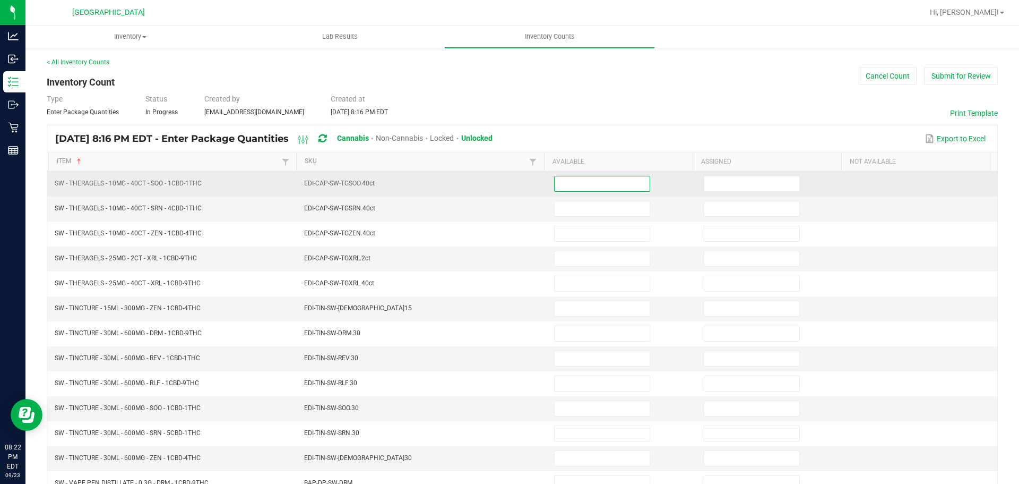
click at [557, 178] on input at bounding box center [602, 183] width 95 height 15
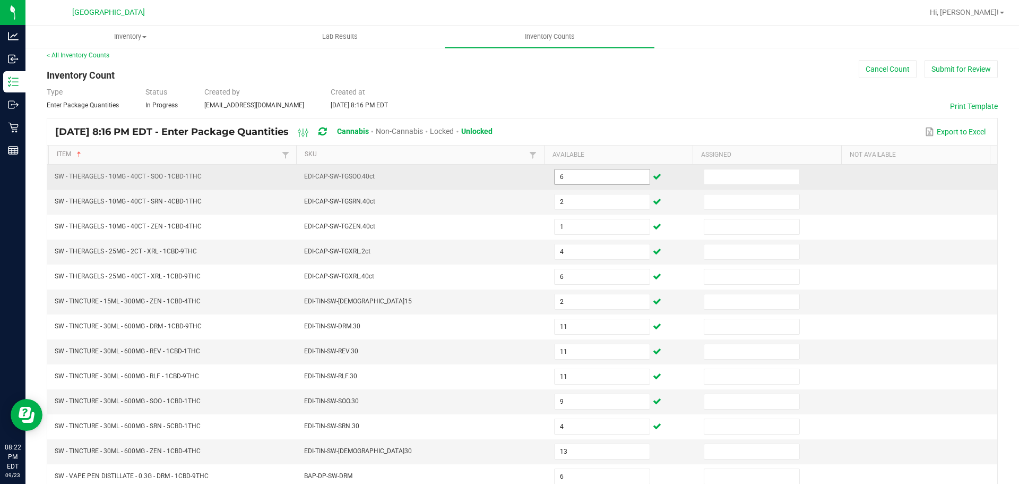
scroll to position [225, 0]
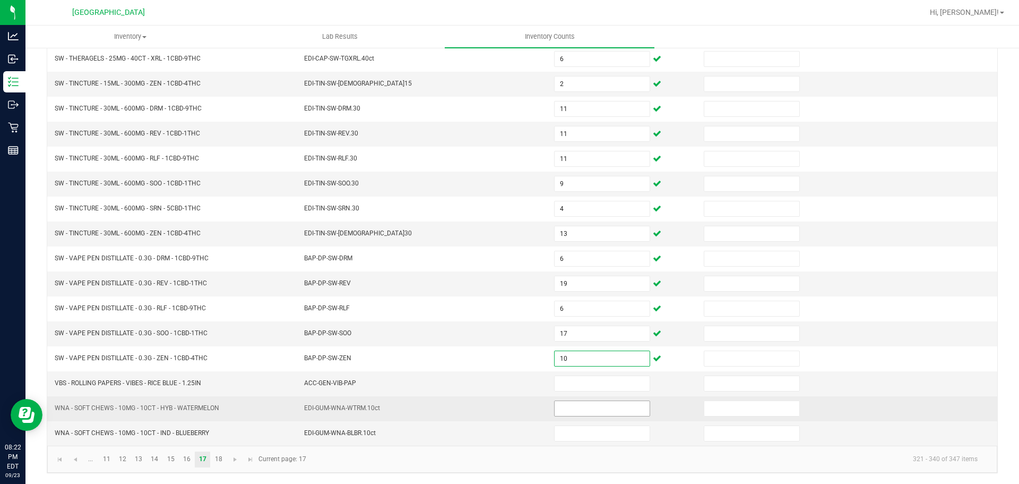
click at [561, 402] on input at bounding box center [602, 408] width 95 height 15
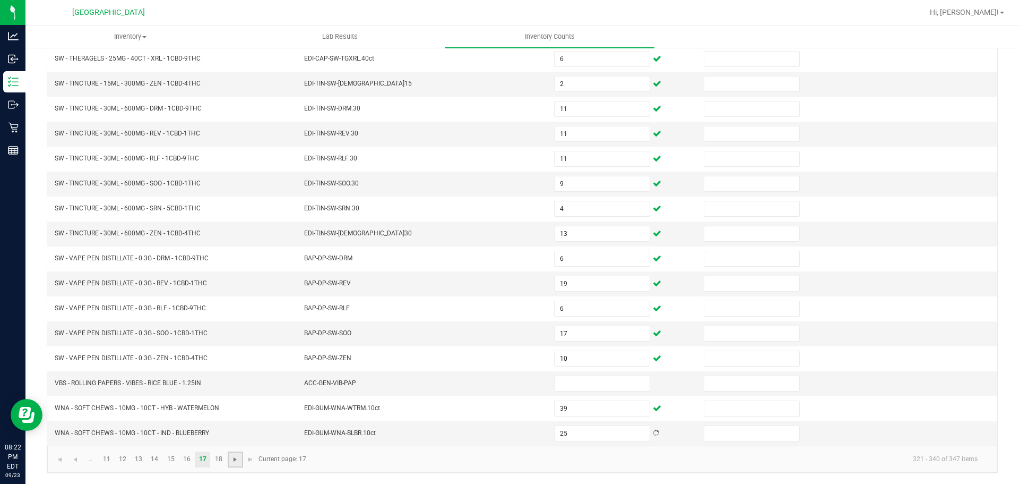
click at [236, 463] on span "Go to the next page" at bounding box center [235, 459] width 8 height 8
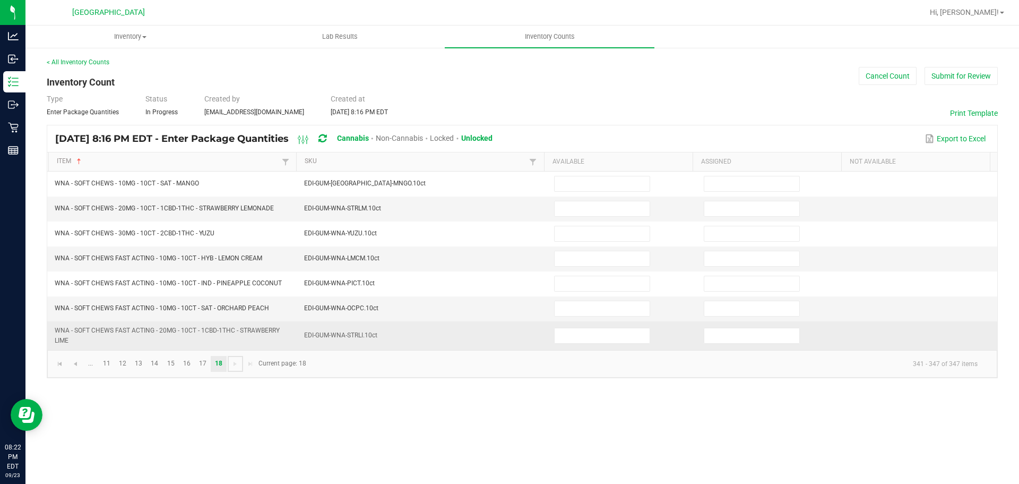
scroll to position [0, 0]
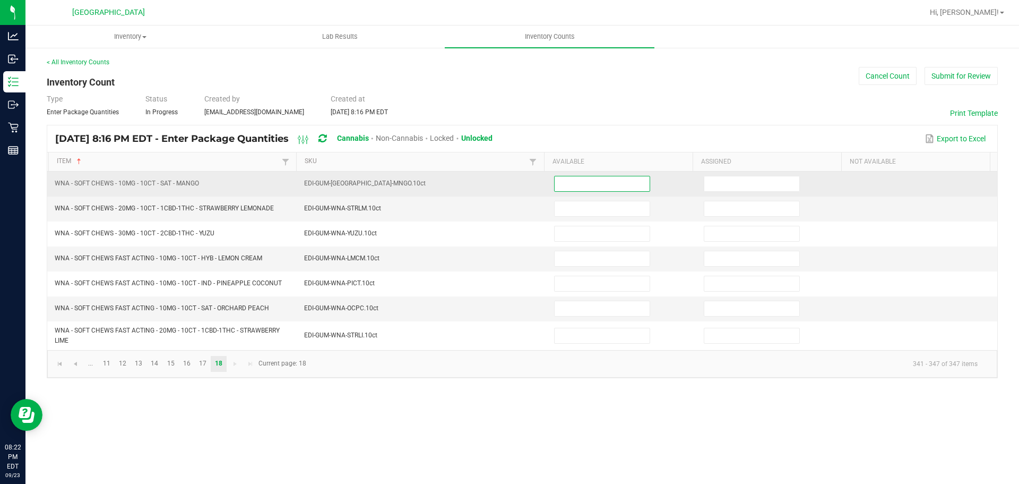
click at [613, 187] on input at bounding box center [602, 183] width 95 height 15
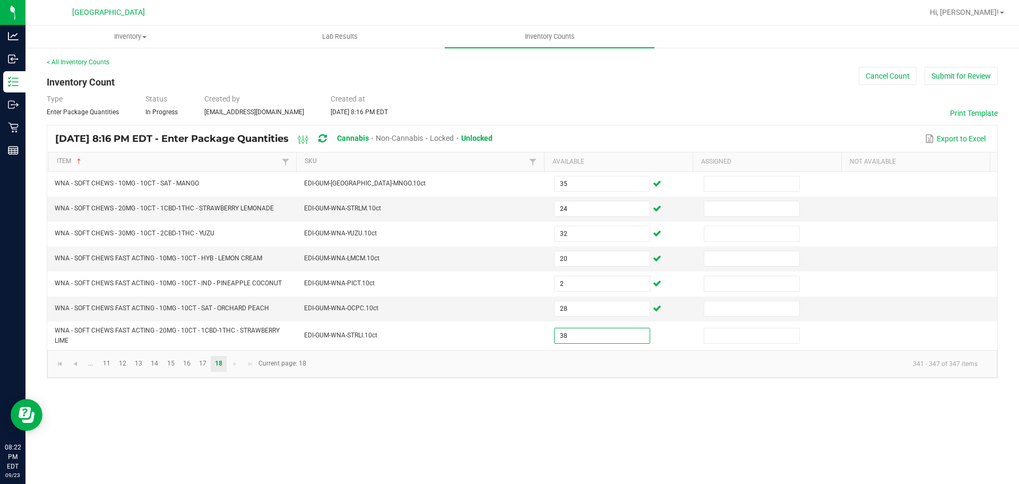
click at [639, 101] on div "Type Enter Package Quantities Status In Progress Created by [EMAIL_ADDRESS][DOM…" at bounding box center [522, 104] width 951 height 23
click at [977, 20] on div "Hi, [PERSON_NAME]!" at bounding box center [967, 12] width 83 height 19
click at [977, 15] on span "Hi, [PERSON_NAME]!" at bounding box center [964, 12] width 69 height 8
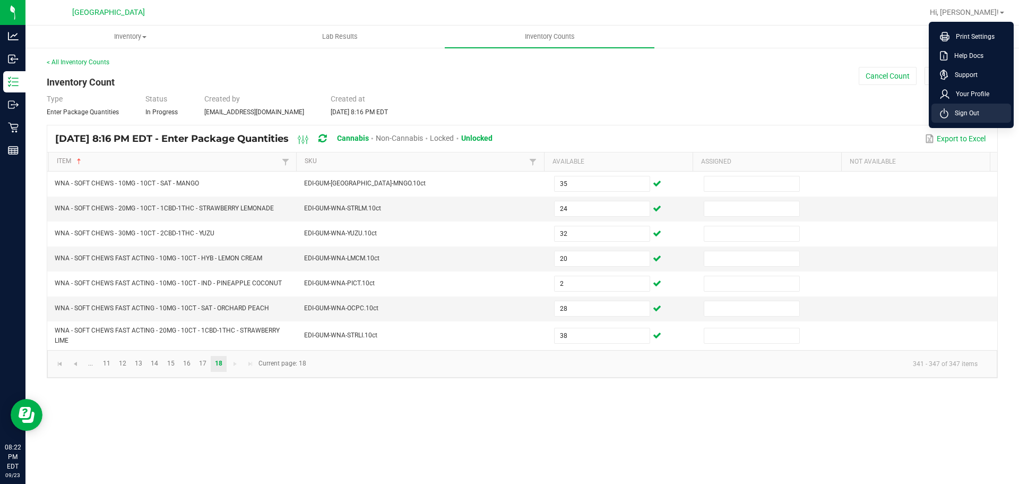
click at [968, 108] on span "Sign Out" at bounding box center [964, 113] width 31 height 11
